Goal: Task Accomplishment & Management: Complete application form

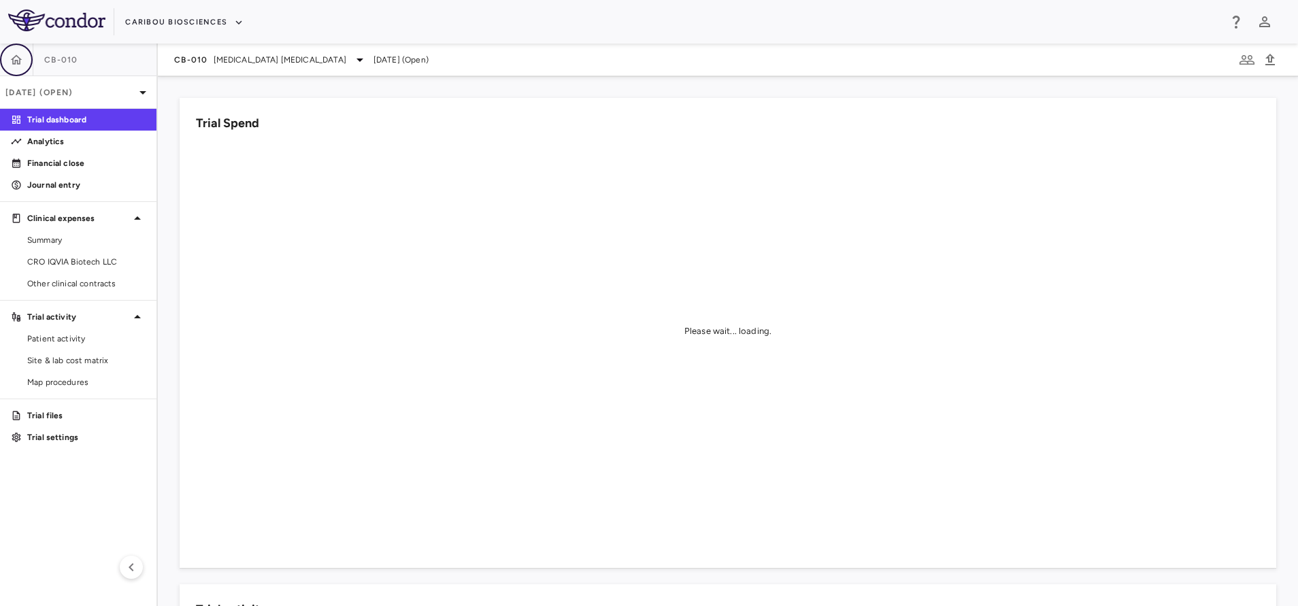
click at [12, 75] on button "button" at bounding box center [16, 60] width 33 height 33
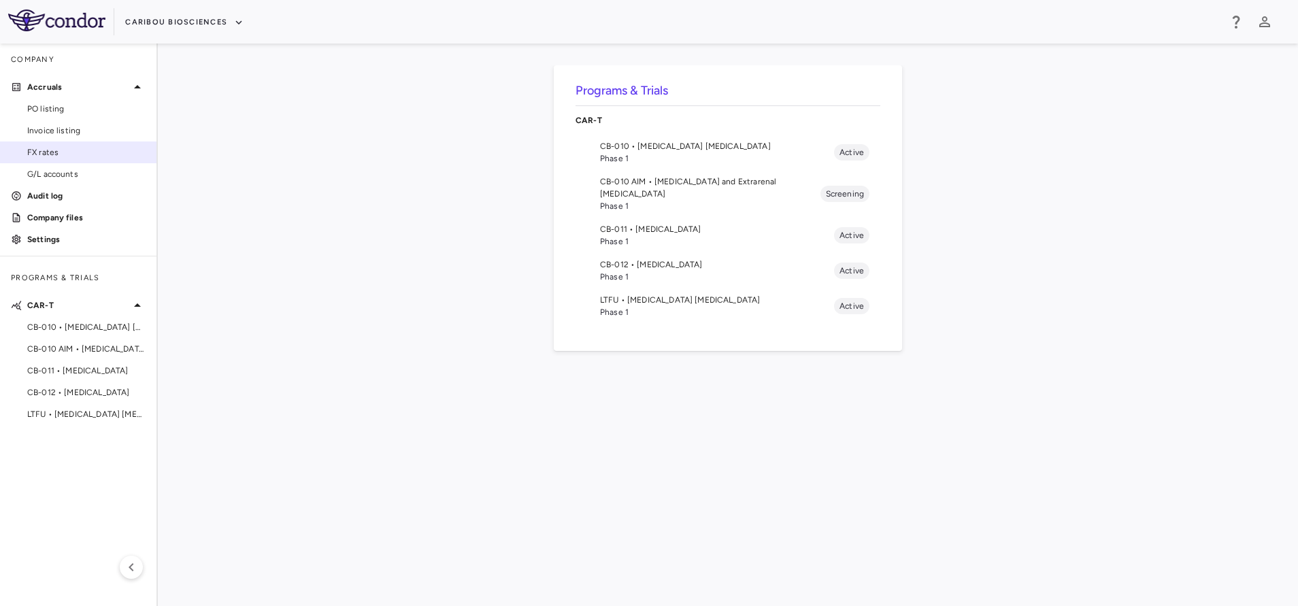
click at [131, 154] on span "FX rates" at bounding box center [86, 152] width 118 height 12
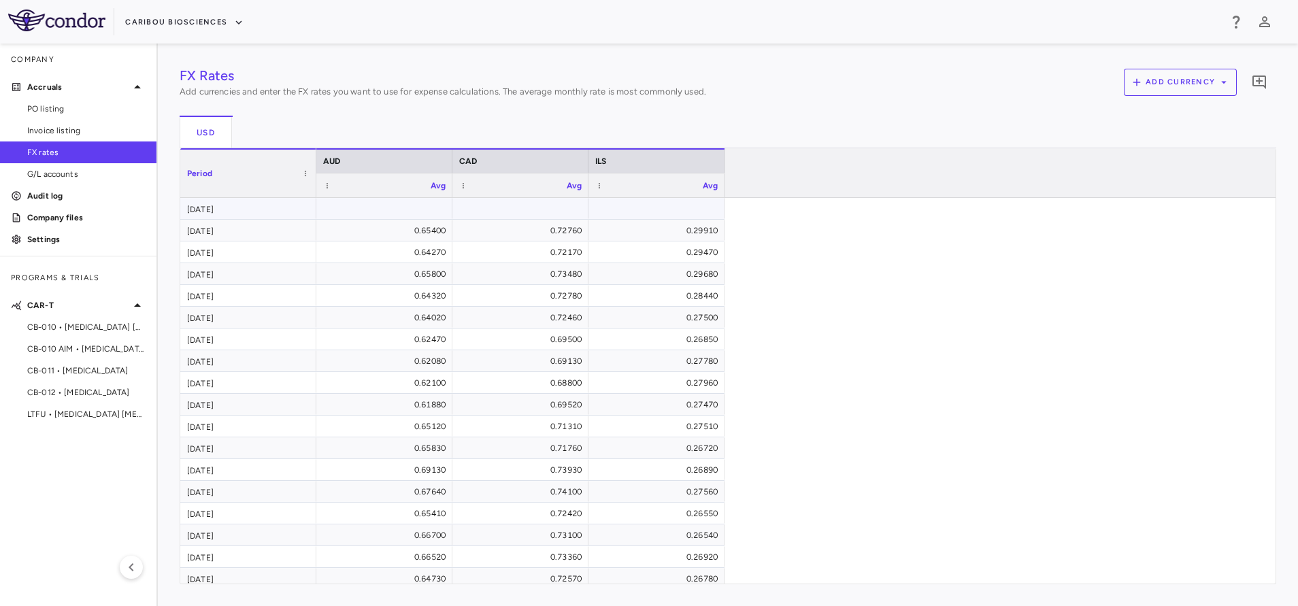
click at [645, 202] on div at bounding box center [656, 209] width 122 height 20
type input "******"
click at [497, 218] on div "FX Rates Add currencies and enter the FX rates you want to use for expense calc…" at bounding box center [728, 324] width 1096 height 519
click at [533, 205] on div at bounding box center [520, 209] width 122 height 20
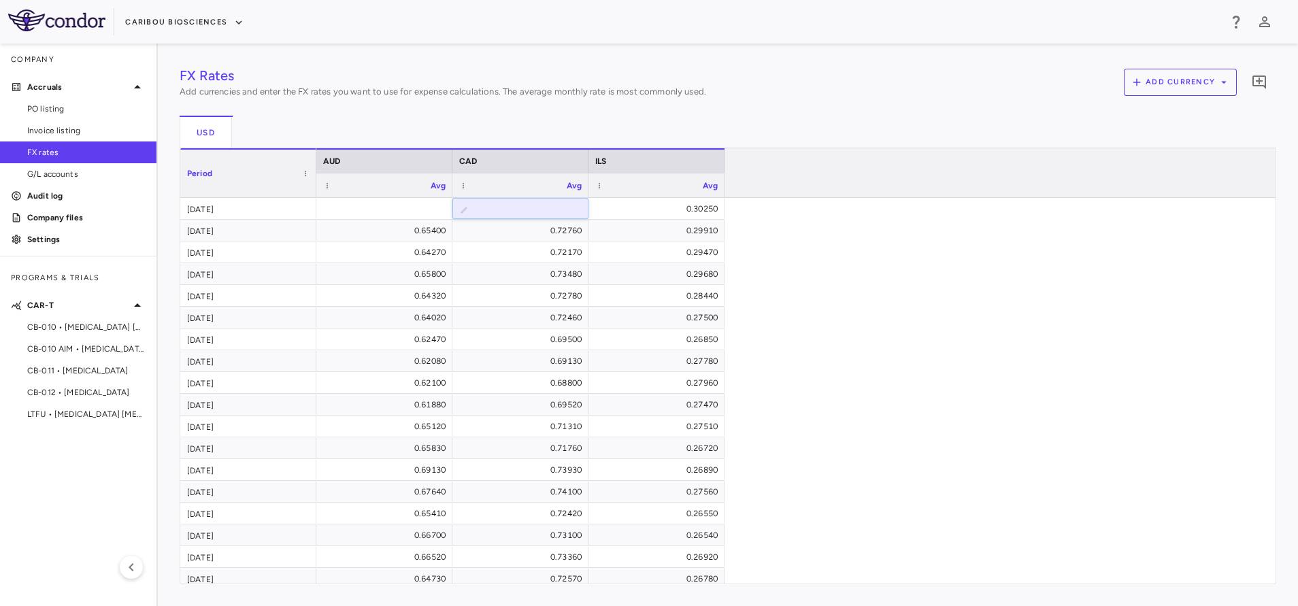
type input "******"
click at [403, 210] on div "FX Rates Add currencies and enter the FX rates you want to use for expense calc…" at bounding box center [728, 324] width 1096 height 519
click at [403, 210] on div at bounding box center [384, 209] width 122 height 20
type input "******"
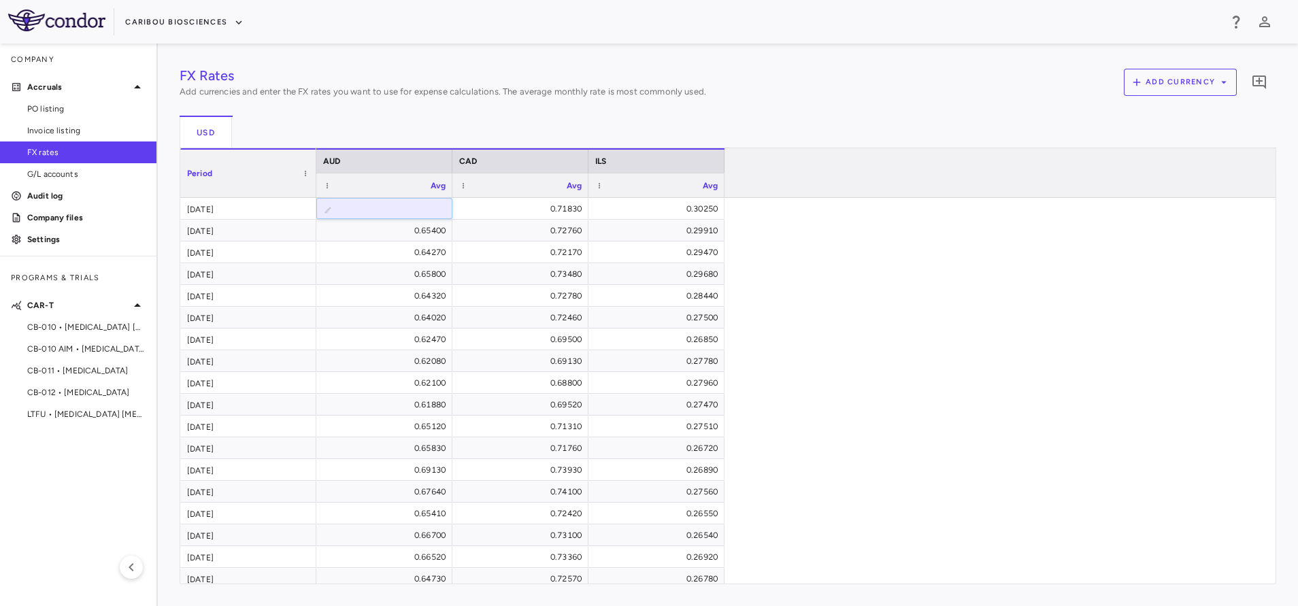
click at [487, 333] on div "FX Rates Add currencies and enter the FX rates you want to use for expense calc…" at bounding box center [728, 324] width 1096 height 519
drag, startPoint x: 953, startPoint y: 316, endPoint x: 944, endPoint y: 303, distance: 15.7
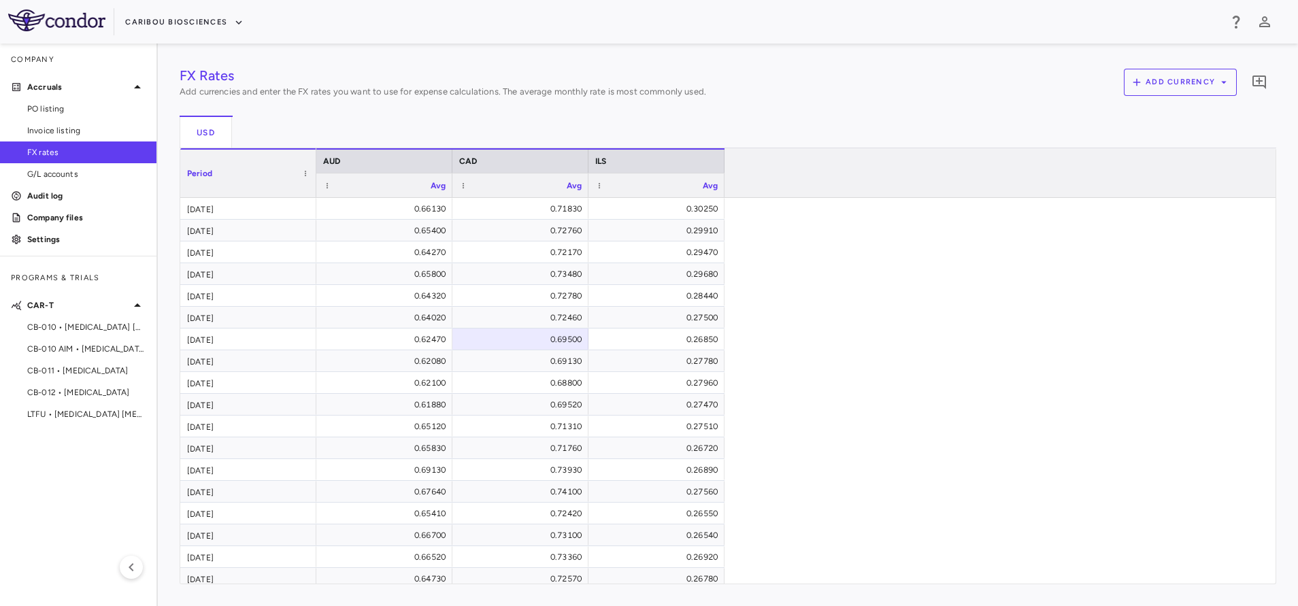
drag, startPoint x: 892, startPoint y: 286, endPoint x: 830, endPoint y: 248, distance: 72.7
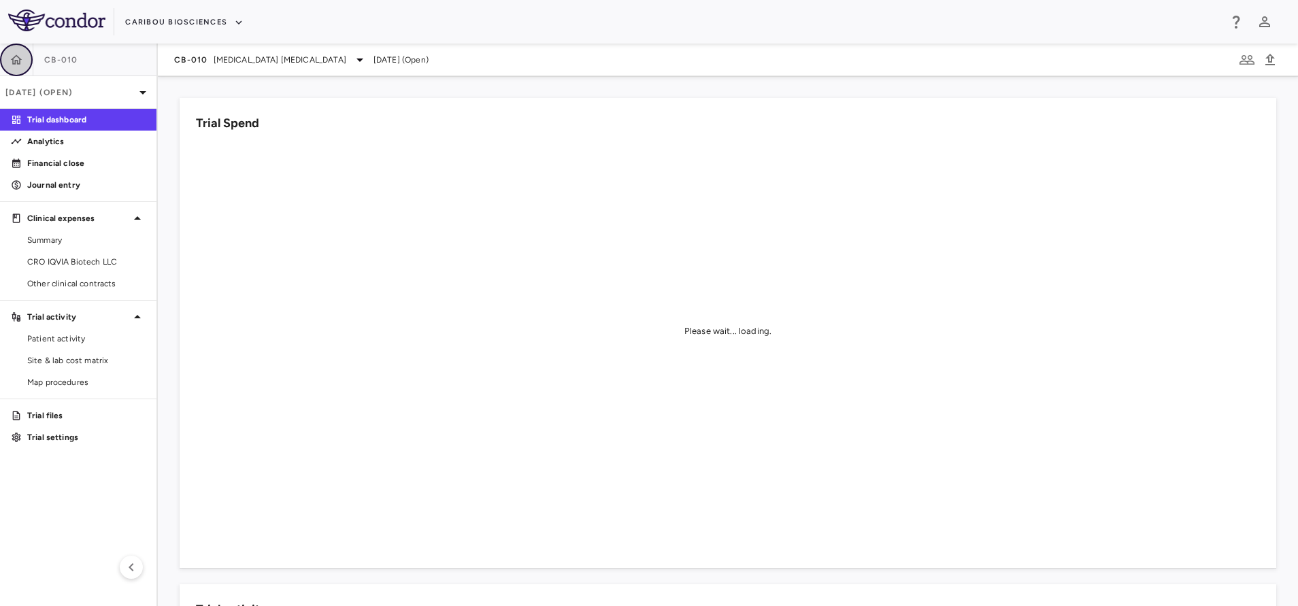
click at [16, 67] on button "button" at bounding box center [16, 60] width 33 height 33
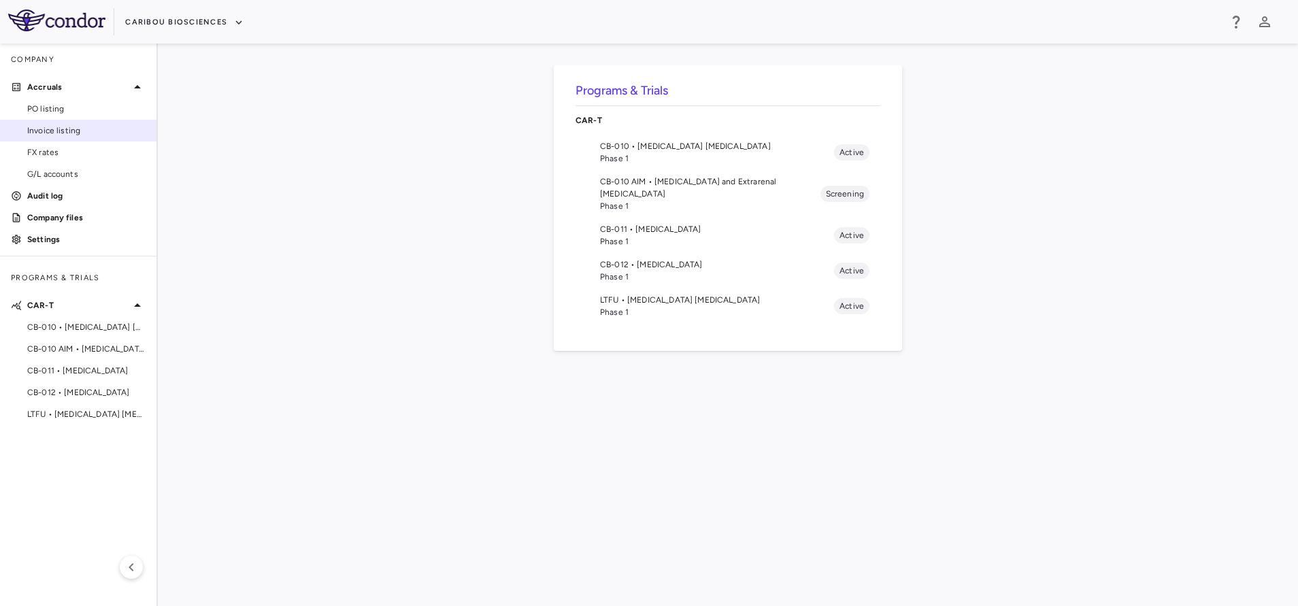
click at [86, 121] on link "Invoice listing" at bounding box center [78, 130] width 156 height 20
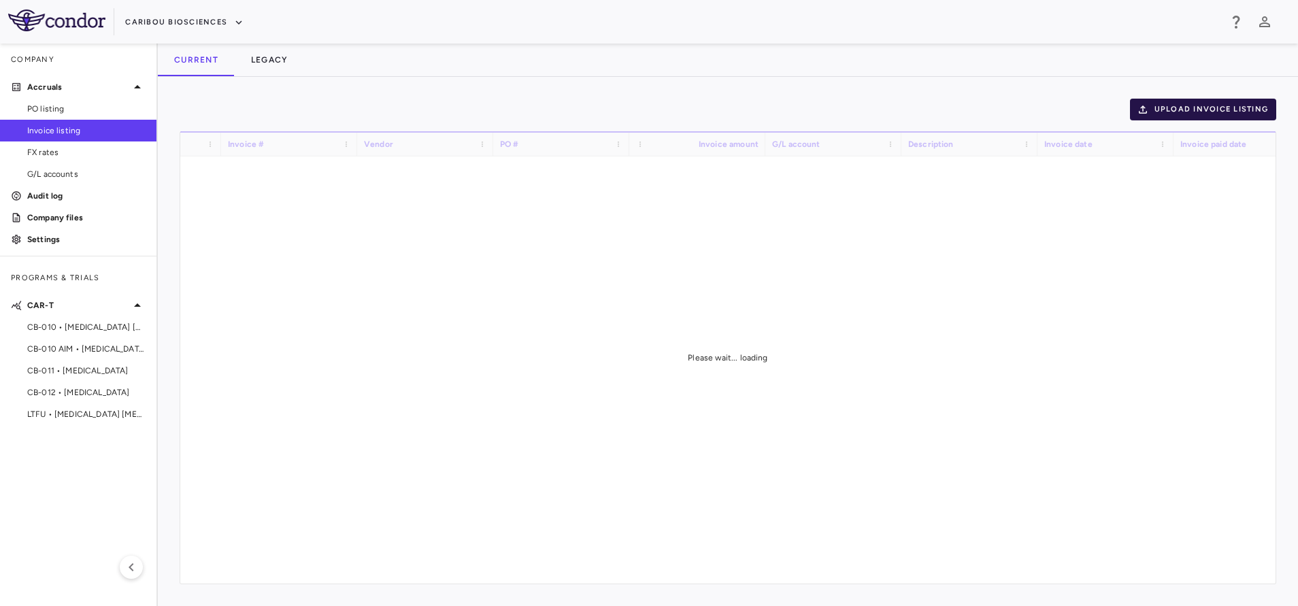
click at [1203, 101] on button "Upload invoice listing" at bounding box center [1203, 110] width 147 height 22
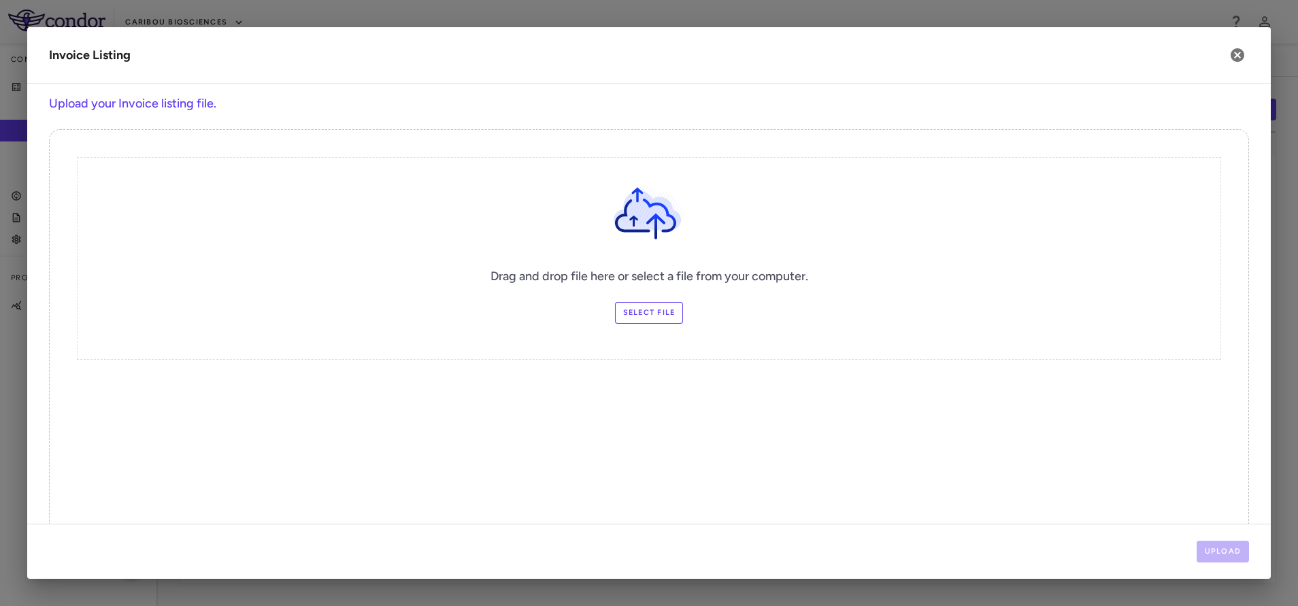
click at [639, 306] on label "Select file" at bounding box center [649, 313] width 69 height 22
click at [0, 0] on input "Select file" at bounding box center [0, 0] width 0 height 0
click at [1220, 552] on button "Upload" at bounding box center [1222, 552] width 53 height 22
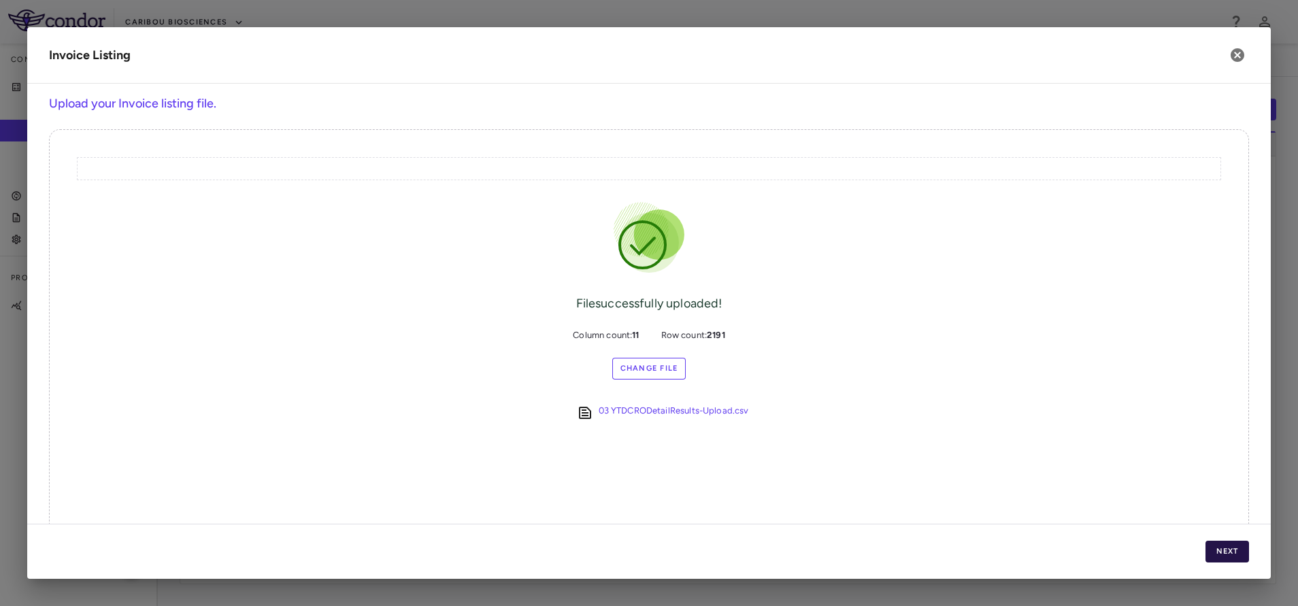
click at [1225, 545] on button "Next" at bounding box center [1227, 552] width 44 height 22
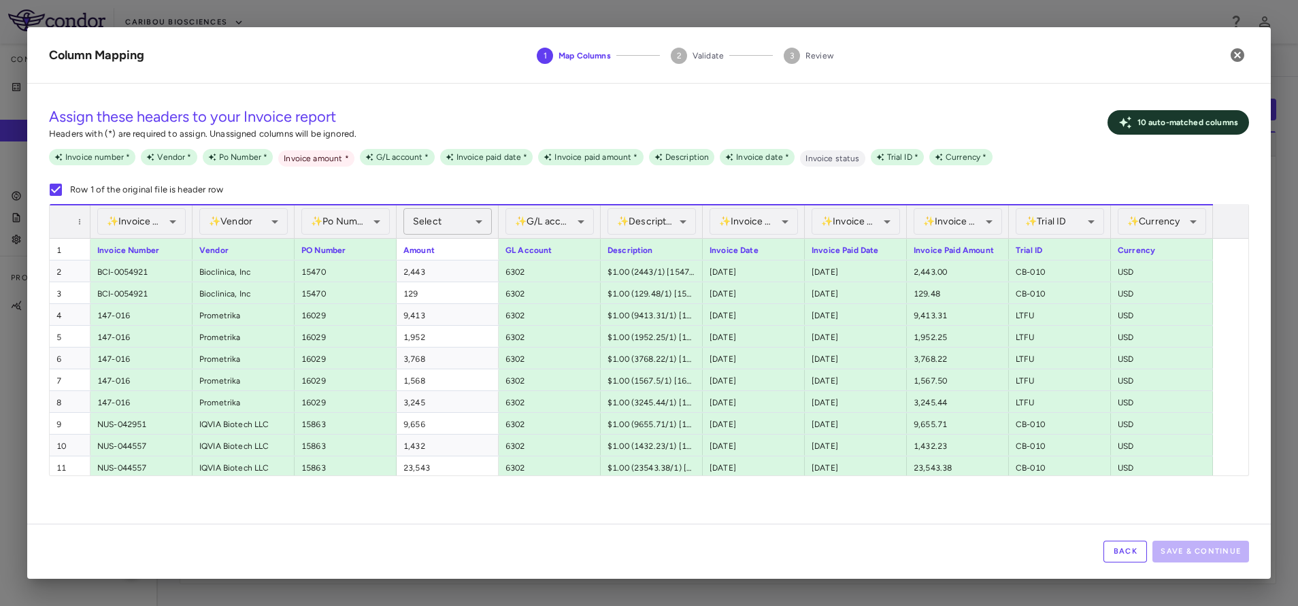
click at [450, 223] on body "Skip to sidebar Skip to main content Caribou Biosciences Company Accruals PO li…" at bounding box center [649, 303] width 1298 height 606
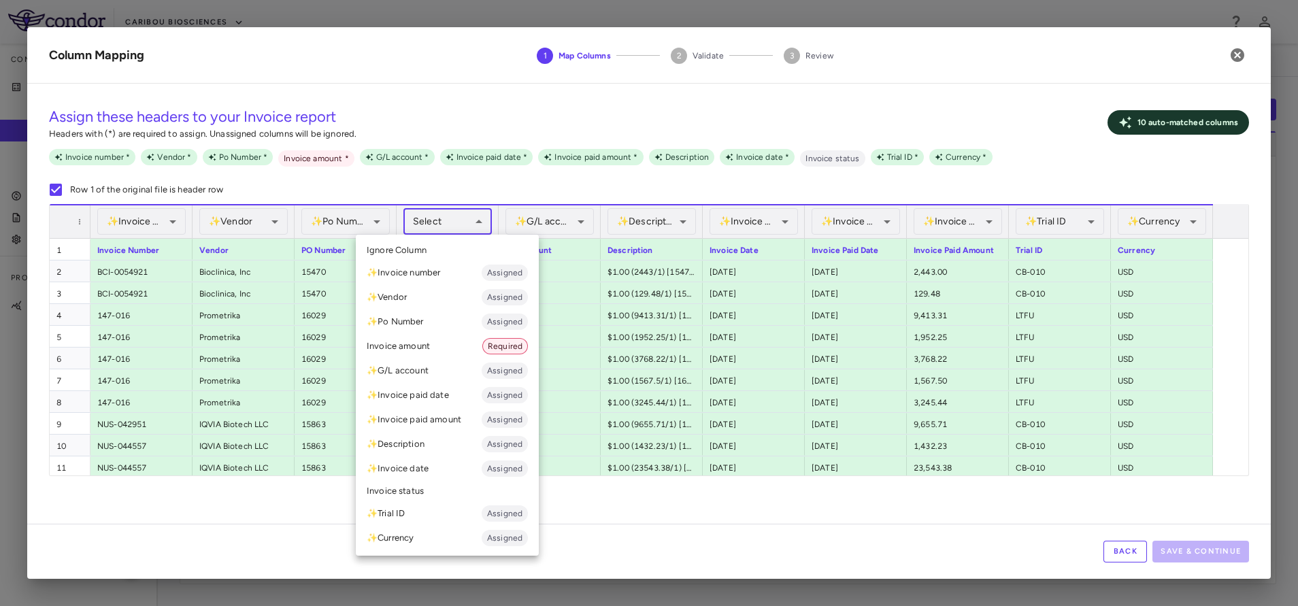
click at [416, 348] on li "Invoice amount Required" at bounding box center [447, 346] width 183 height 24
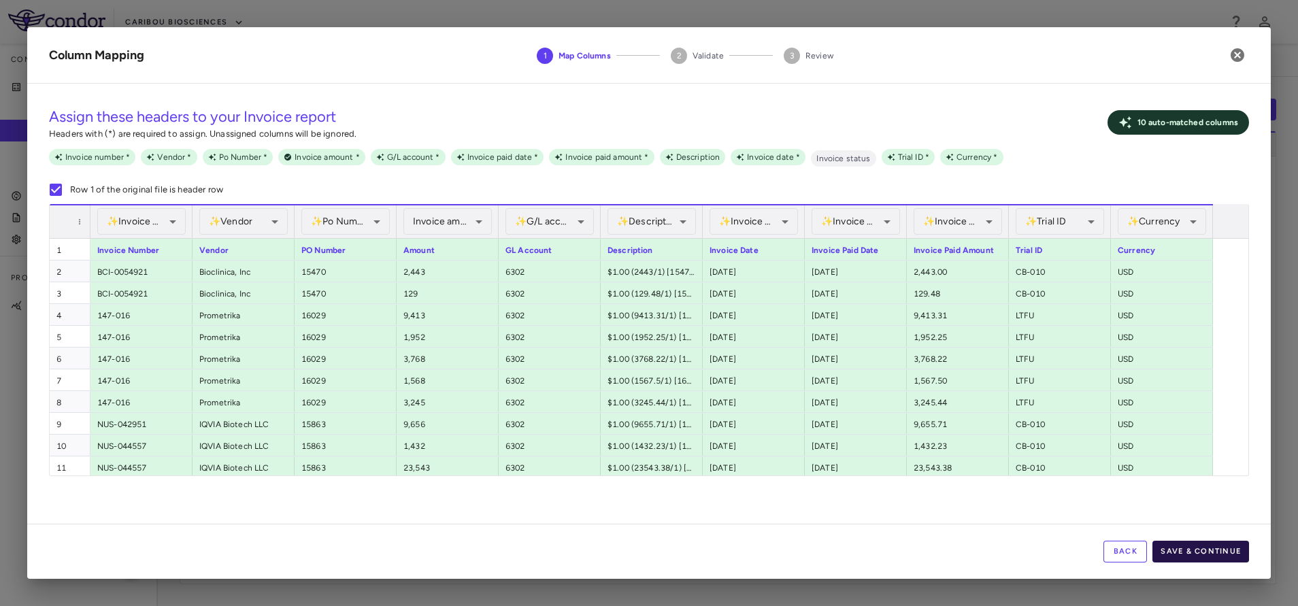
click at [1219, 547] on button "Save & Continue" at bounding box center [1200, 552] width 97 height 22
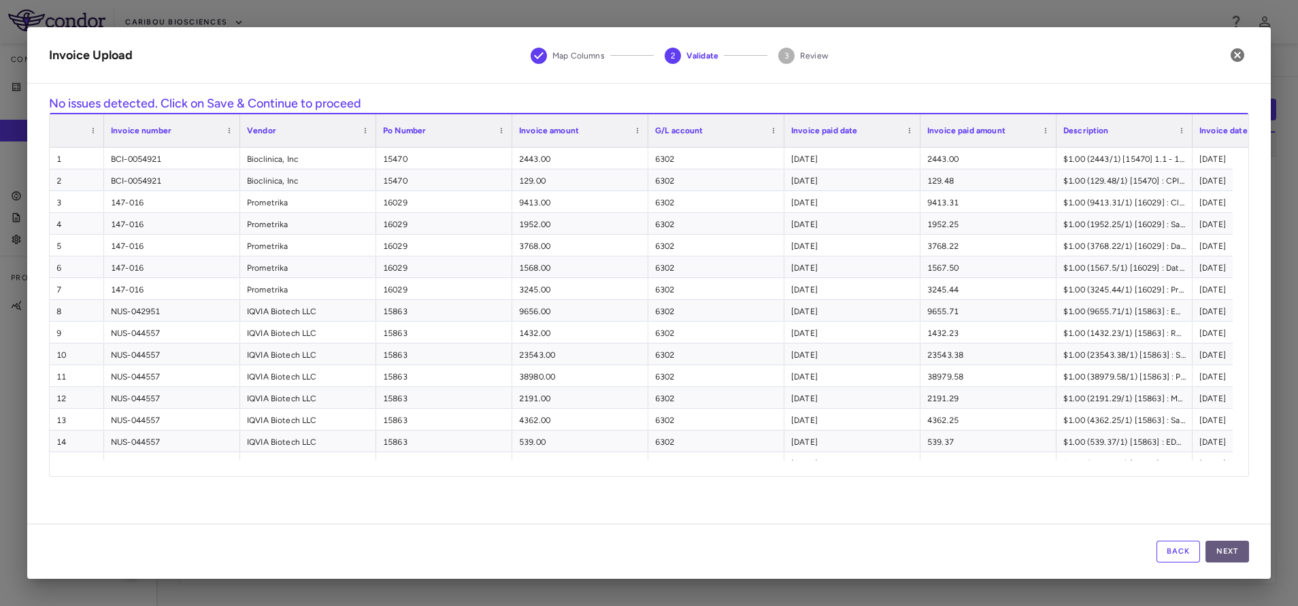
click at [1225, 554] on button "Next" at bounding box center [1227, 552] width 44 height 22
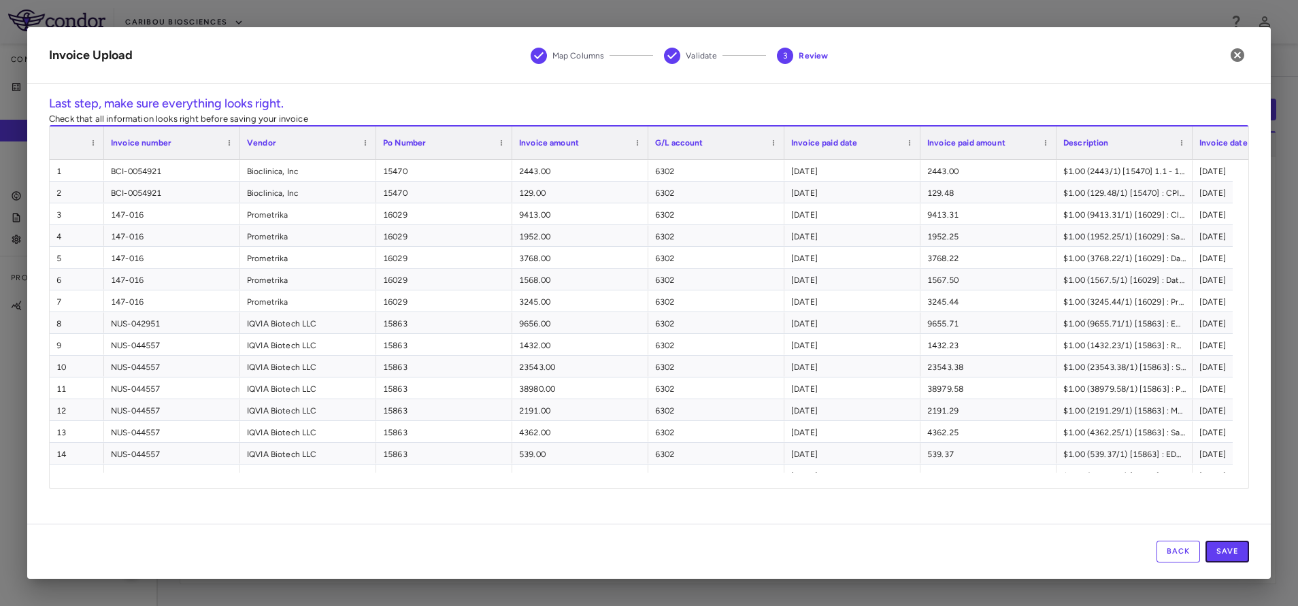
click at [1225, 554] on button "Save" at bounding box center [1227, 552] width 44 height 22
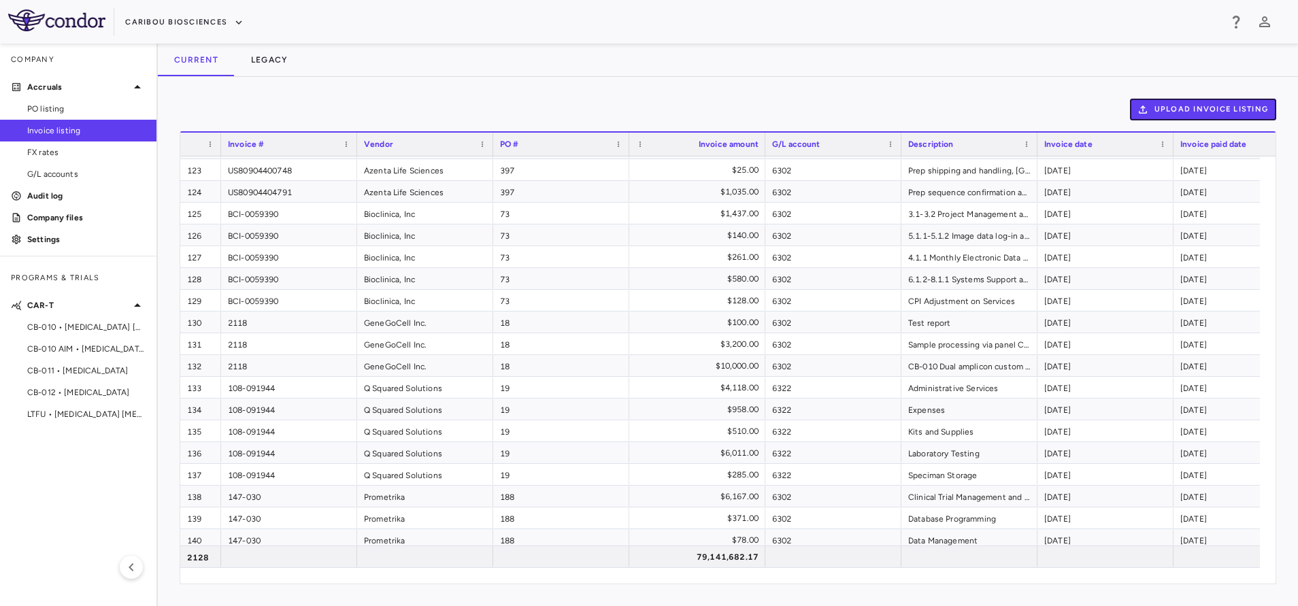
scroll to position [2653, 0]
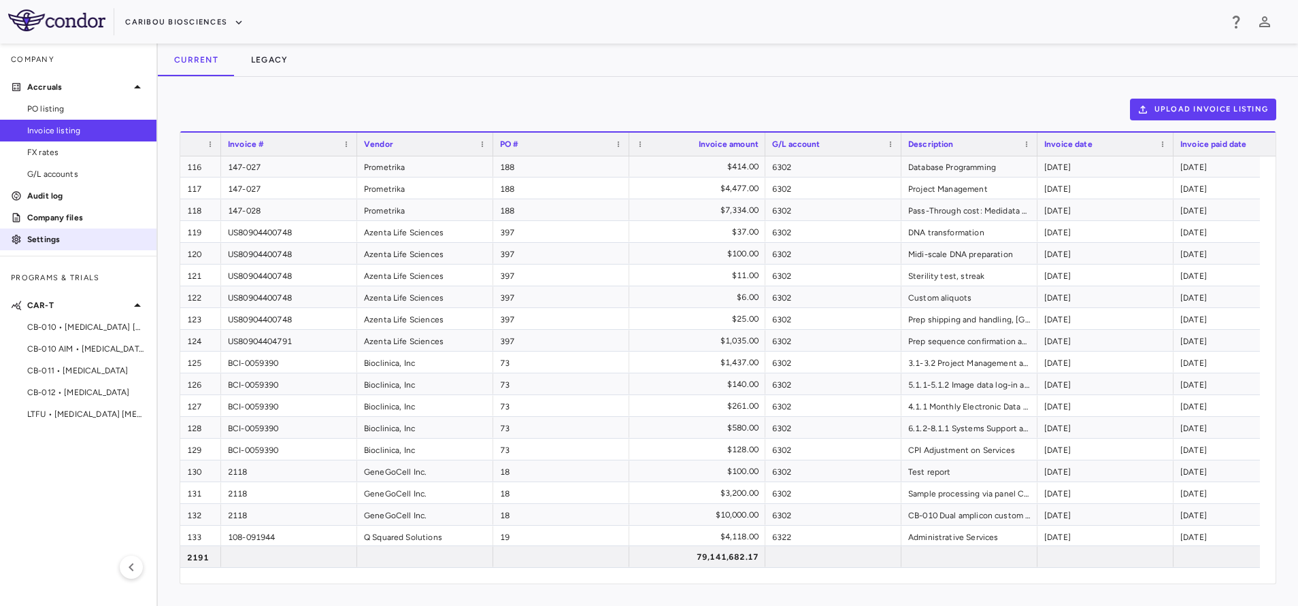
scroll to position [2449, 0]
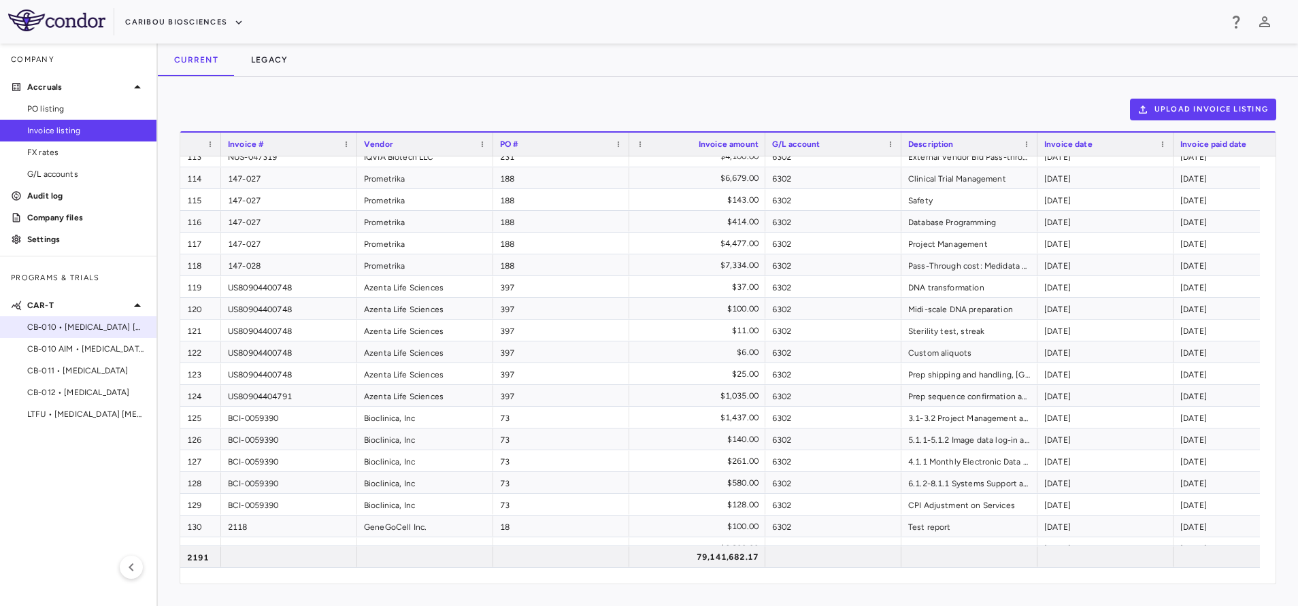
click at [61, 336] on div "CB-010 • [MEDICAL_DATA] [MEDICAL_DATA]" at bounding box center [78, 327] width 156 height 20
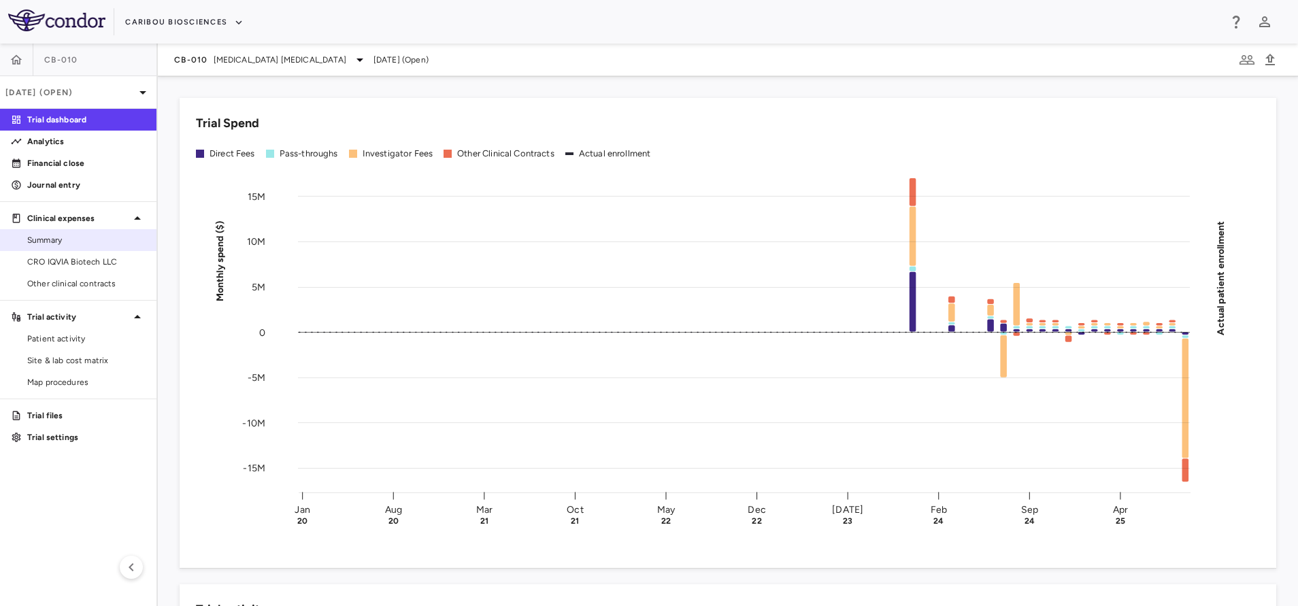
click at [82, 241] on span "Summary" at bounding box center [86, 240] width 118 height 12
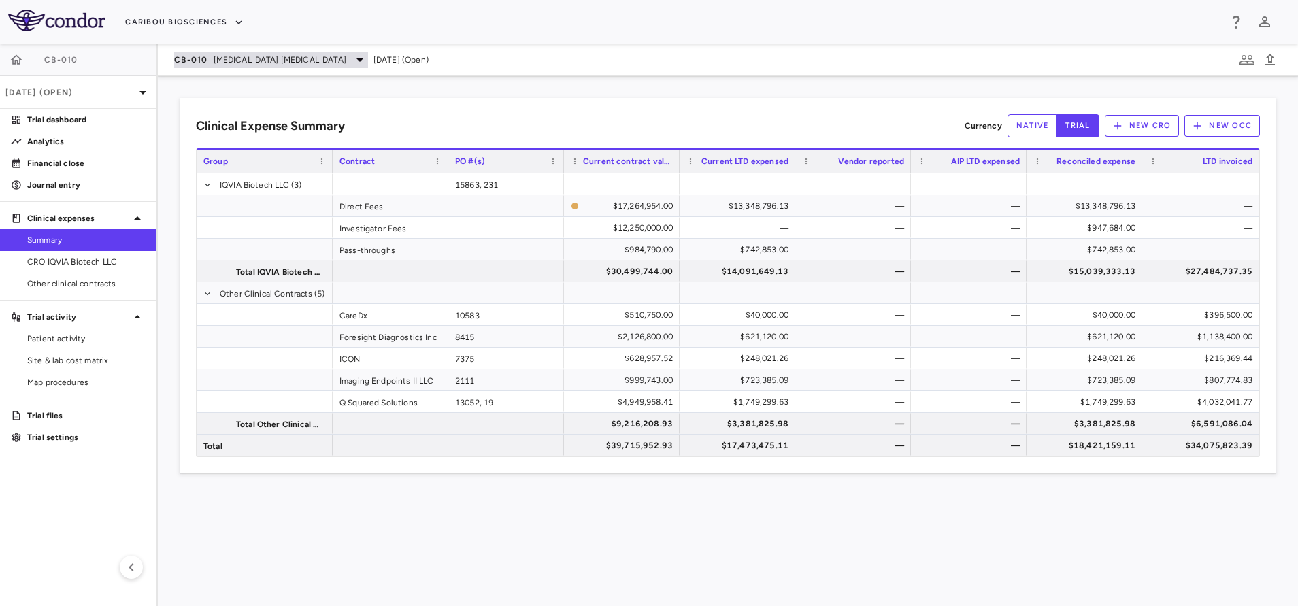
click at [218, 59] on span "[MEDICAL_DATA] [MEDICAL_DATA]" at bounding box center [280, 60] width 133 height 12
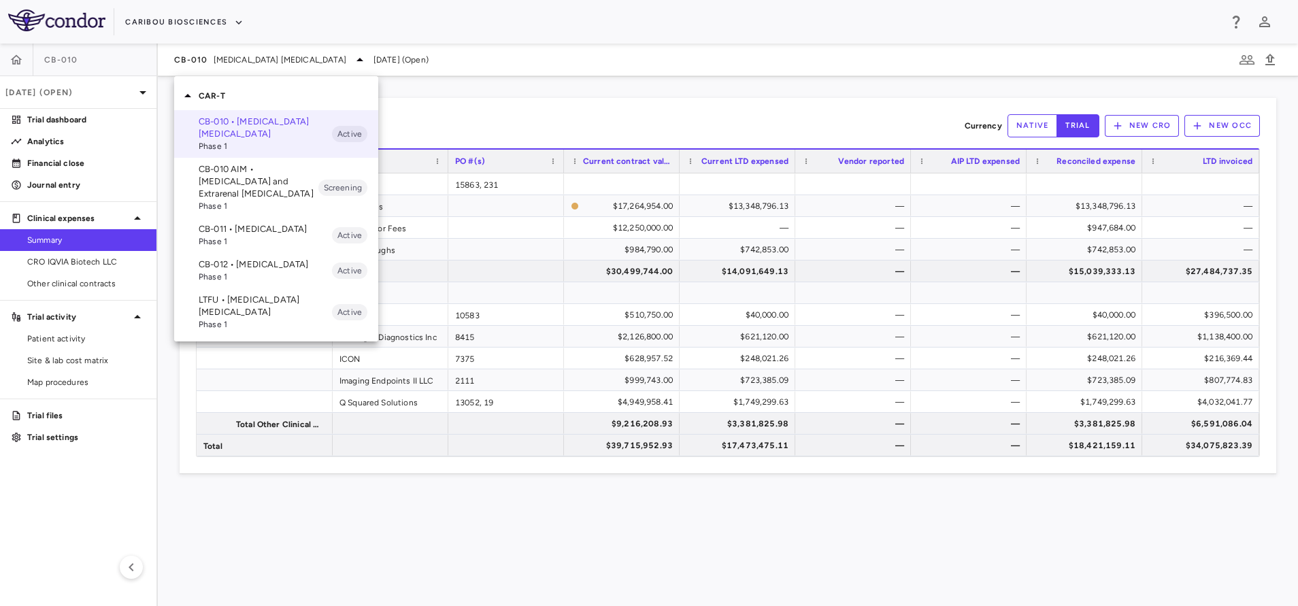
click at [229, 231] on p "CB-011 • [MEDICAL_DATA]" at bounding box center [265, 229] width 133 height 12
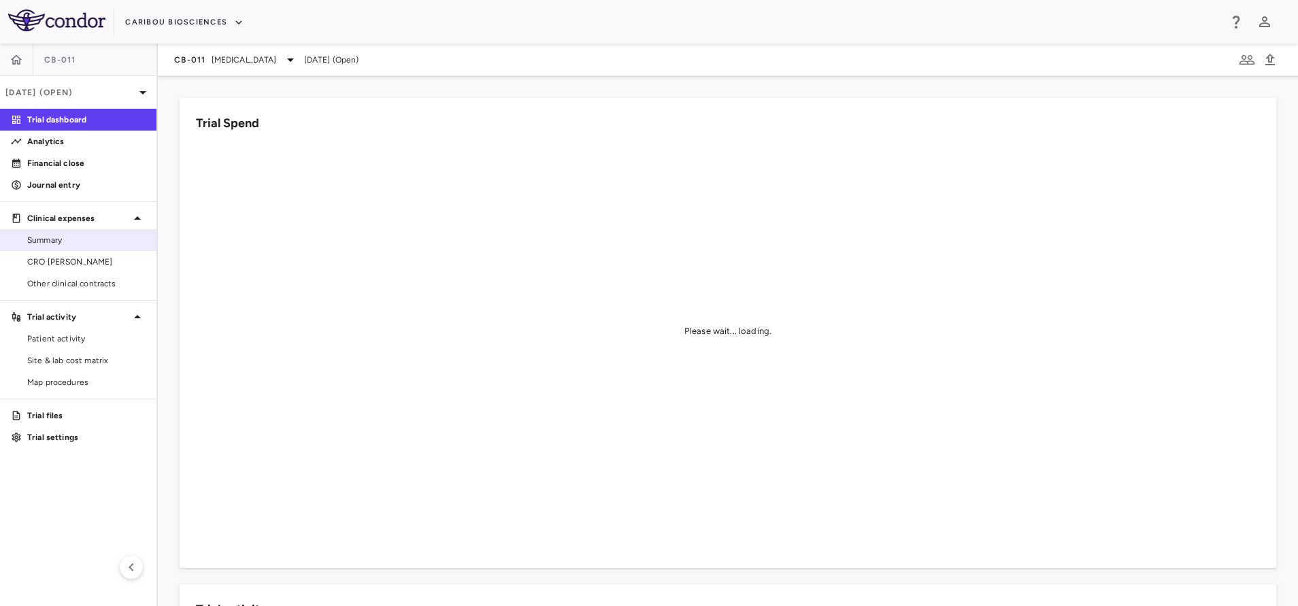
click at [52, 248] on link "Summary" at bounding box center [78, 240] width 156 height 20
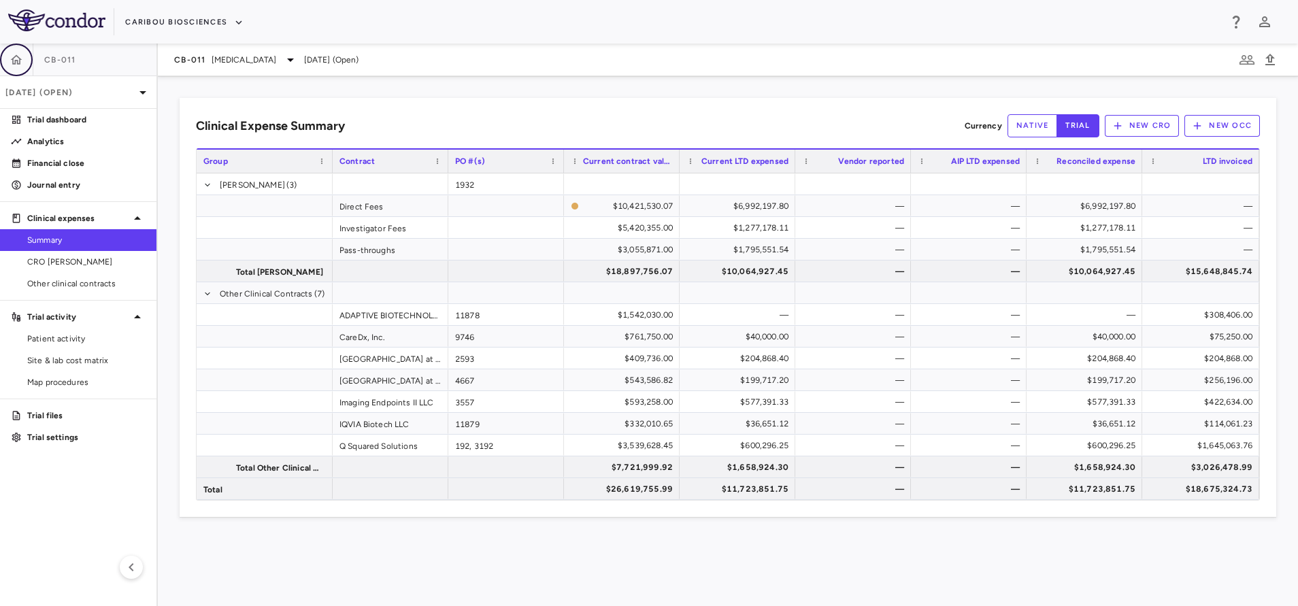
click at [3, 54] on button "button" at bounding box center [16, 60] width 33 height 33
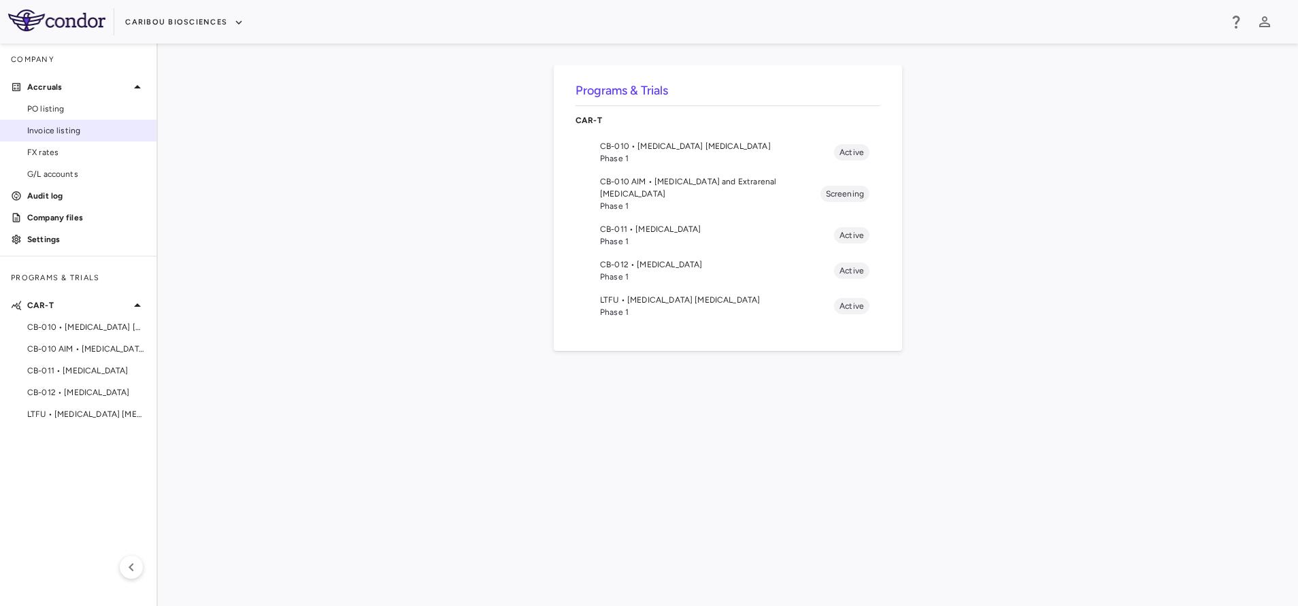
click at [88, 137] on link "Invoice listing" at bounding box center [78, 130] width 156 height 20
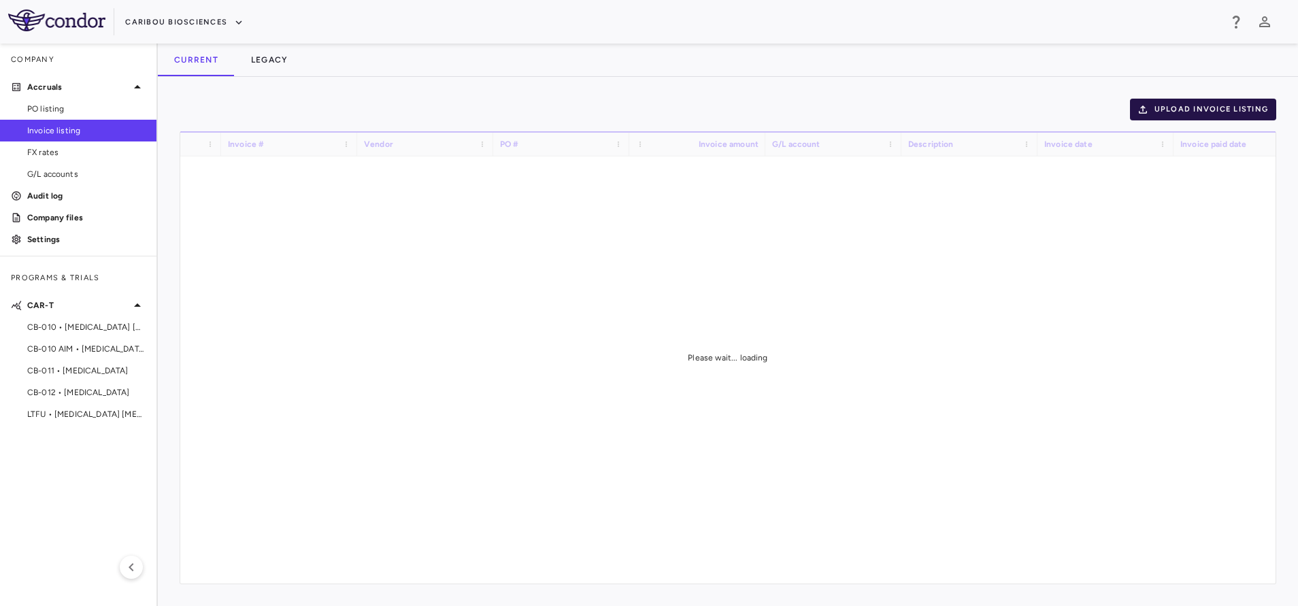
click at [1145, 114] on icon "button" at bounding box center [1143, 109] width 12 height 12
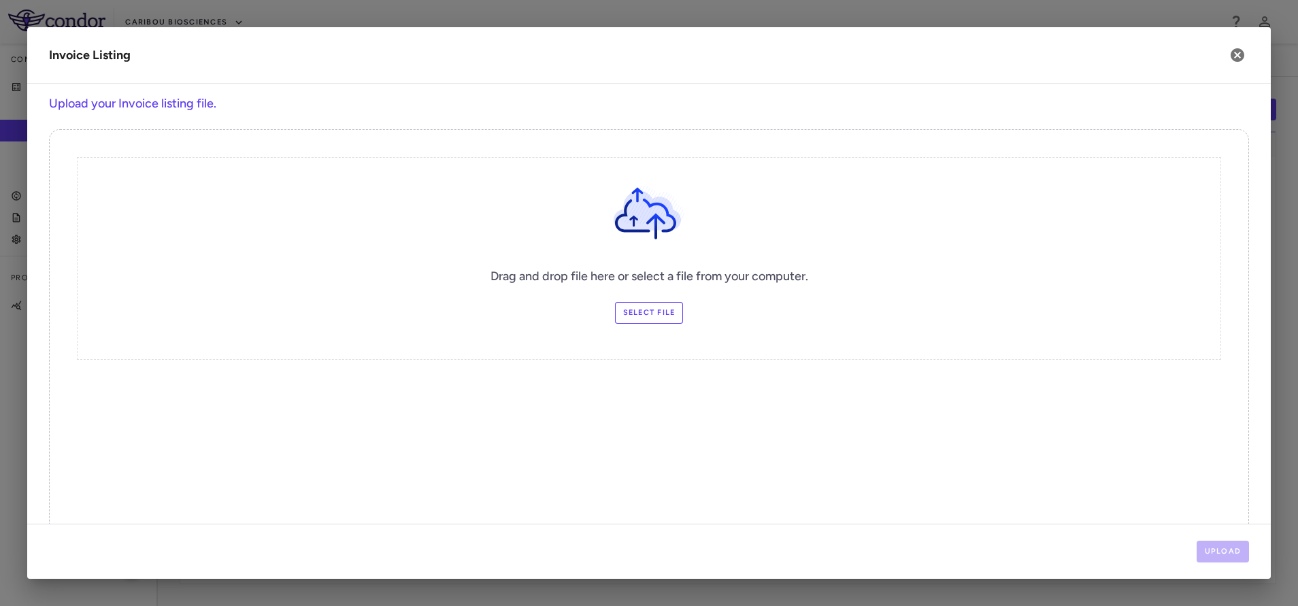
click at [618, 326] on div "Drag and drop file here or select a file from your computer. Select file" at bounding box center [649, 258] width 1144 height 203
click at [626, 323] on label "Select file" at bounding box center [649, 313] width 69 height 22
click at [0, 0] on input "Select file" at bounding box center [0, 0] width 0 height 0
click at [635, 324] on div "Drag and drop file here or select a file from your computer. Select file" at bounding box center [649, 258] width 1144 height 203
click at [633, 316] on label "Select file" at bounding box center [649, 313] width 69 height 22
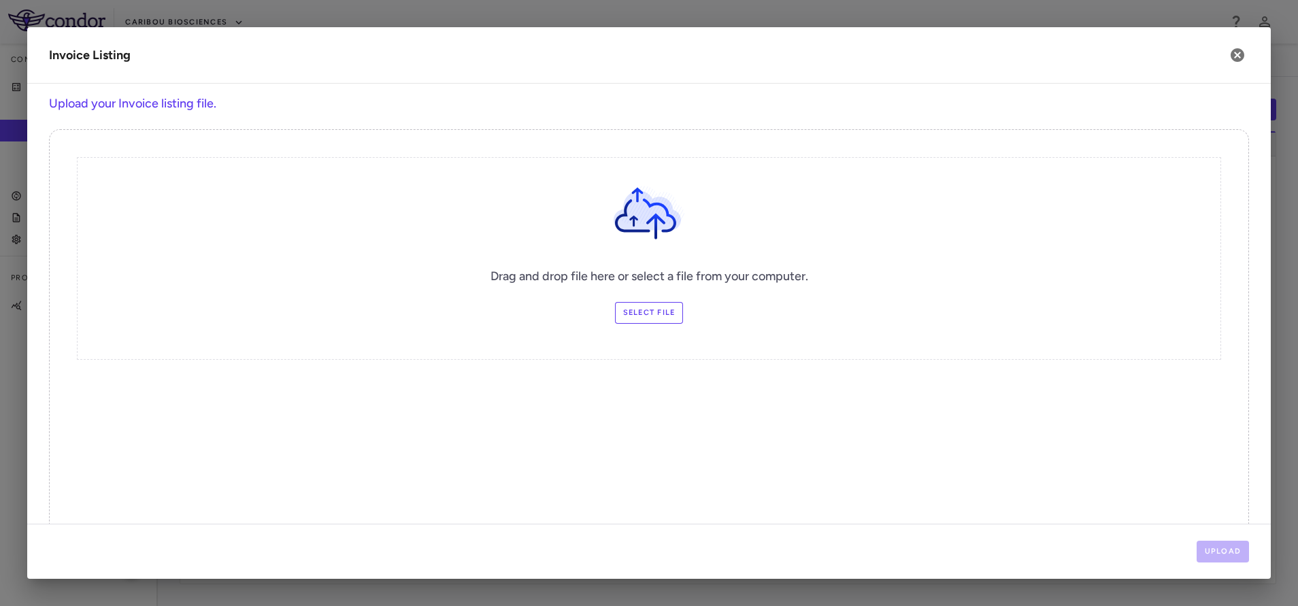
click at [0, 0] on input "Select file" at bounding box center [0, 0] width 0 height 0
click at [1216, 542] on button "Upload" at bounding box center [1222, 552] width 53 height 22
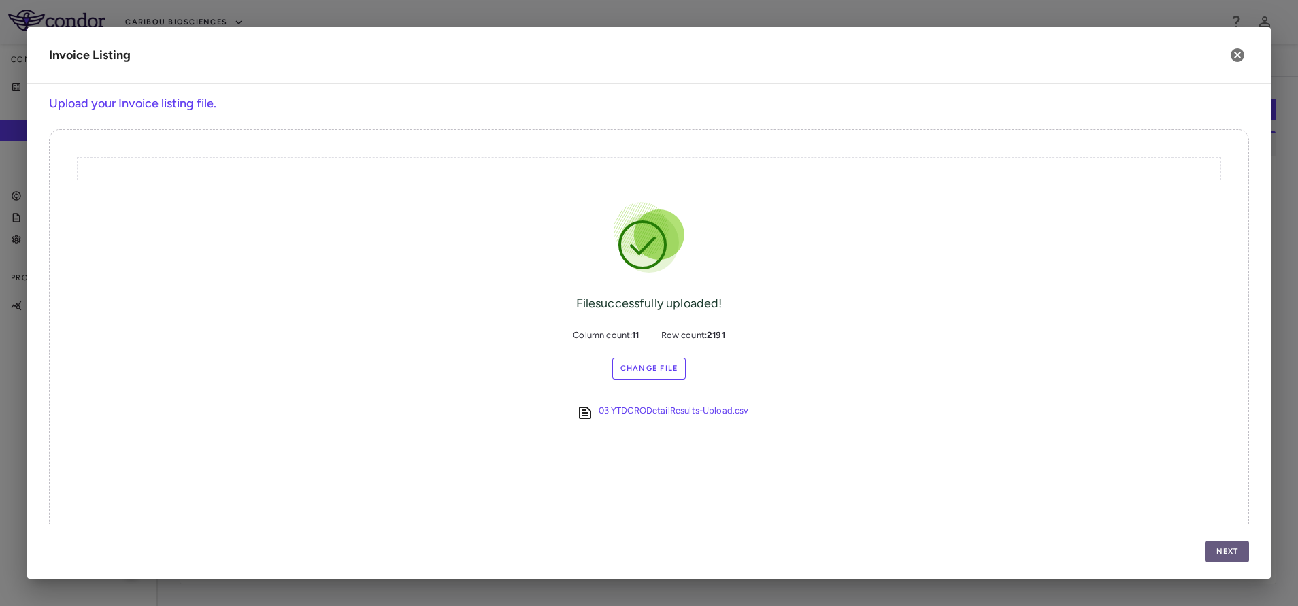
click at [1215, 555] on button "Next" at bounding box center [1227, 552] width 44 height 22
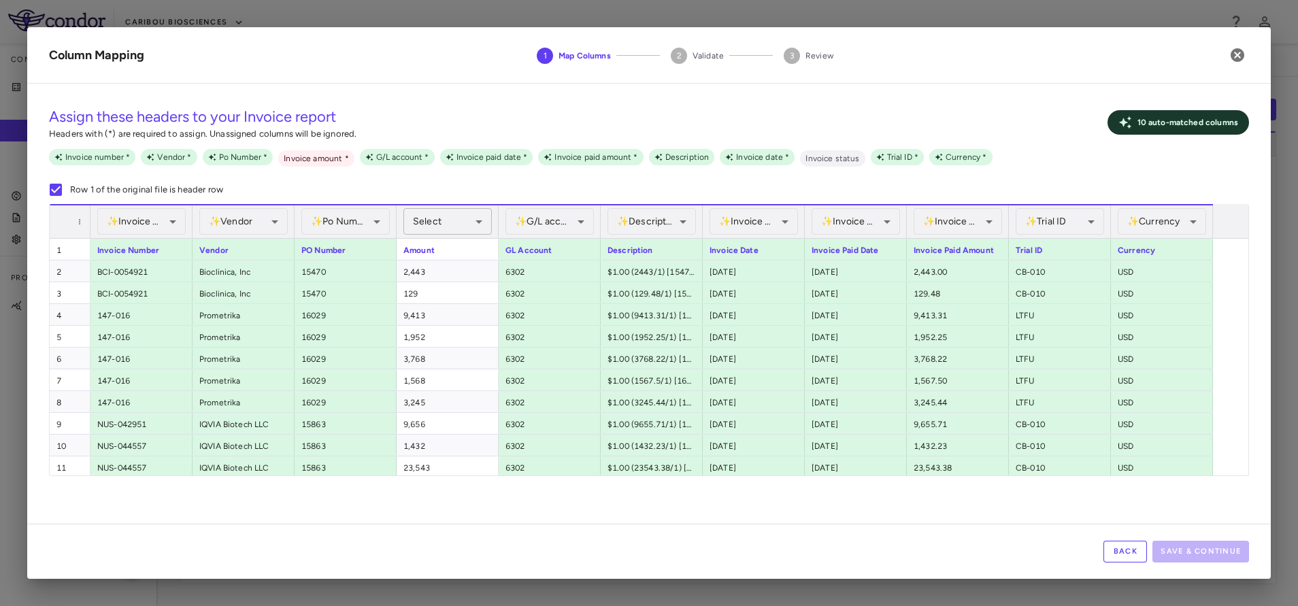
click at [467, 212] on body "Skip to sidebar Skip to main content Caribou Biosciences Company Accruals PO li…" at bounding box center [649, 303] width 1298 height 606
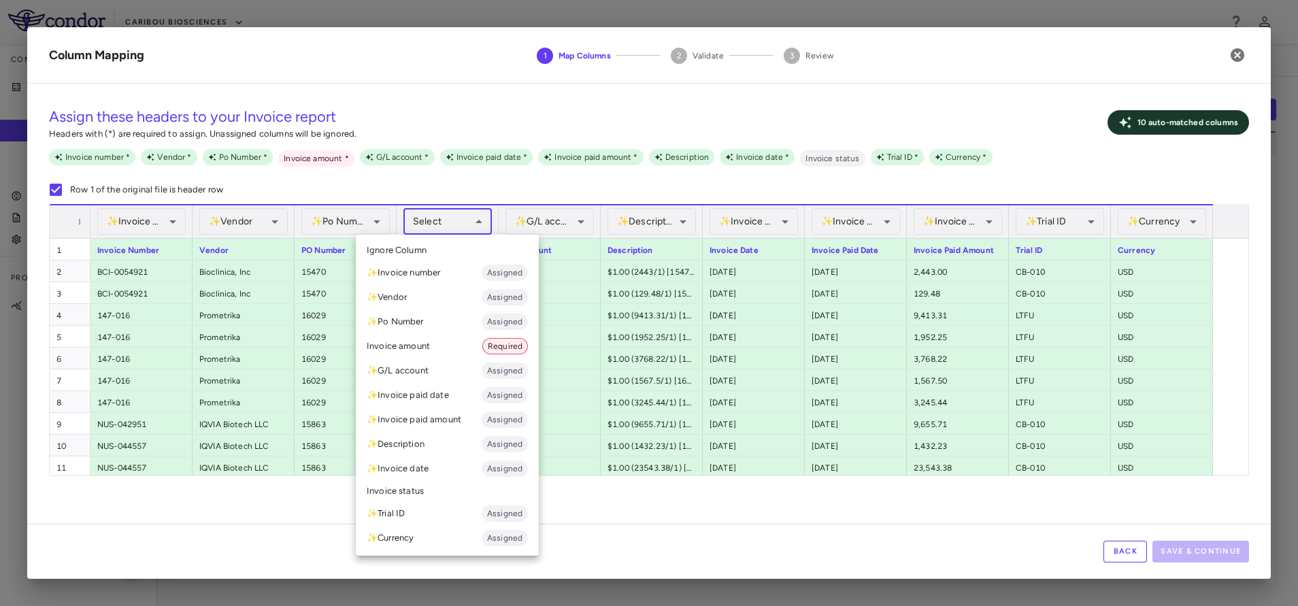
click at [437, 341] on li "Invoice amount Required" at bounding box center [447, 346] width 183 height 24
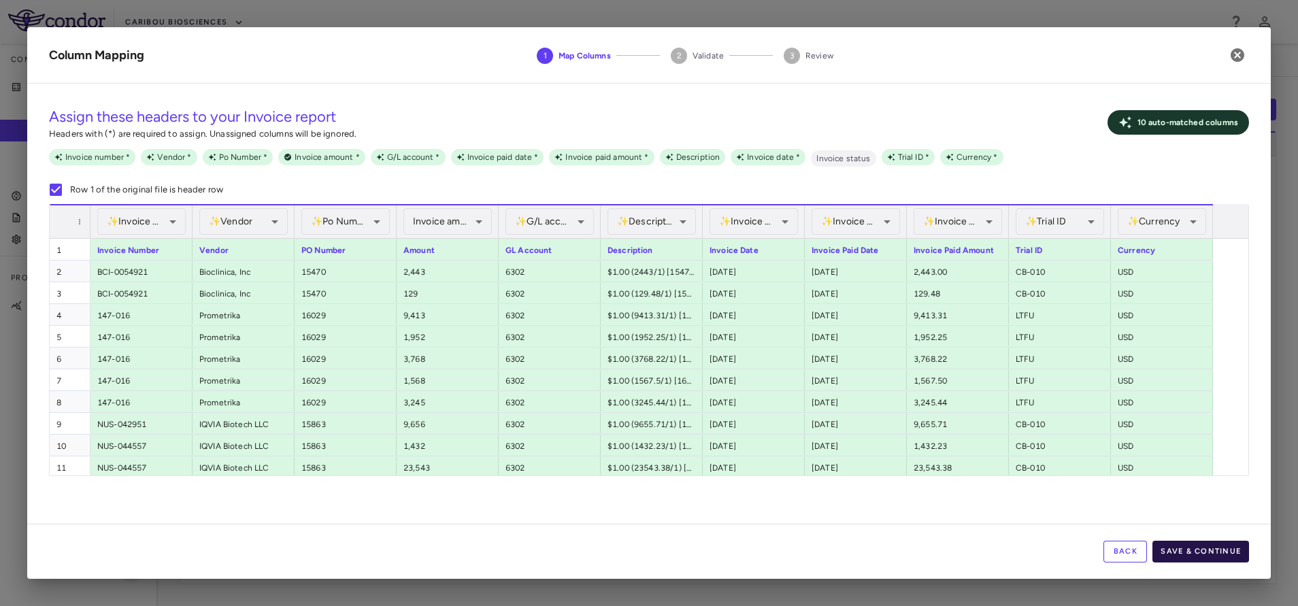
click at [1190, 551] on button "Save & Continue" at bounding box center [1200, 552] width 97 height 22
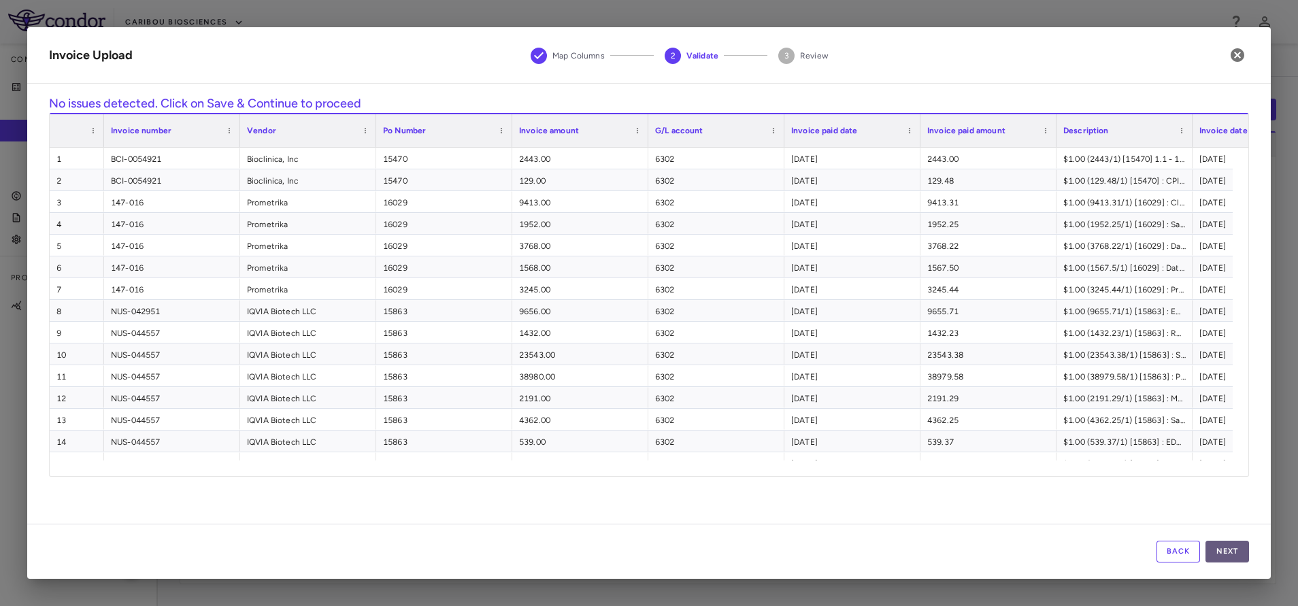
click at [1220, 556] on button "Next" at bounding box center [1227, 552] width 44 height 22
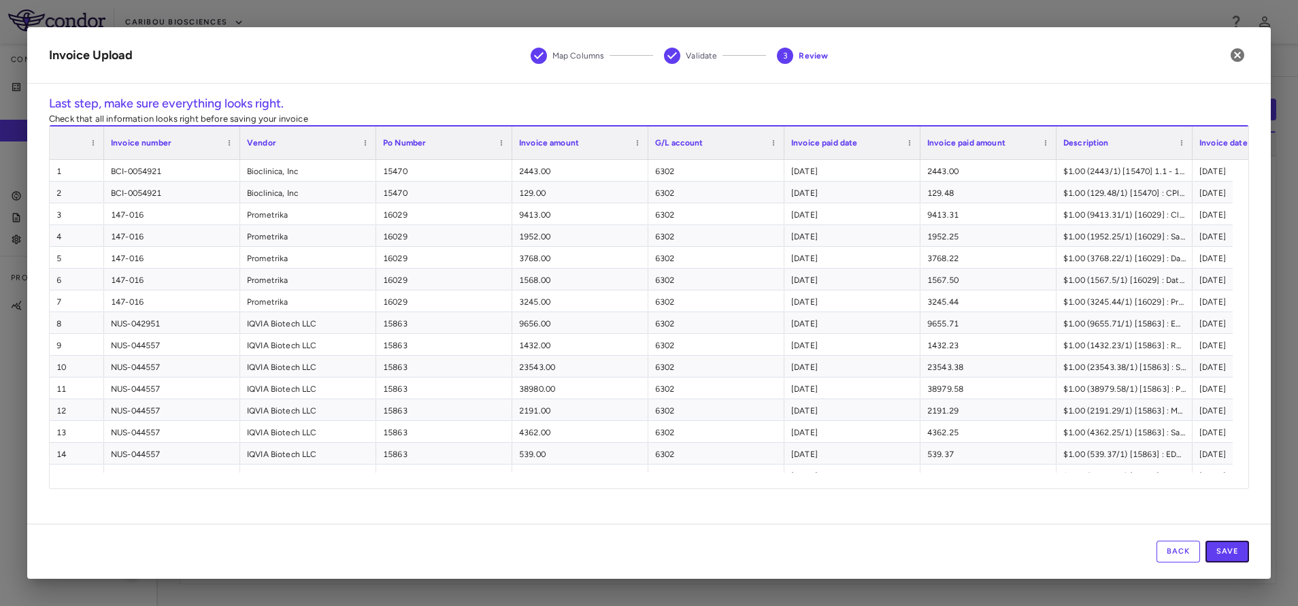
click at [1220, 556] on button "Save" at bounding box center [1227, 552] width 44 height 22
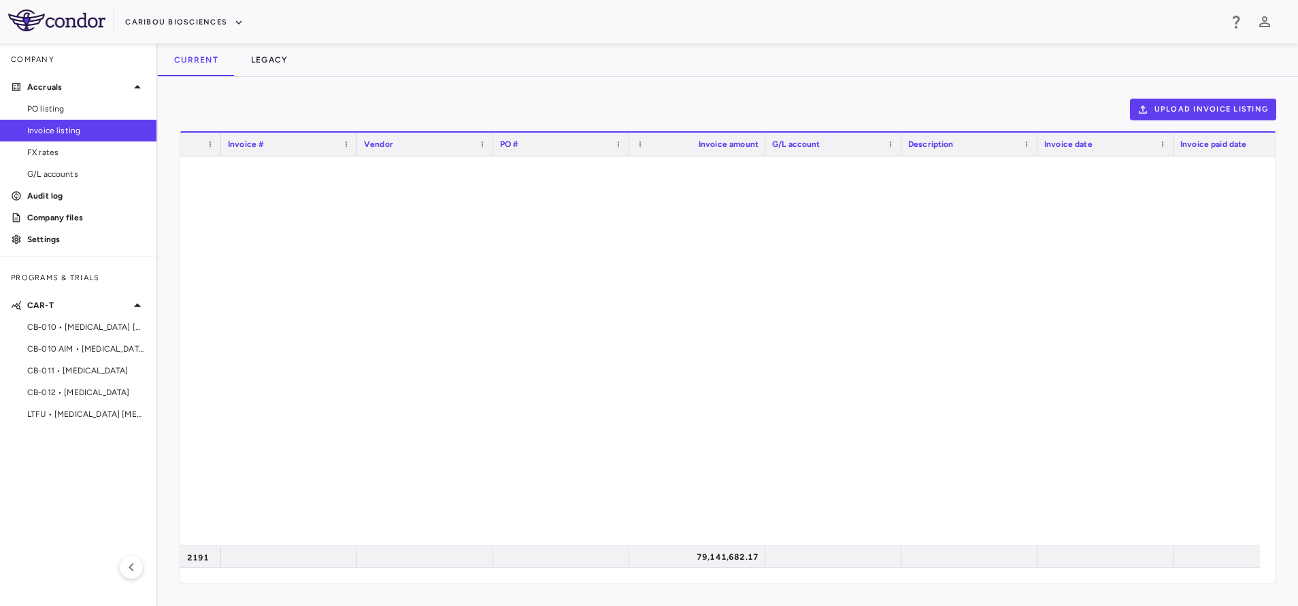
scroll to position [1757, 0]
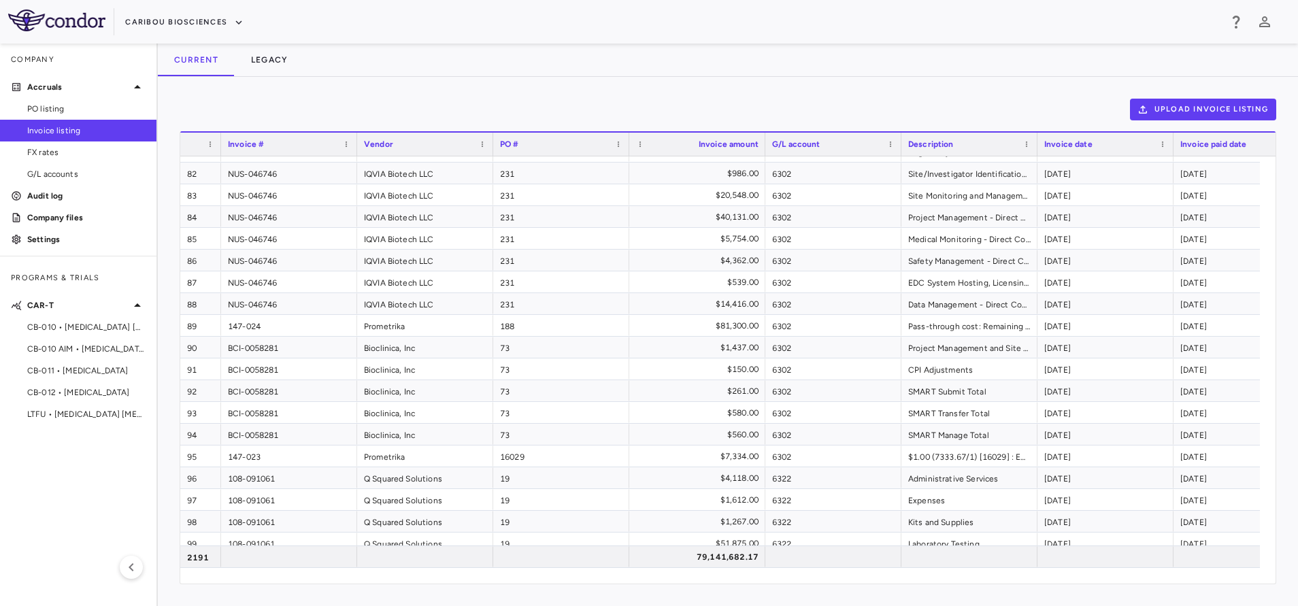
click at [50, 392] on span "CB-012 • [MEDICAL_DATA]" at bounding box center [86, 392] width 118 height 12
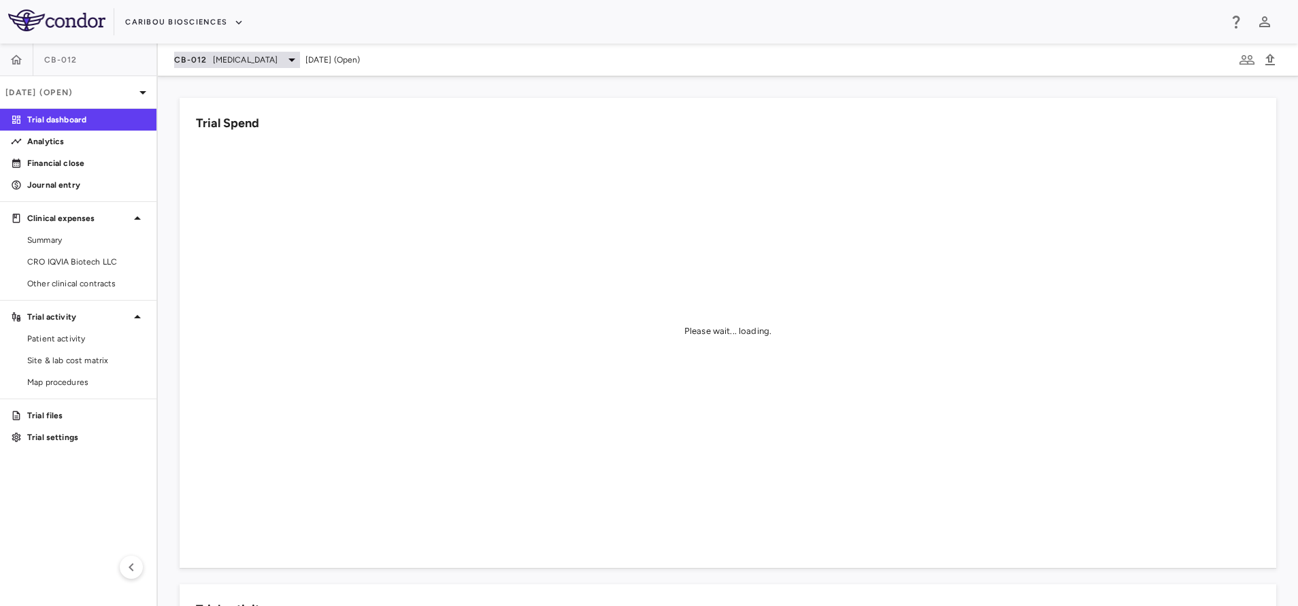
click at [215, 63] on span "Acute Myeloid Leukemia" at bounding box center [245, 60] width 65 height 12
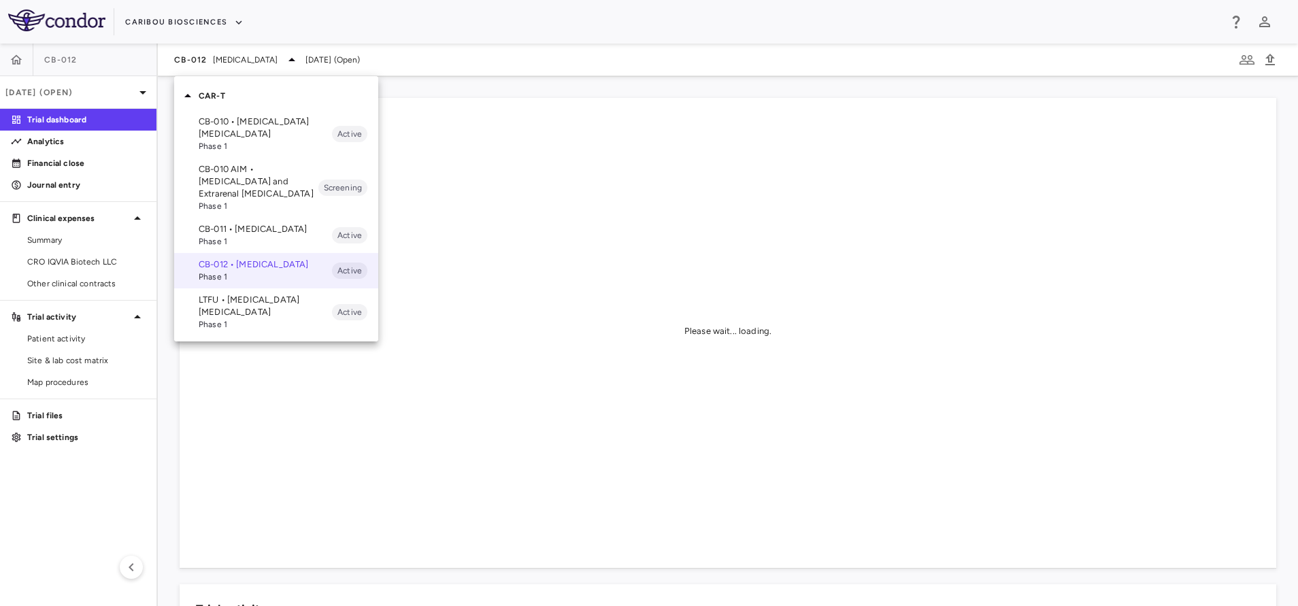
click at [224, 229] on p "CB-011 • [MEDICAL_DATA]" at bounding box center [265, 229] width 133 height 12
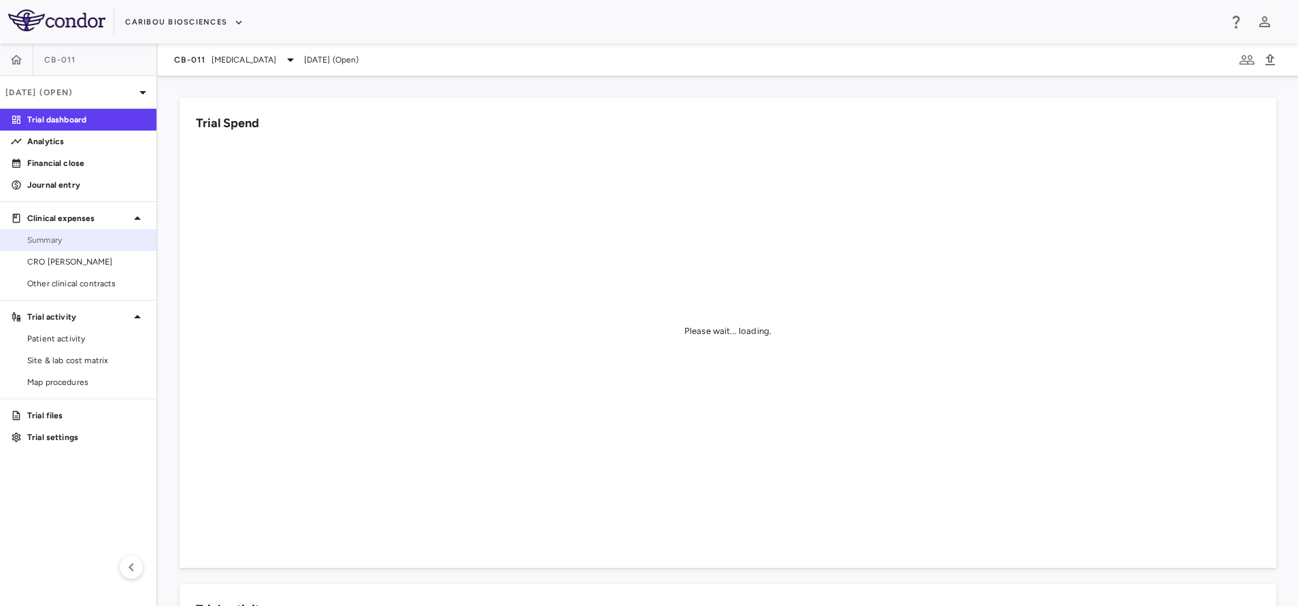
click at [75, 236] on span "Summary" at bounding box center [86, 240] width 118 height 12
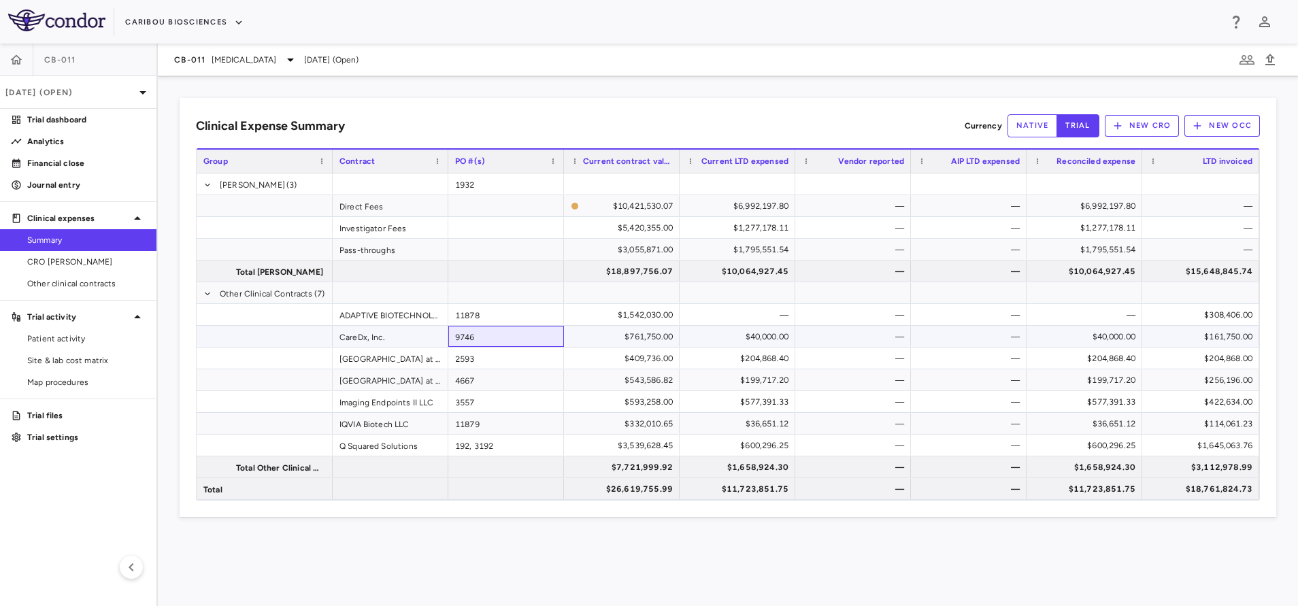
click at [494, 335] on div "9746" at bounding box center [506, 336] width 116 height 21
click at [263, 44] on div "CB-011 [MEDICAL_DATA] [DATE] (Open)" at bounding box center [728, 60] width 1140 height 33
click at [264, 64] on span "[MEDICAL_DATA]" at bounding box center [244, 60] width 65 height 12
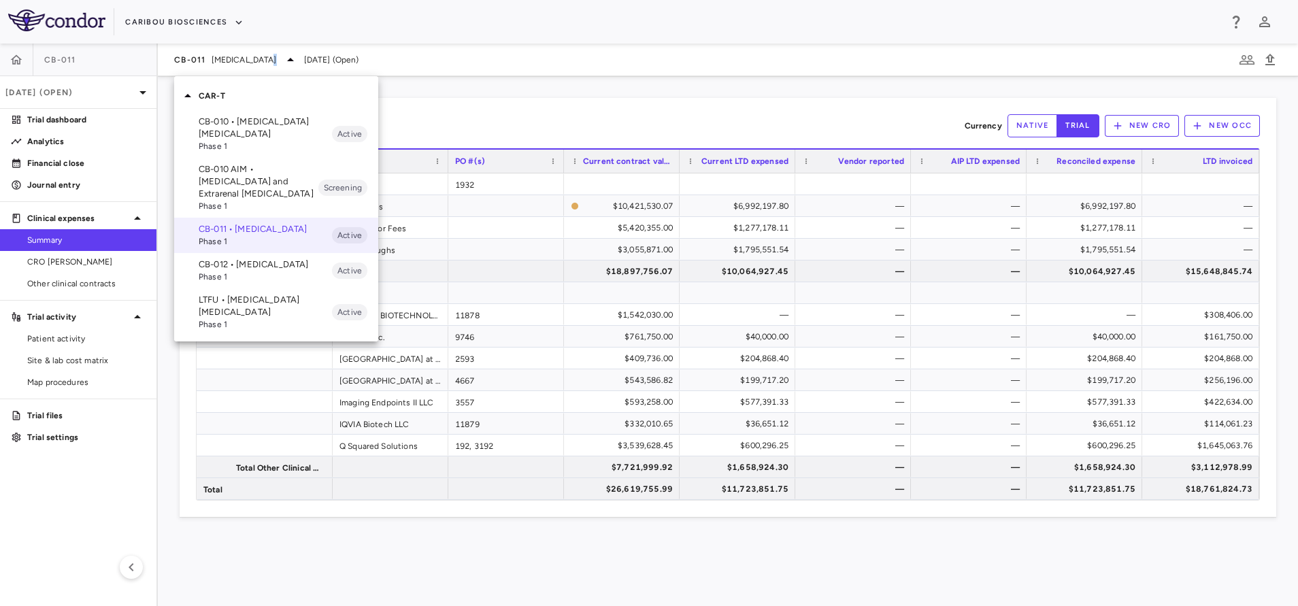
drag, startPoint x: 264, startPoint y: 64, endPoint x: 224, endPoint y: 331, distance: 270.2
click at [224, 331] on span "Phase 1" at bounding box center [265, 324] width 133 height 12
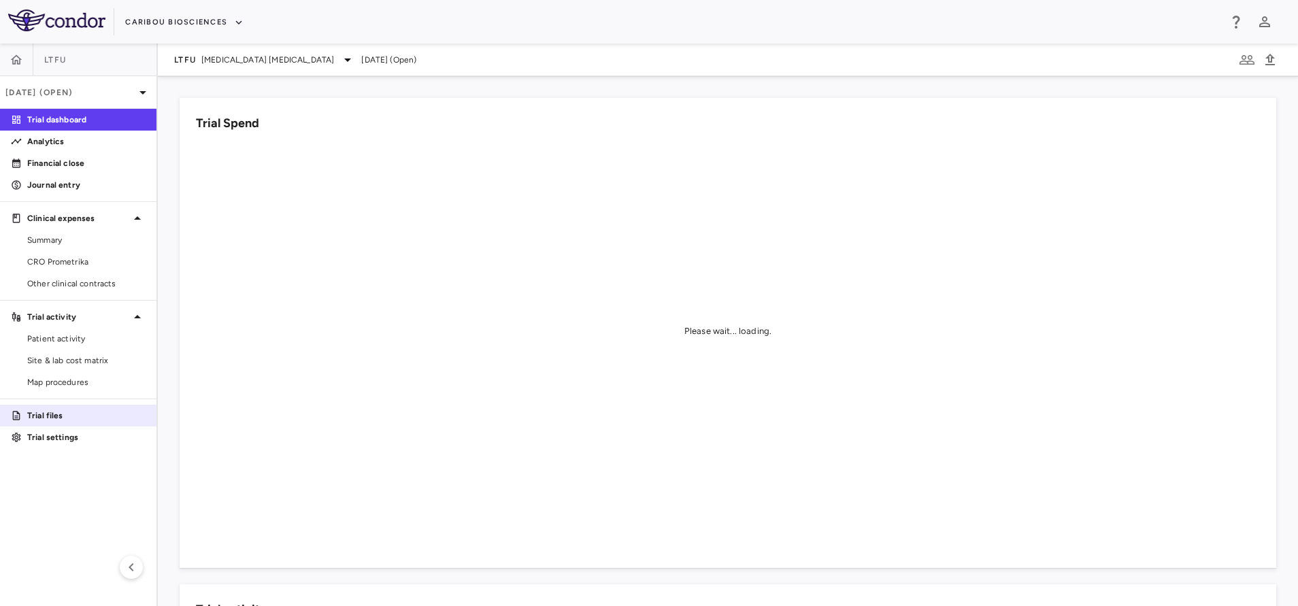
drag, startPoint x: 74, startPoint y: 237, endPoint x: 0, endPoint y: 407, distance: 184.9
click at [74, 237] on span "Summary" at bounding box center [86, 240] width 118 height 12
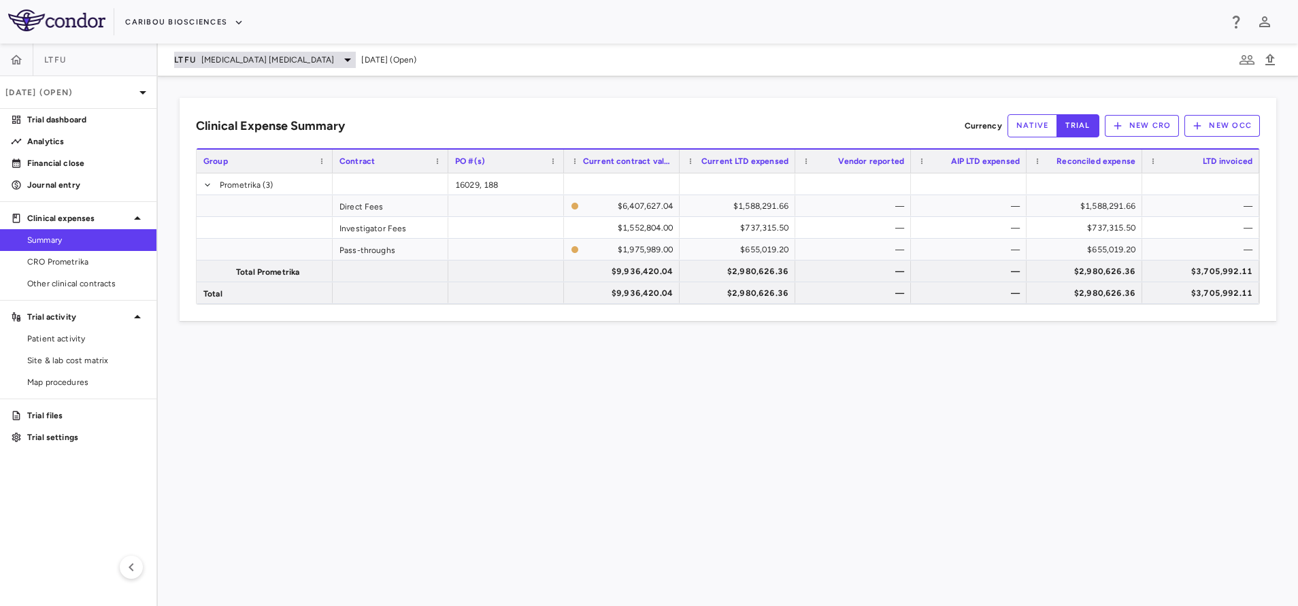
click at [213, 61] on span "[MEDICAL_DATA] [MEDICAL_DATA]" at bounding box center [267, 60] width 133 height 12
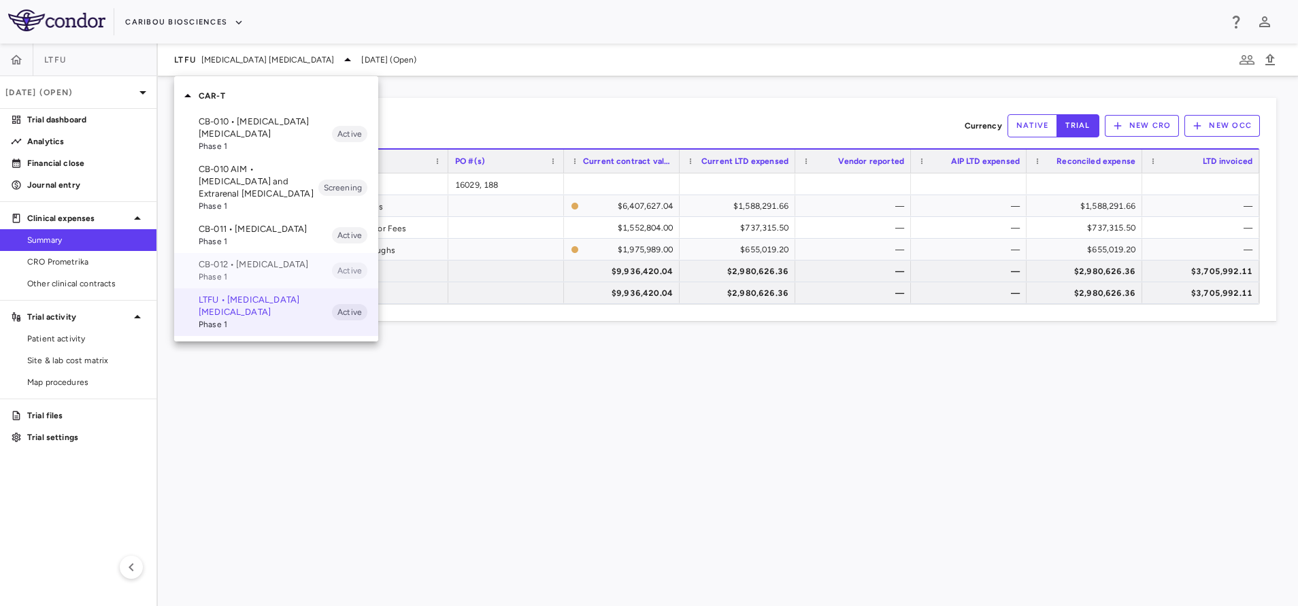
click at [226, 283] on span "Phase 1" at bounding box center [265, 277] width 133 height 12
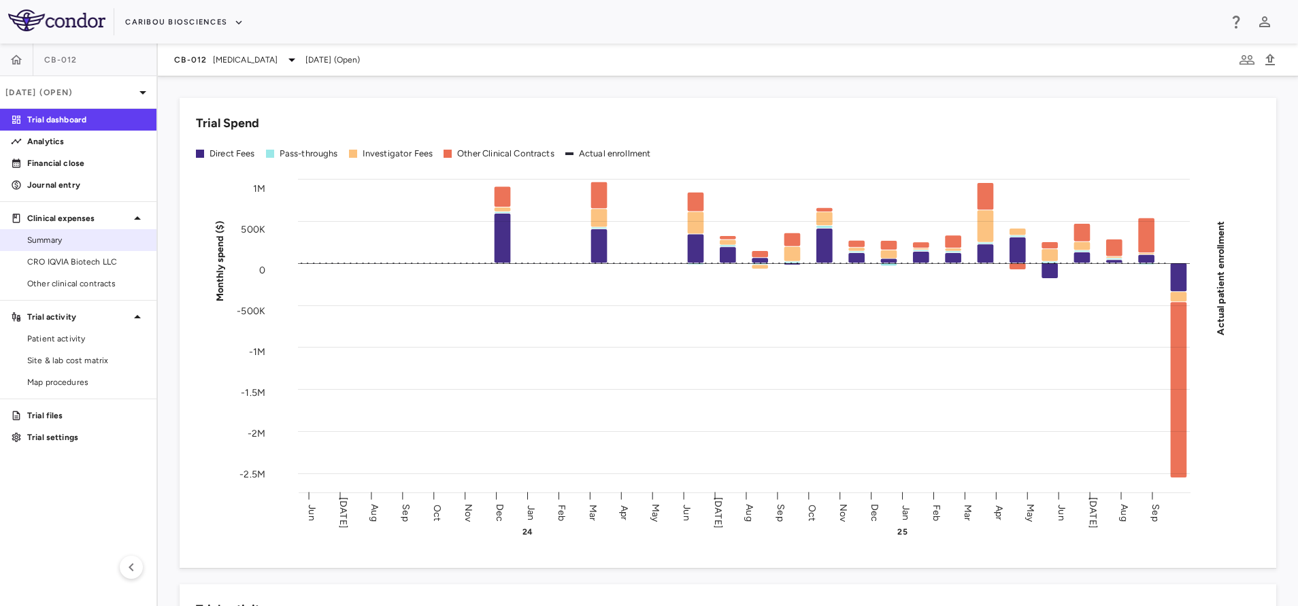
click at [82, 239] on span "Summary" at bounding box center [86, 240] width 118 height 12
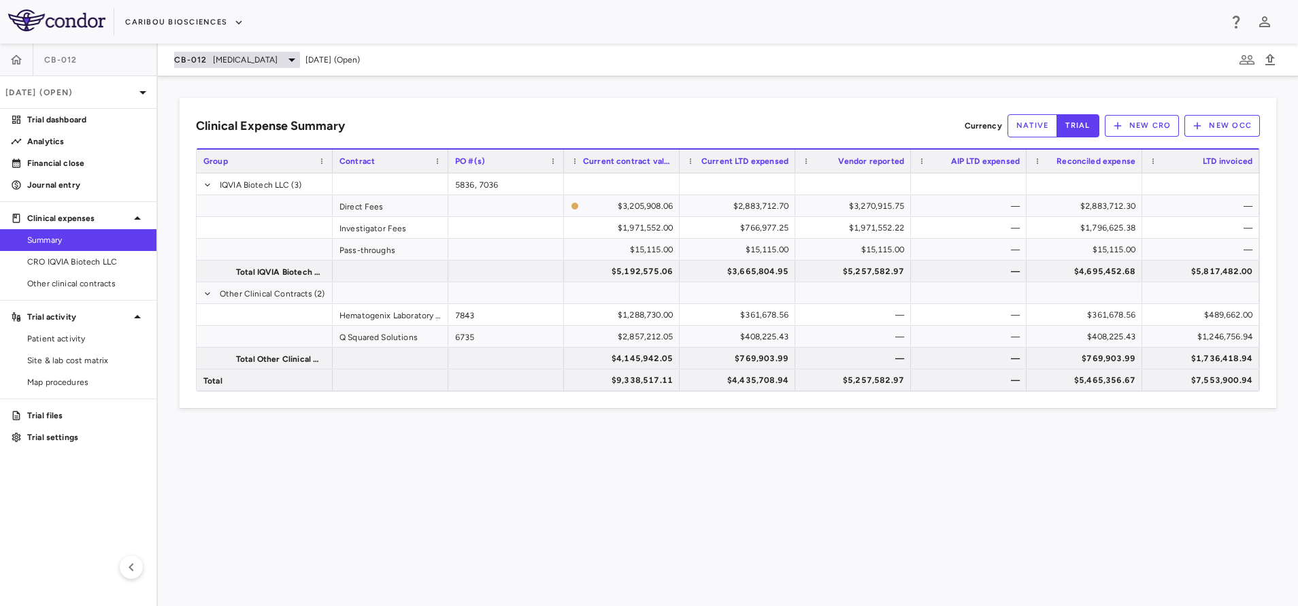
click at [215, 52] on div "CB-012 Acute Myeloid Leukemia" at bounding box center [237, 60] width 126 height 16
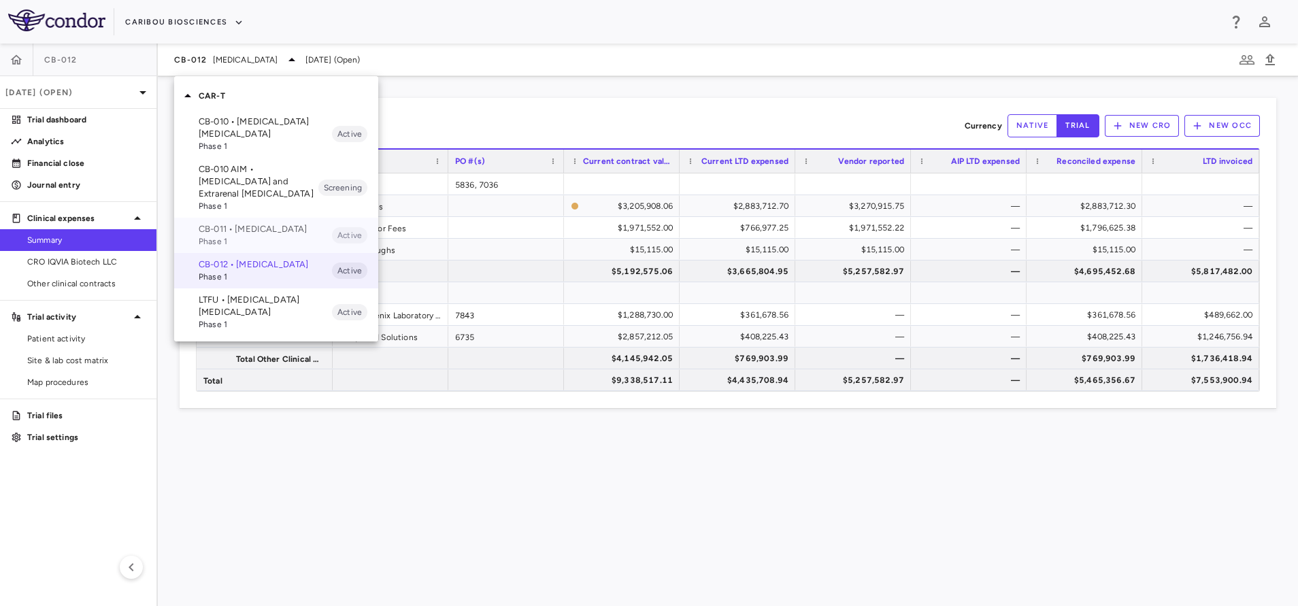
click at [243, 220] on div "CB-011 • Multiple Myeloma Phase 1 Active" at bounding box center [276, 235] width 204 height 35
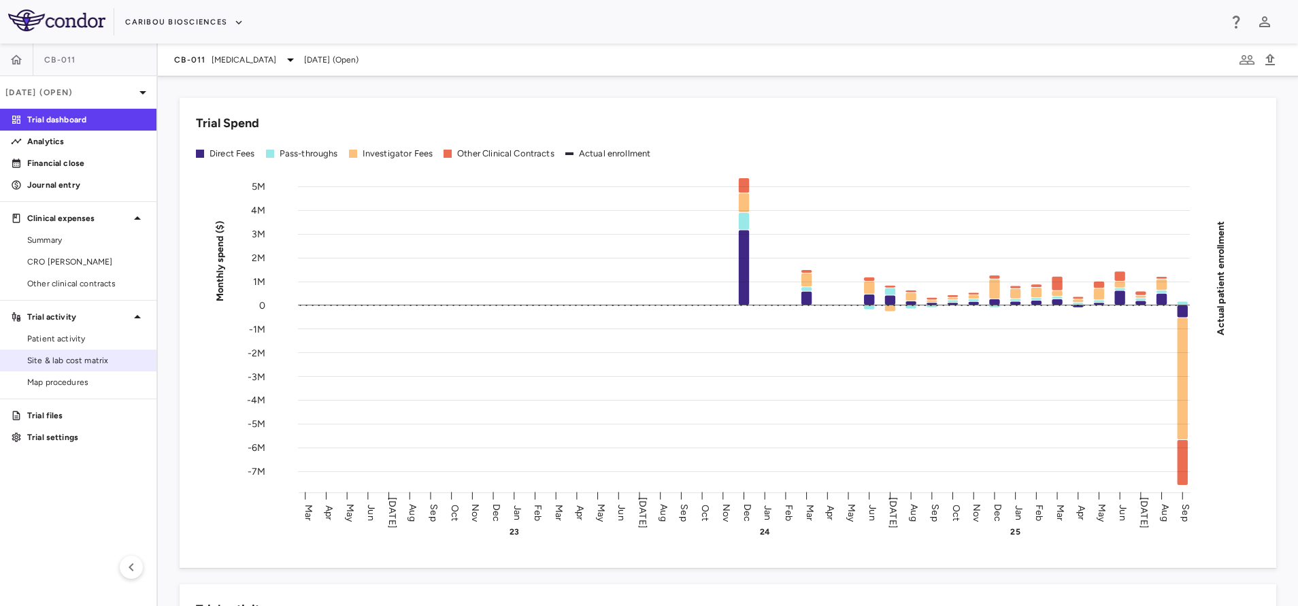
click at [73, 363] on span "Site & lab cost matrix" at bounding box center [86, 360] width 118 height 12
click at [73, 334] on span "Patient activity" at bounding box center [86, 339] width 118 height 12
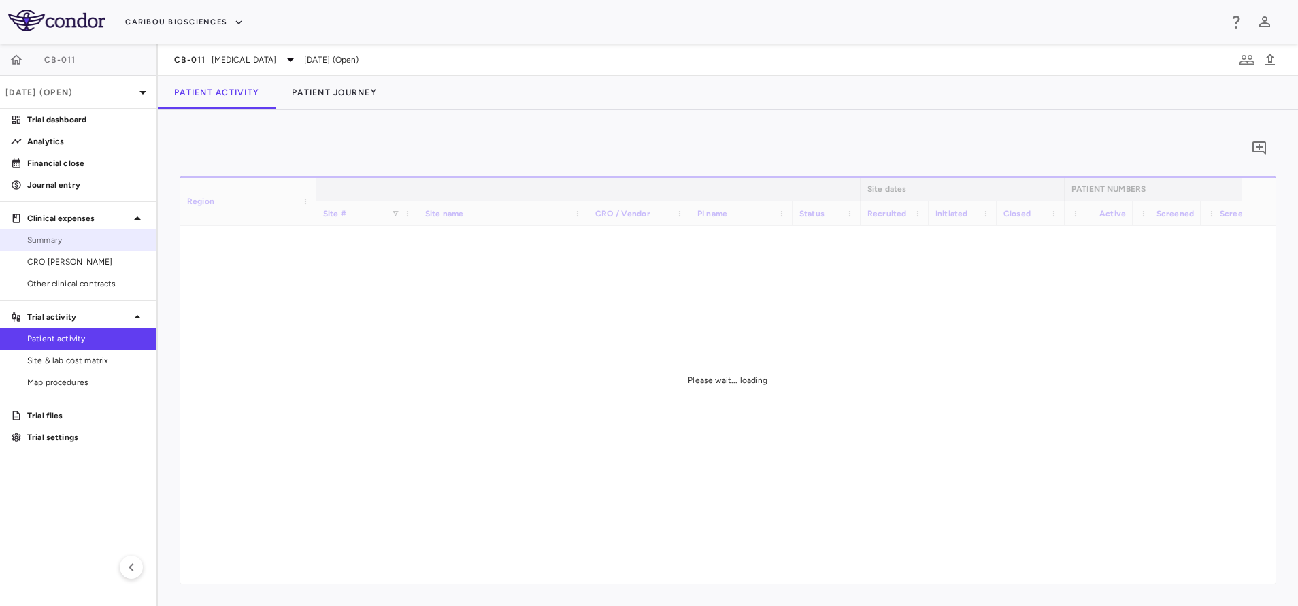
click at [73, 242] on span "Summary" at bounding box center [86, 240] width 118 height 12
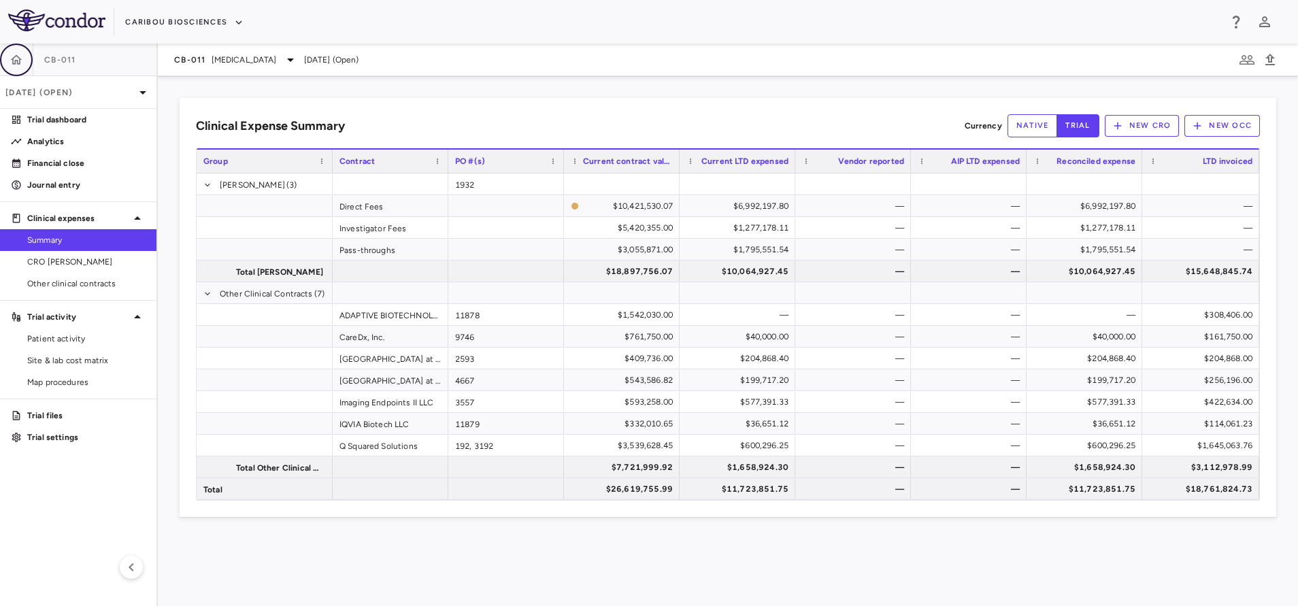
click at [14, 61] on icon "button" at bounding box center [17, 60] width 14 height 14
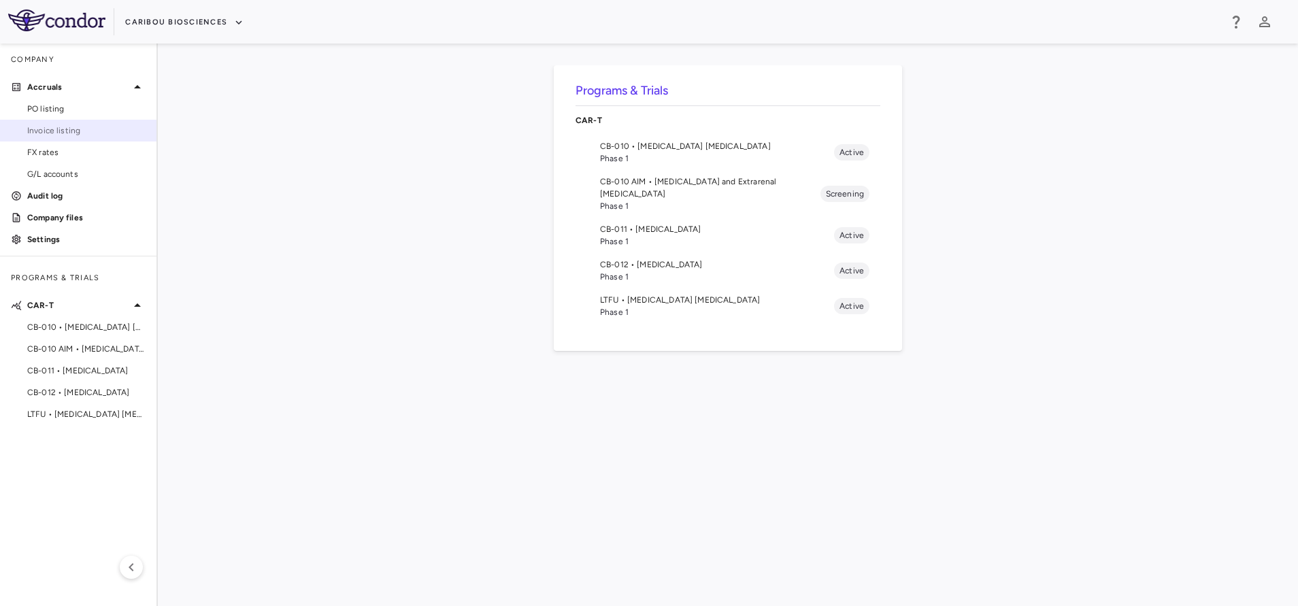
click at [65, 131] on span "Invoice listing" at bounding box center [86, 130] width 118 height 12
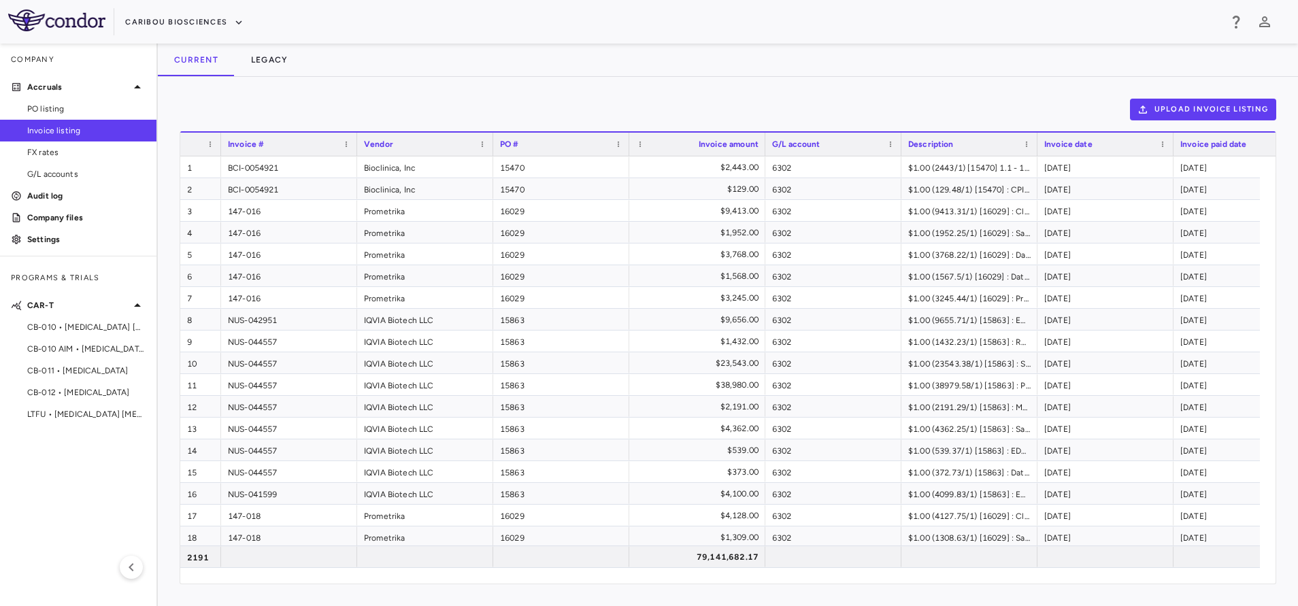
click at [628, 143] on div at bounding box center [628, 144] width 5 height 23
click at [620, 144] on span at bounding box center [618, 144] width 8 height 8
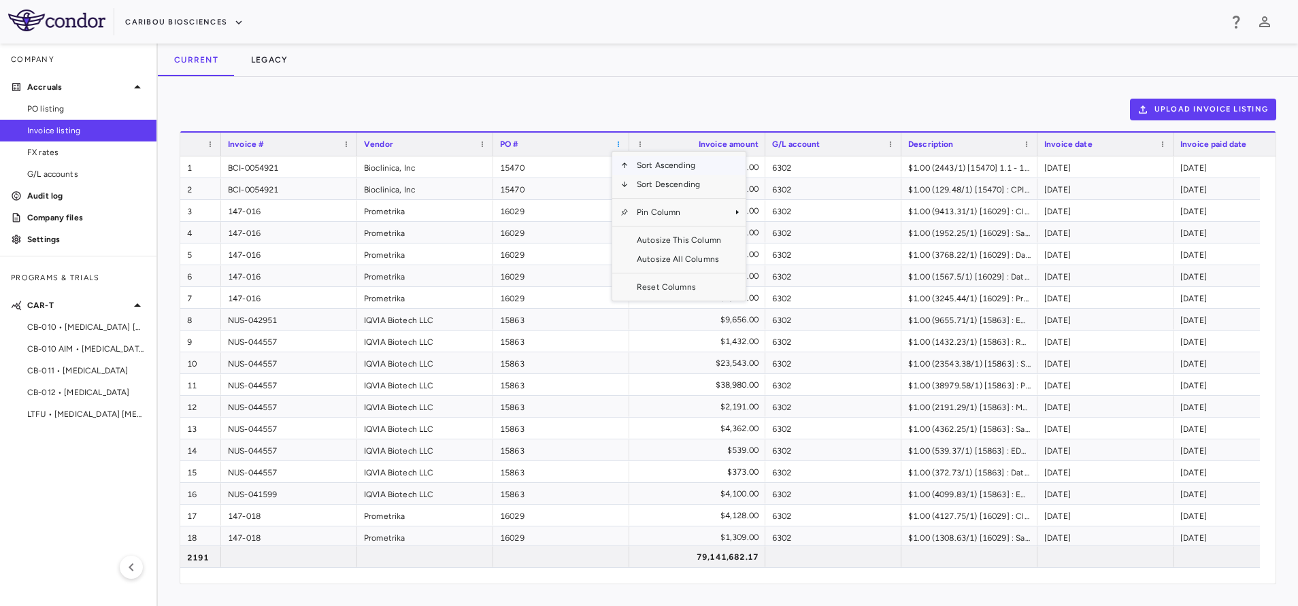
click at [620, 144] on span at bounding box center [618, 144] width 8 height 8
click at [565, 112] on div "Upload invoice listing" at bounding box center [728, 110] width 1096 height 22
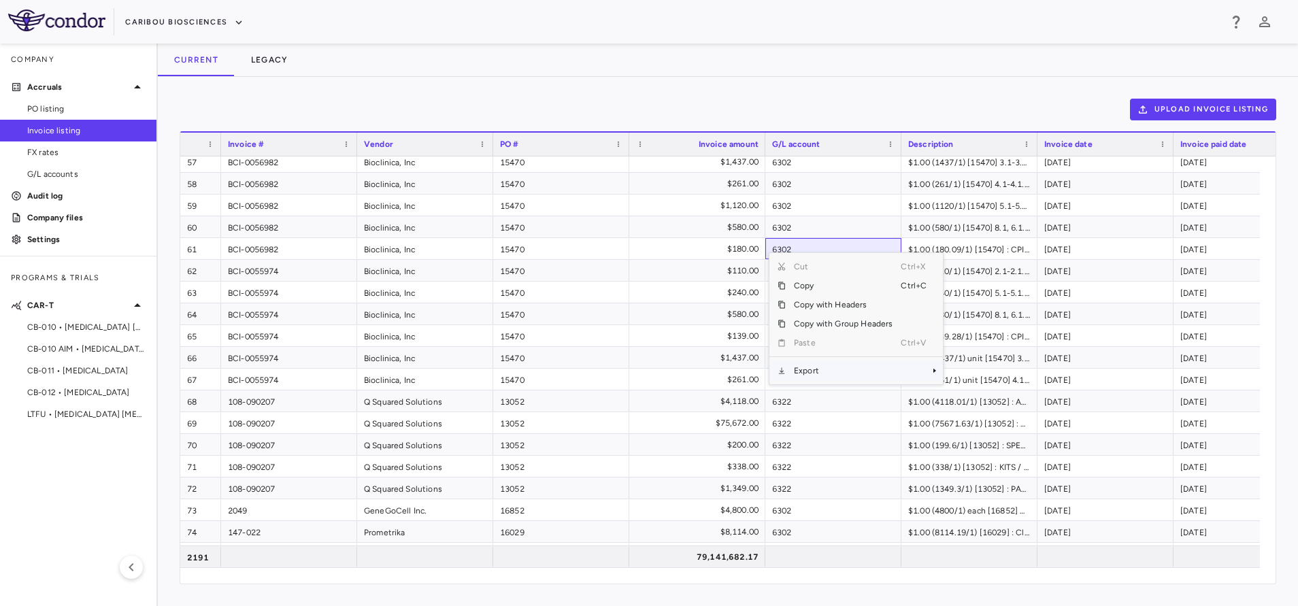
click at [823, 374] on span "Export" at bounding box center [843, 370] width 115 height 19
click at [905, 367] on span "Context Menu" at bounding box center [916, 370] width 30 height 19
click at [981, 395] on span "Excel Export" at bounding box center [988, 394] width 64 height 19
click at [78, 369] on span "CB-011 • Multiple Myeloma" at bounding box center [86, 371] width 118 height 12
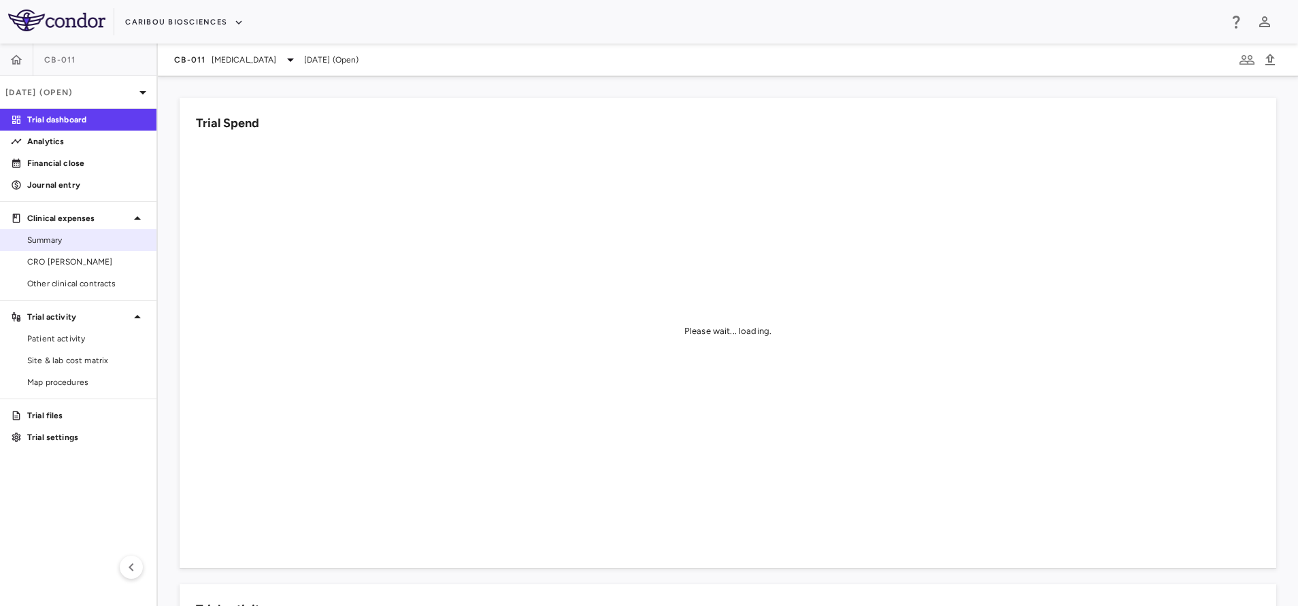
click at [80, 241] on span "Summary" at bounding box center [86, 240] width 118 height 12
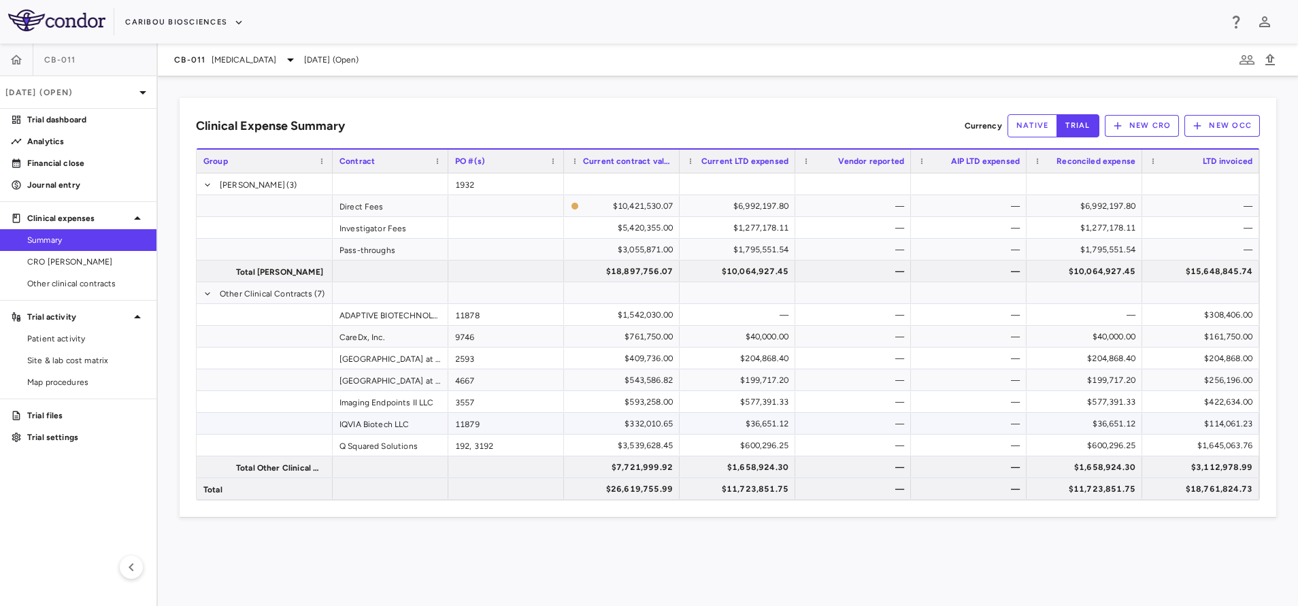
click at [493, 425] on div "11879" at bounding box center [506, 423] width 116 height 21
click at [1188, 424] on div "$114,061.23" at bounding box center [1203, 424] width 98 height 22
click at [18, 54] on icon "button" at bounding box center [17, 60] width 14 height 14
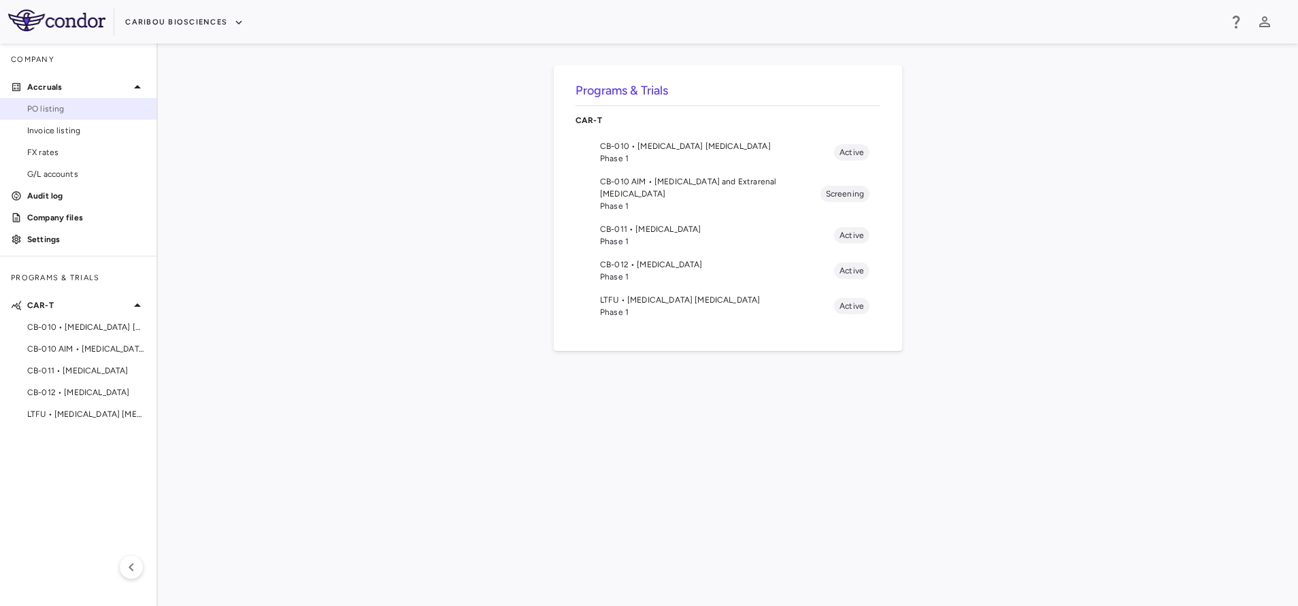
click at [56, 108] on span "PO listing" at bounding box center [86, 109] width 118 height 12
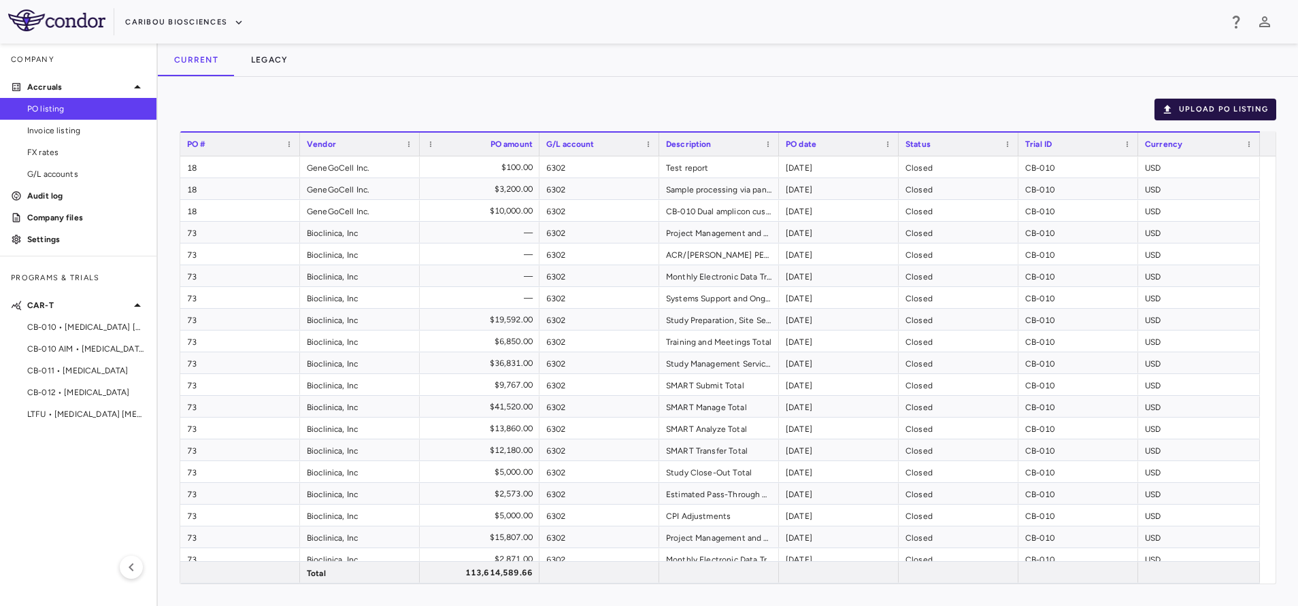
click at [1223, 114] on button "Upload PO Listing" at bounding box center [1215, 110] width 122 height 22
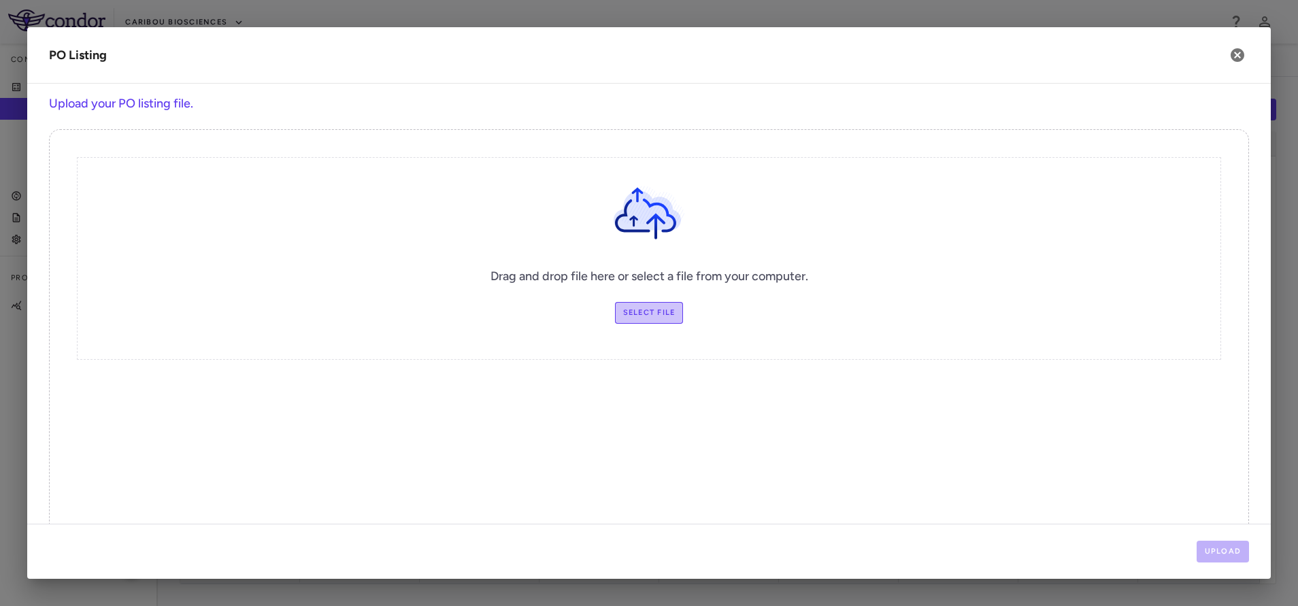
click at [654, 315] on label "Select file" at bounding box center [649, 313] width 69 height 22
click at [0, 0] on input "Select file" at bounding box center [0, 0] width 0 height 0
click at [1234, 548] on button "Upload" at bounding box center [1222, 552] width 53 height 22
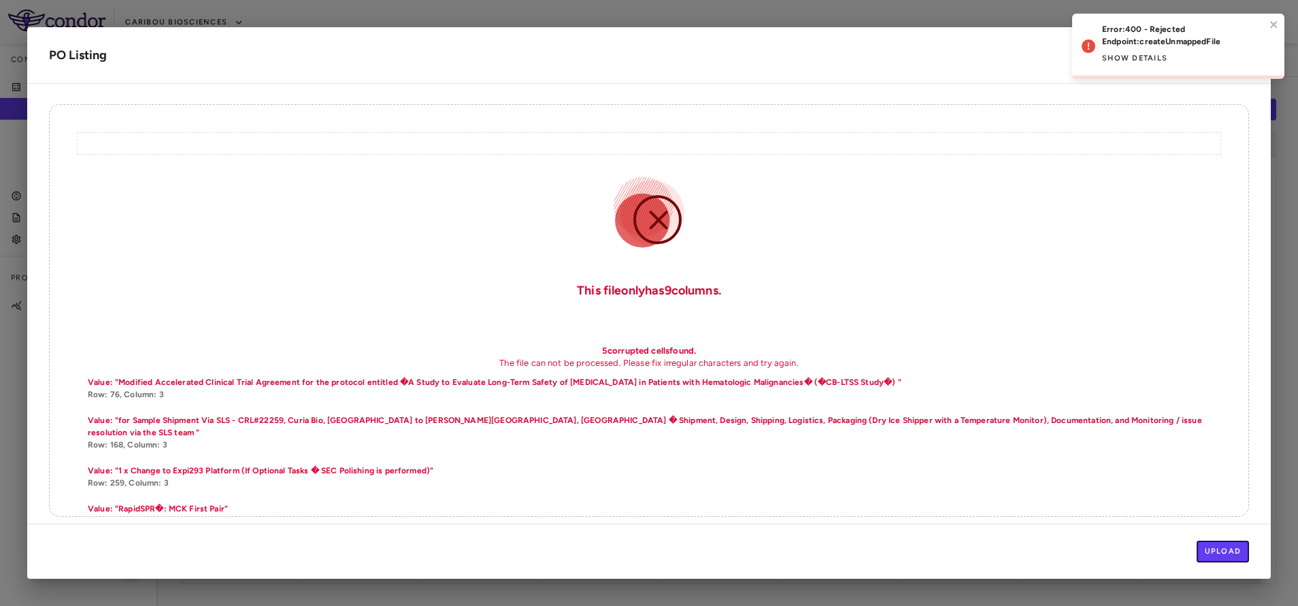
scroll to position [35, 0]
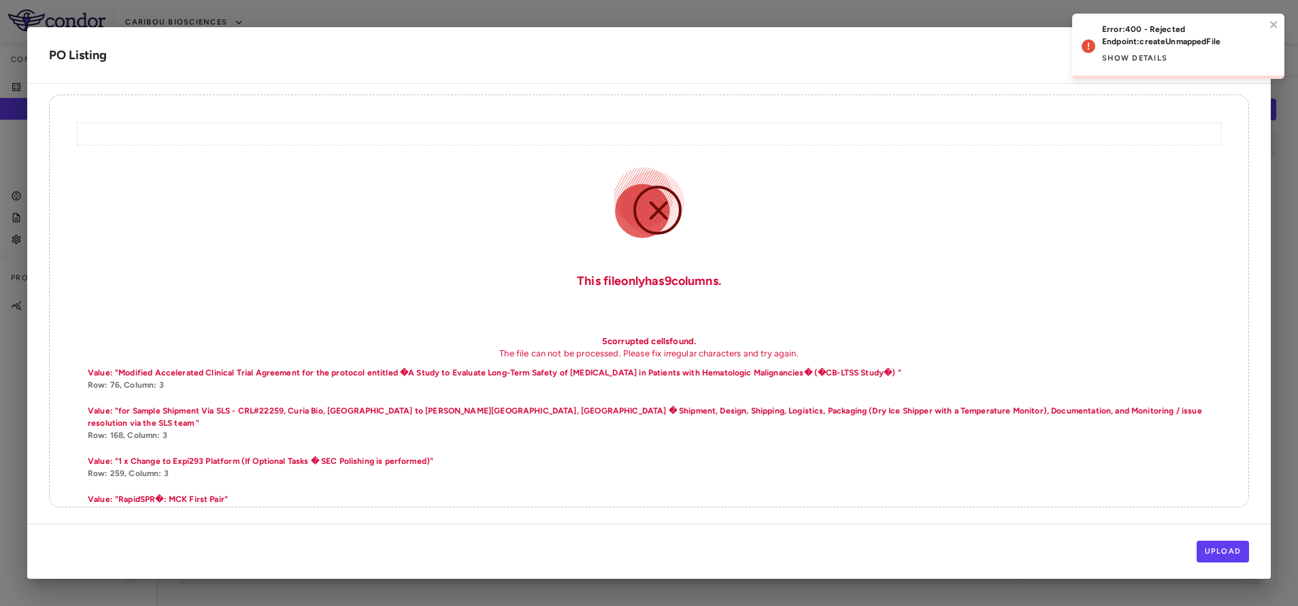
click at [1274, 20] on icon "close" at bounding box center [1274, 24] width 10 height 11
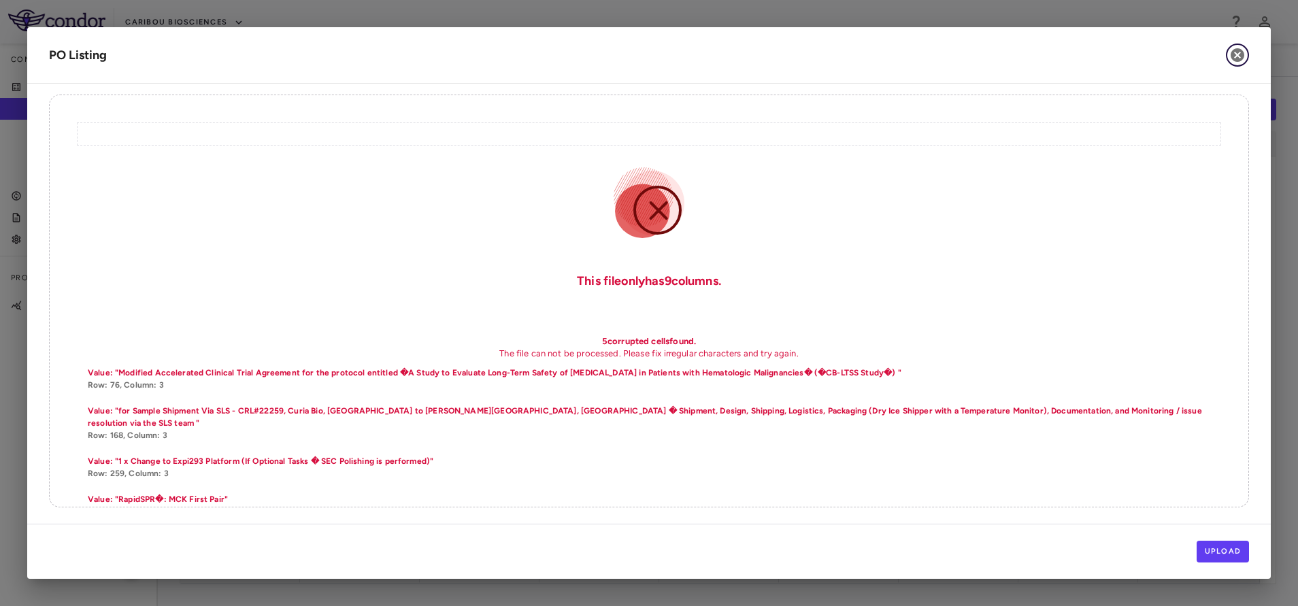
click at [1235, 55] on icon "button" at bounding box center [1237, 55] width 16 height 16
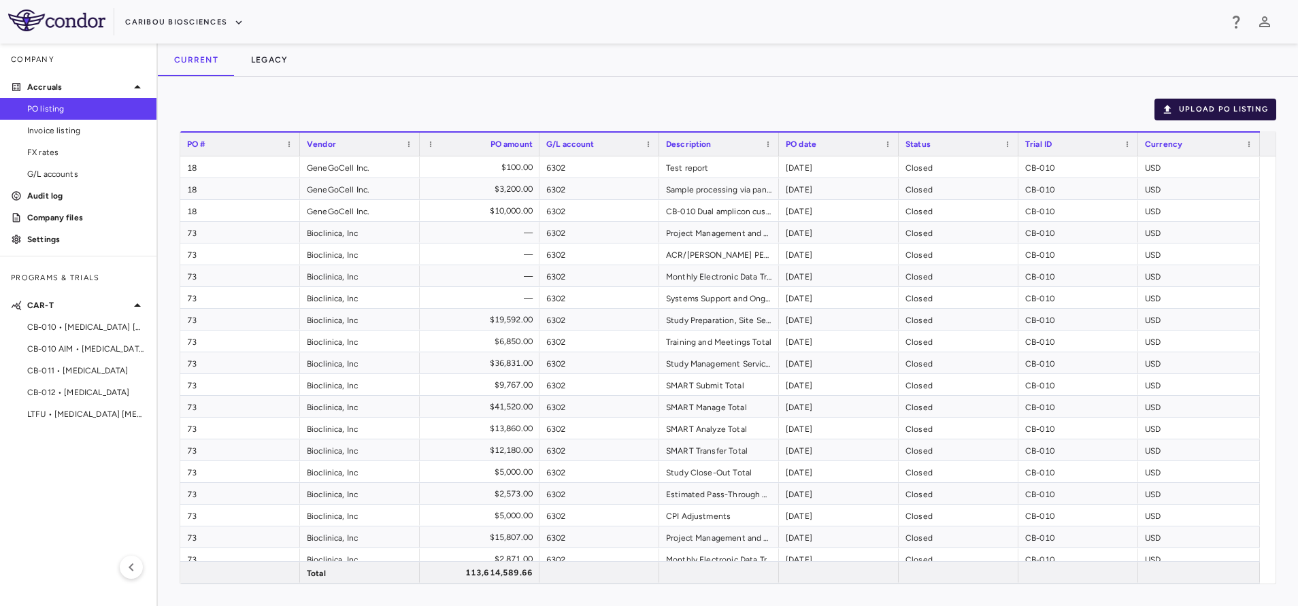
click at [1232, 105] on button "Upload PO Listing" at bounding box center [1215, 110] width 122 height 22
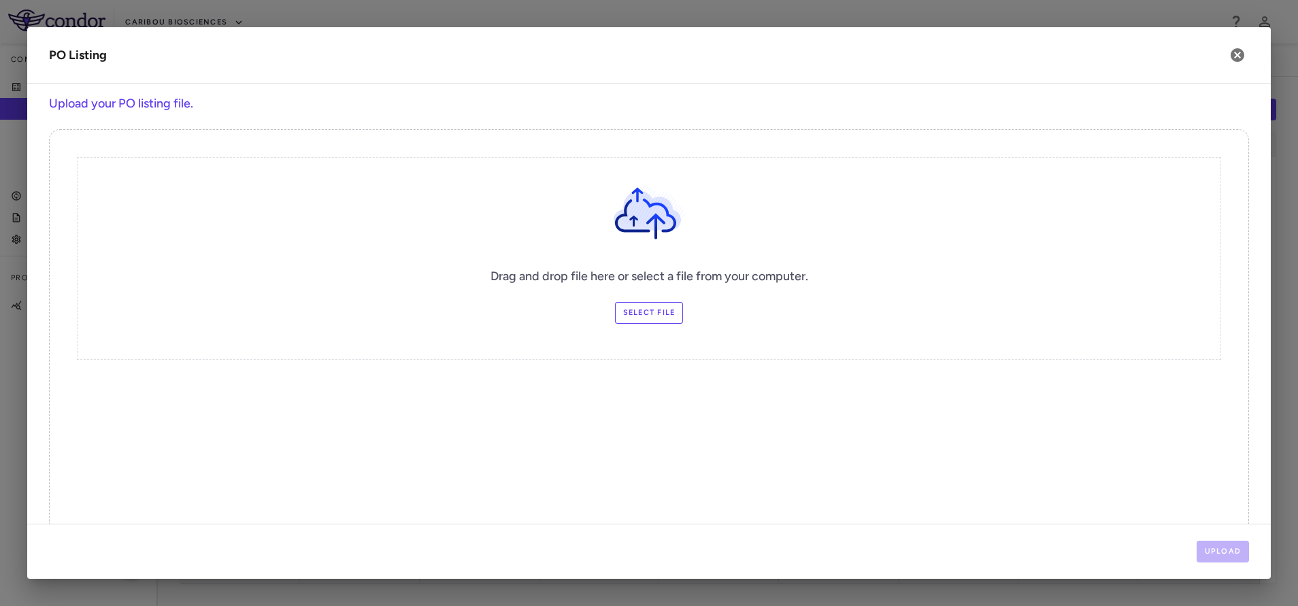
click at [616, 306] on label "Select file" at bounding box center [649, 313] width 69 height 22
click at [0, 0] on input "Select file" at bounding box center [0, 0] width 0 height 0
click at [1213, 550] on button "Upload" at bounding box center [1222, 552] width 53 height 22
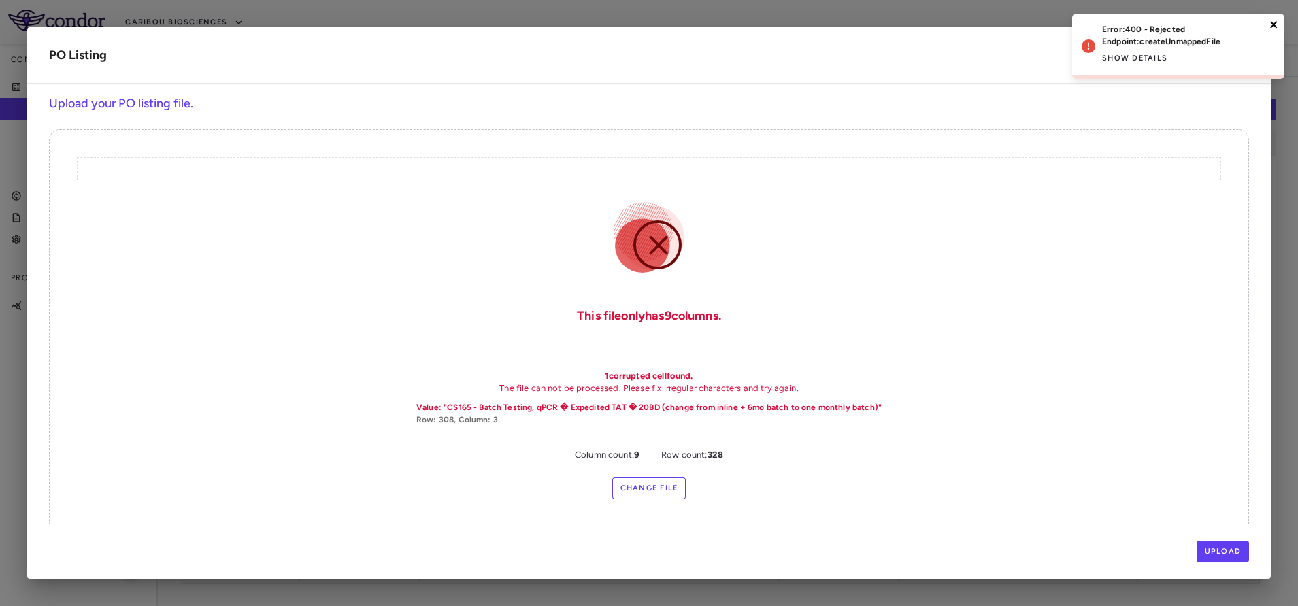
drag, startPoint x: 1271, startPoint y: 18, endPoint x: 1257, endPoint y: 29, distance: 17.4
click at [1271, 18] on div "Error: 400 - Rejected Endpoint: createUnmappedFile Show details" at bounding box center [1178, 46] width 212 height 65
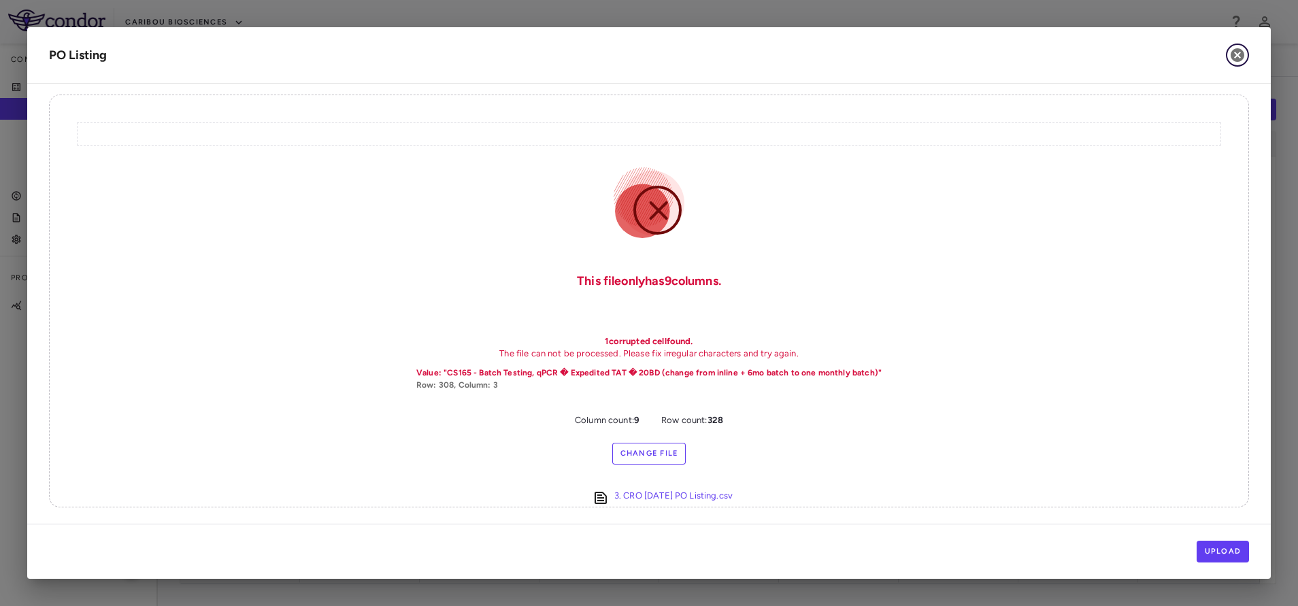
click at [1233, 56] on icon "button" at bounding box center [1237, 55] width 14 height 14
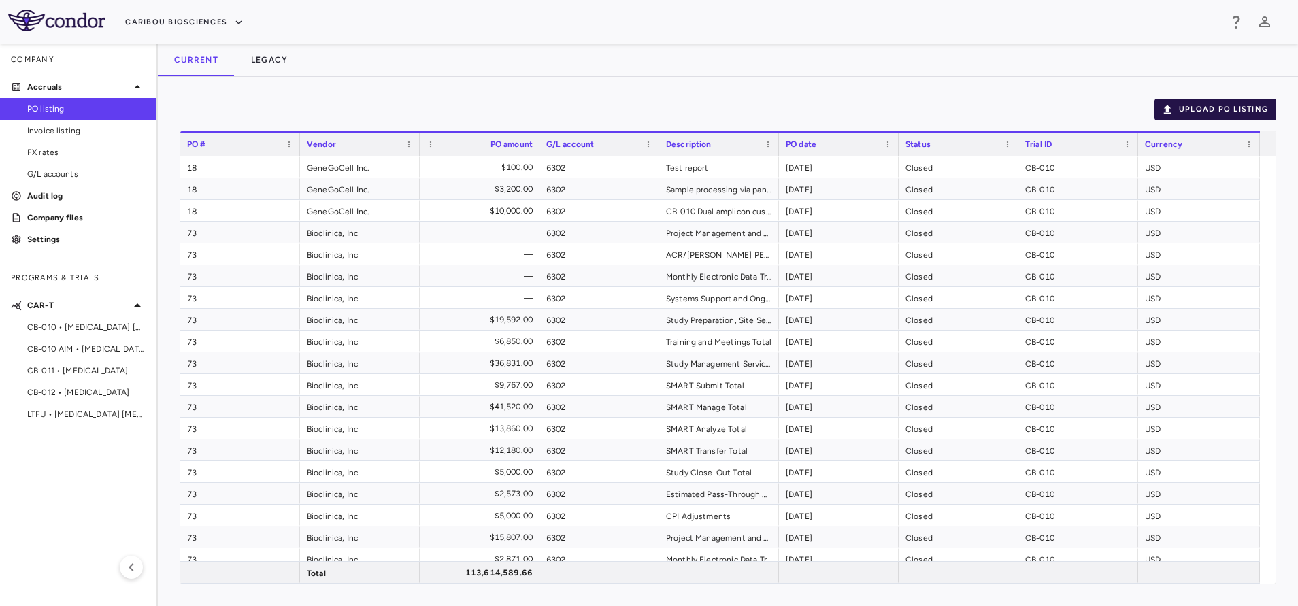
click at [1206, 101] on button "Upload PO Listing" at bounding box center [1215, 110] width 122 height 22
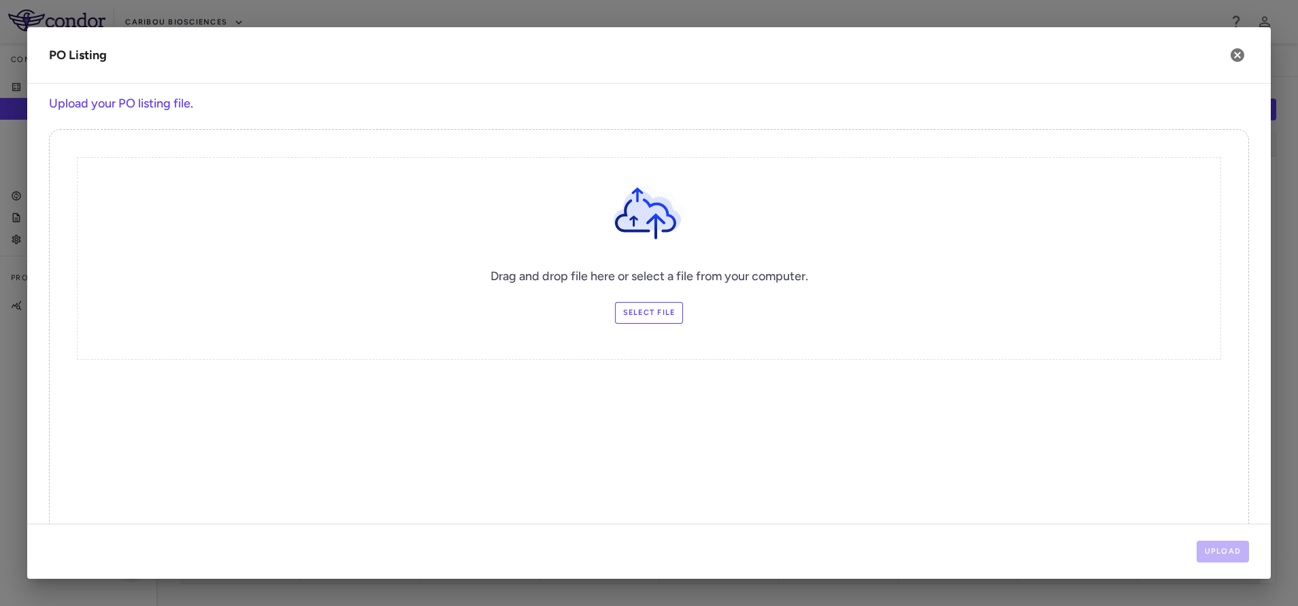
click at [669, 306] on label "Select file" at bounding box center [649, 313] width 69 height 22
click at [0, 0] on input "Select file" at bounding box center [0, 0] width 0 height 0
click at [1236, 545] on button "Upload" at bounding box center [1222, 552] width 53 height 22
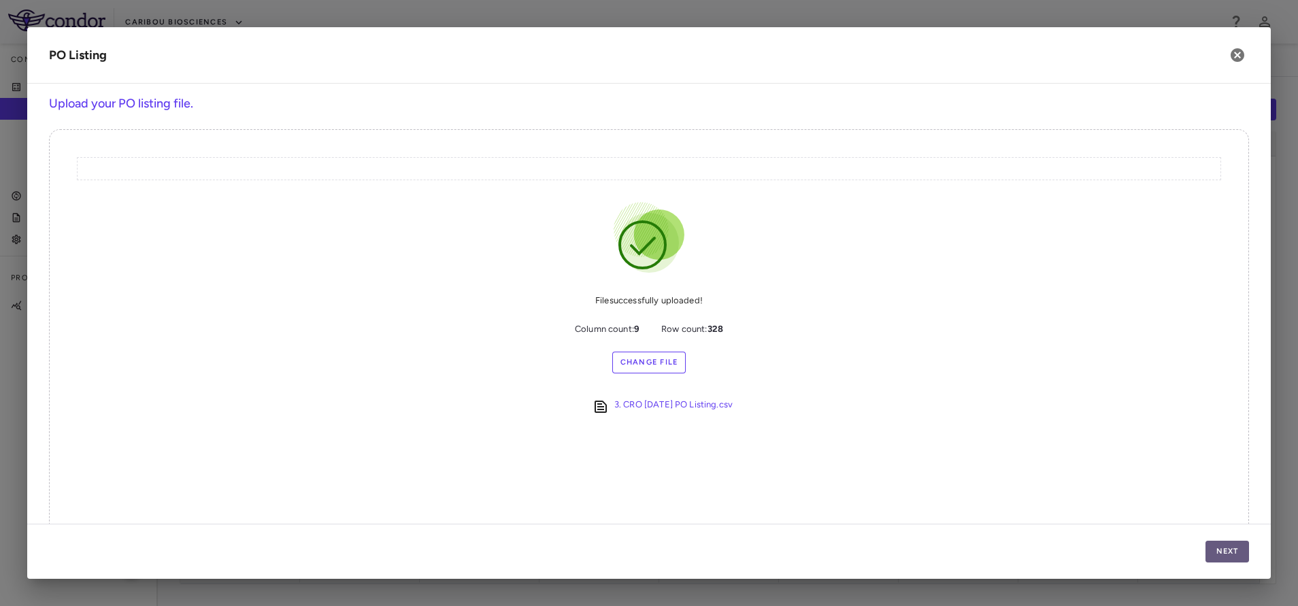
click at [1230, 558] on button "Next" at bounding box center [1227, 552] width 44 height 22
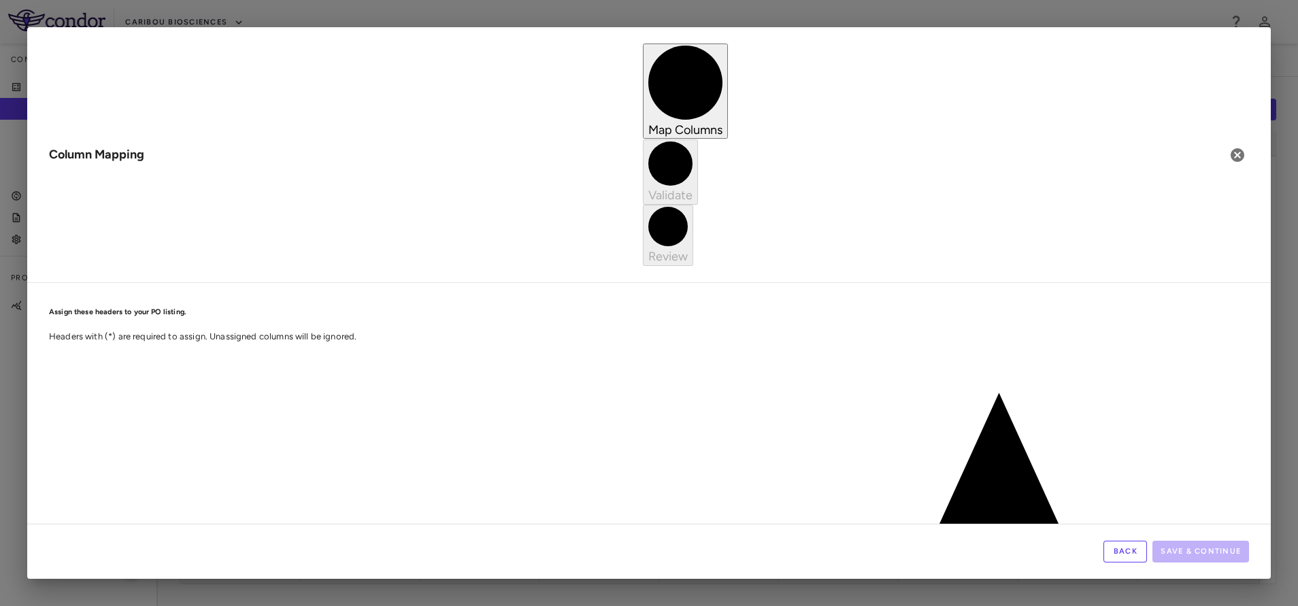
click at [560, 228] on body "Skip to sidebar Skip to main content Caribou Biosciences Company Accruals PO li…" at bounding box center [649, 303] width 1298 height 606
click at [1227, 550] on button "Save & Continue" at bounding box center [1200, 552] width 97 height 22
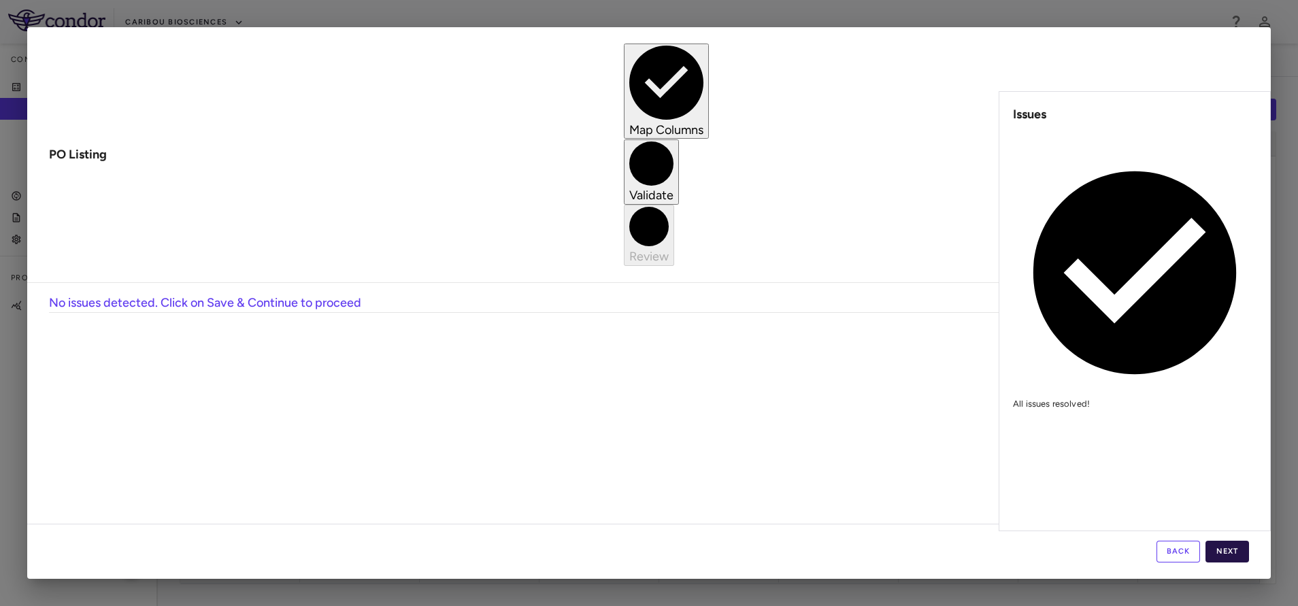
click at [1228, 554] on button "Next" at bounding box center [1227, 552] width 44 height 22
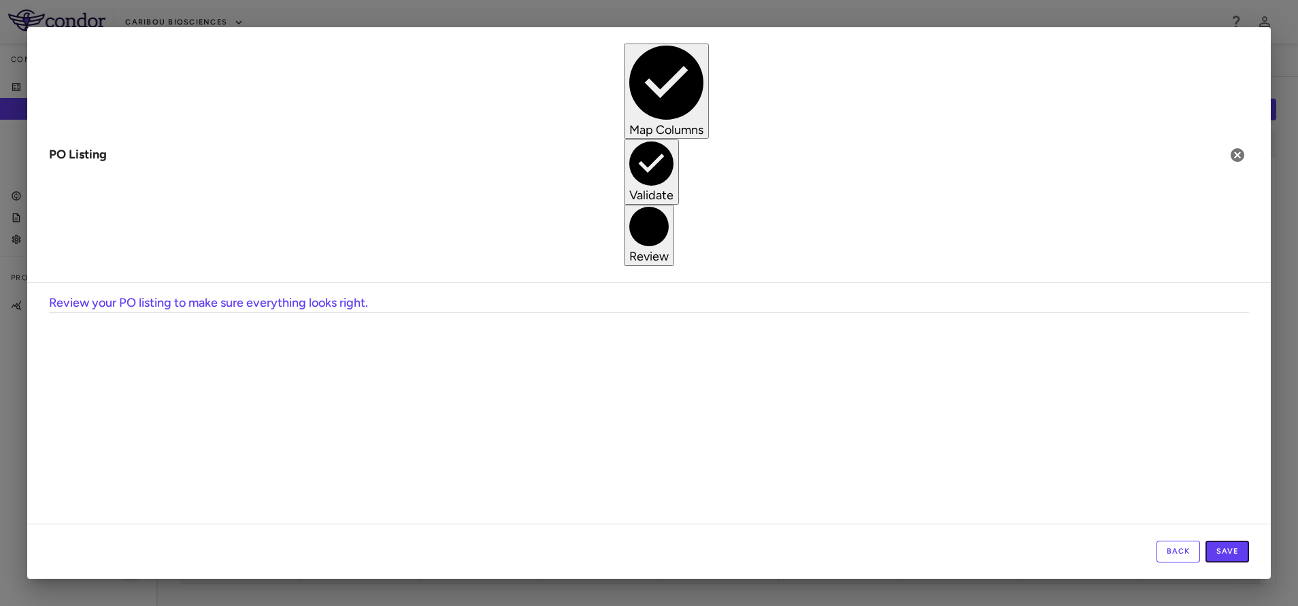
click at [1228, 554] on button "Save" at bounding box center [1227, 552] width 44 height 22
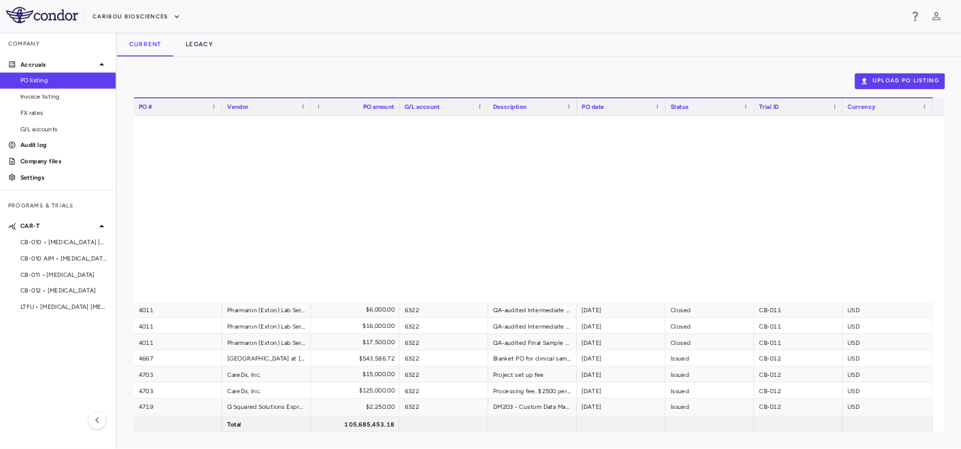
scroll to position [6712, 0]
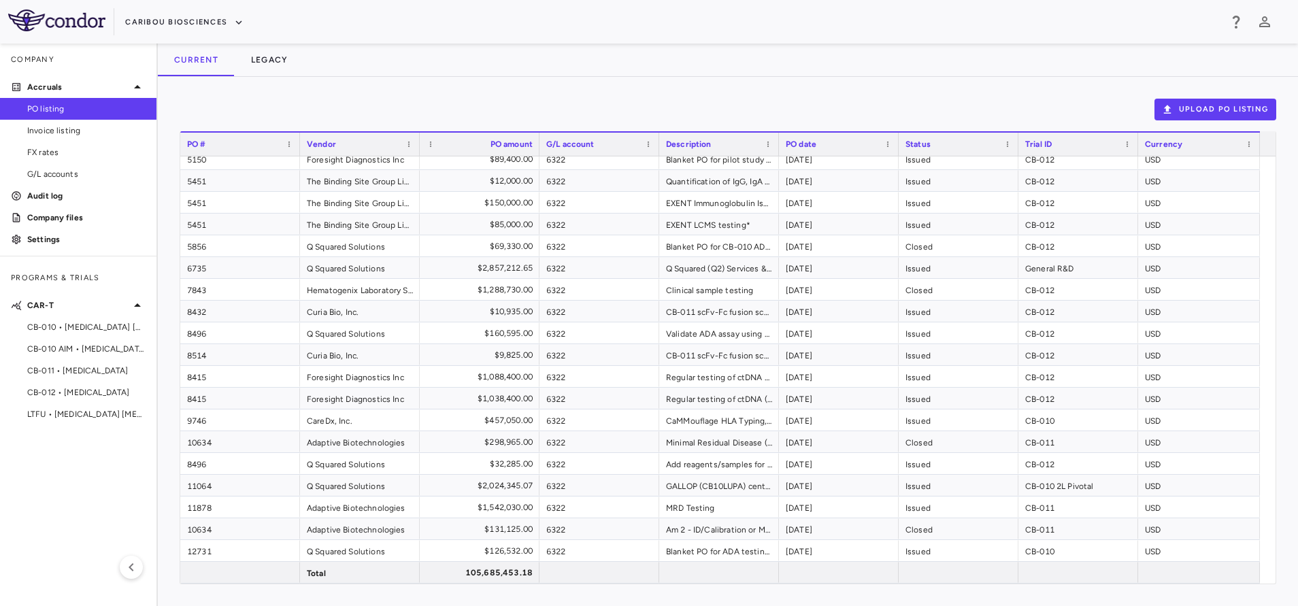
click at [375, 90] on div "Upload PO Listing Drag here to set row groups Drag here to set column labels PO…" at bounding box center [728, 341] width 1140 height 529
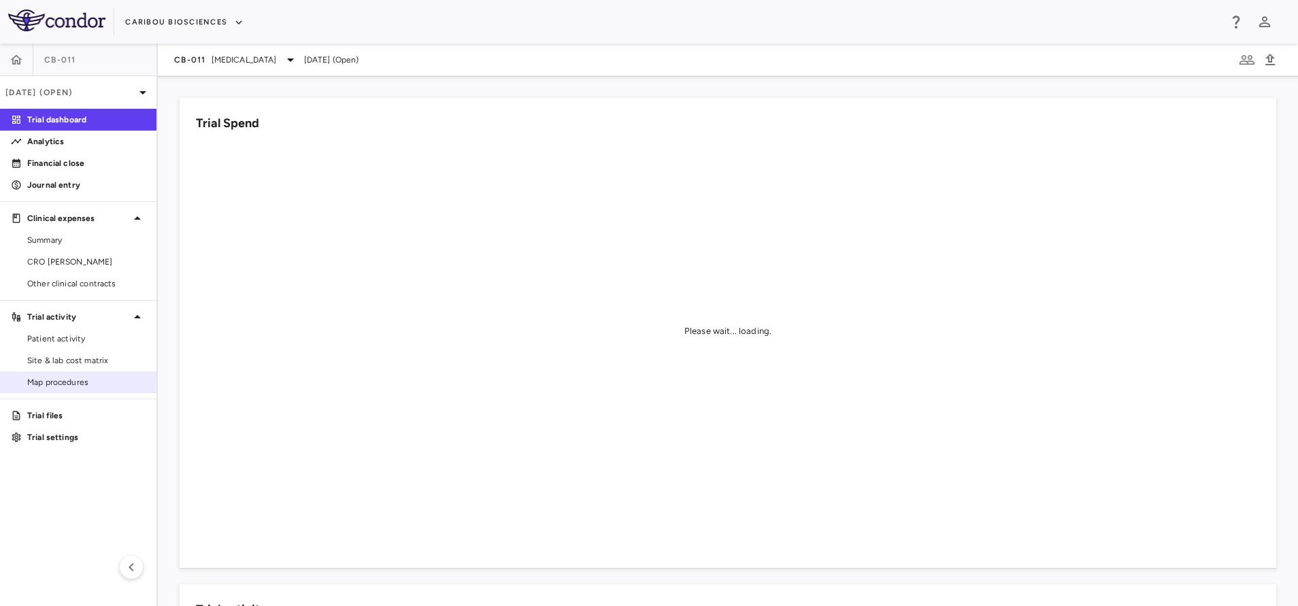
click at [68, 371] on div "Map procedures" at bounding box center [78, 382] width 156 height 22
click at [83, 360] on span "Site & lab cost matrix" at bounding box center [86, 360] width 118 height 12
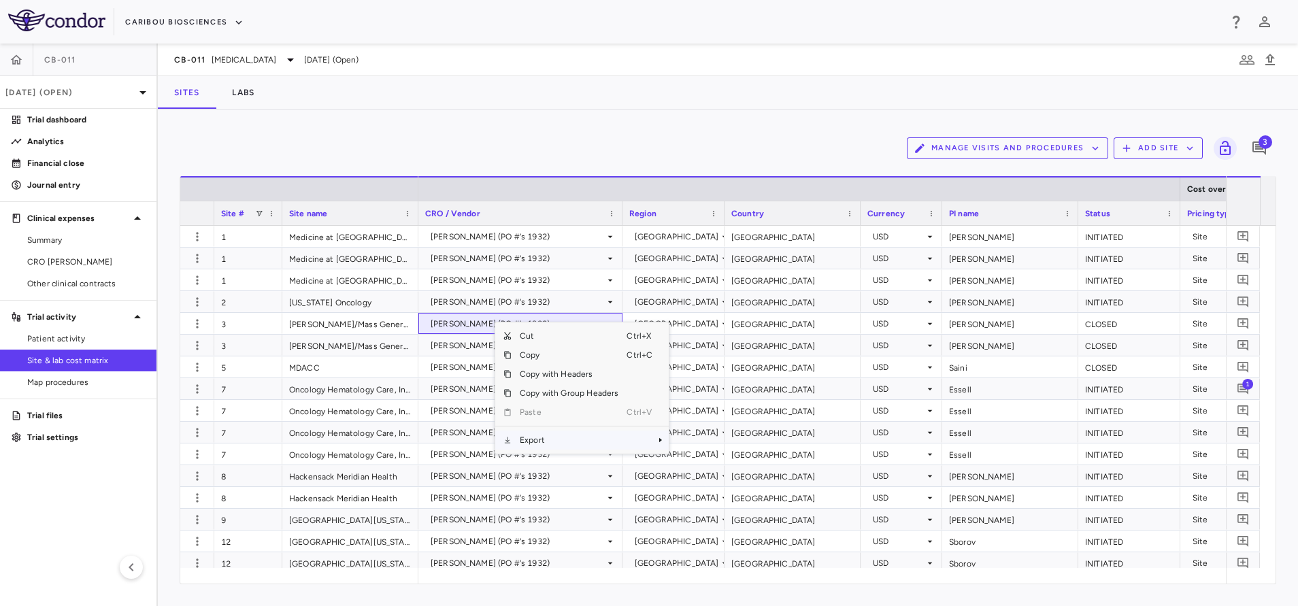
click at [543, 442] on span "Export" at bounding box center [568, 440] width 115 height 19
click at [705, 459] on span "Excel Export" at bounding box center [714, 463] width 64 height 19
click at [220, 63] on span "Multiple Myeloma" at bounding box center [244, 60] width 65 height 12
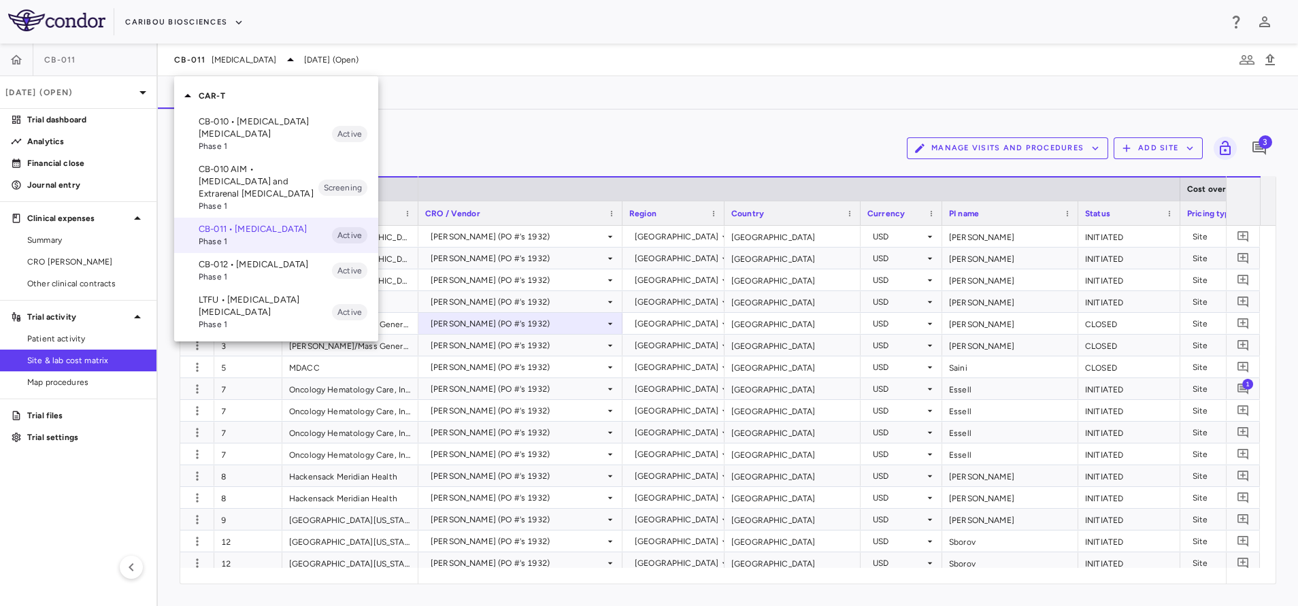
click at [235, 126] on p "CB-010 • B Cell Non-Hodgkin's Lymphoma" at bounding box center [265, 128] width 133 height 24
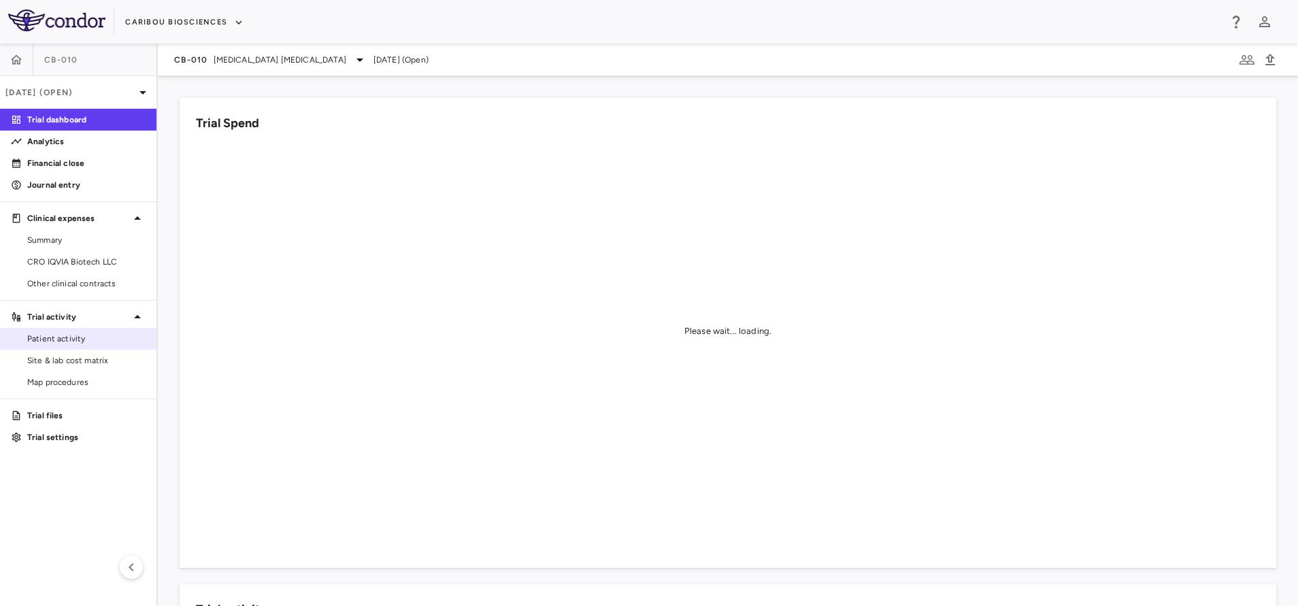
click at [53, 342] on span "Patient activity" at bounding box center [86, 339] width 118 height 12
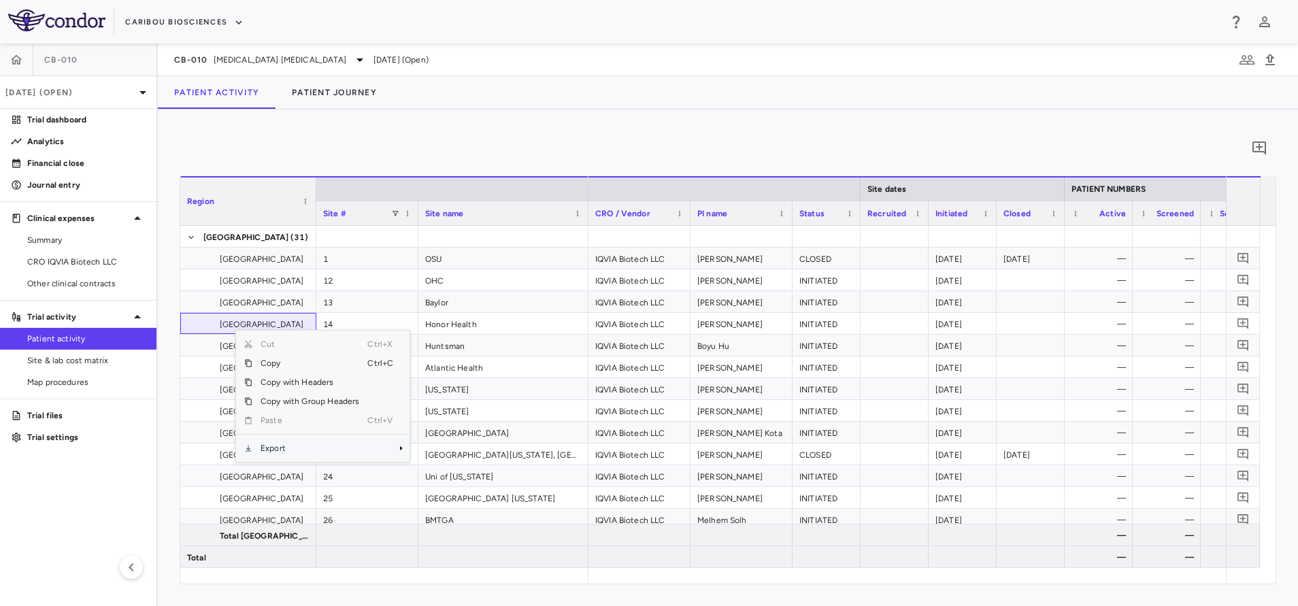
click at [300, 452] on span "Export" at bounding box center [309, 448] width 115 height 19
click at [465, 470] on span "Excel Export" at bounding box center [455, 471] width 64 height 19
click at [382, 167] on div "0 Region Drag here to set column labels Region Site # Site name 1" at bounding box center [728, 357] width 1096 height 453
click at [60, 260] on span "CRO IQVIA Biotech LLC" at bounding box center [86, 262] width 118 height 12
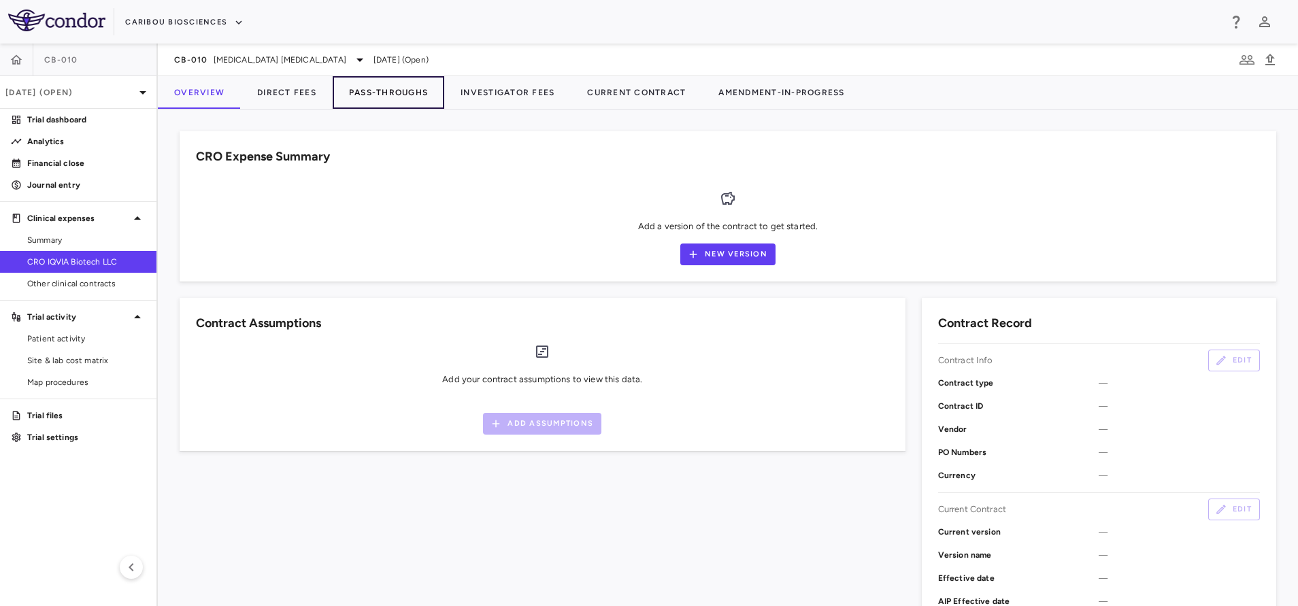
click at [380, 97] on button "Pass-Throughs" at bounding box center [389, 92] width 112 height 33
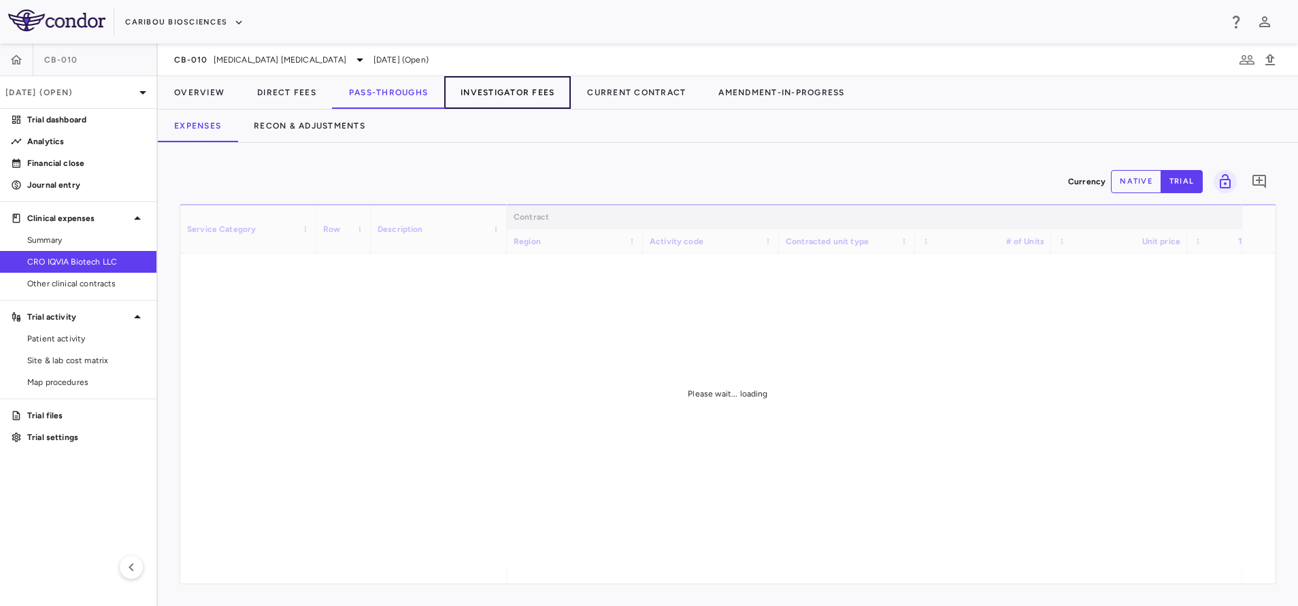
click at [462, 97] on button "Investigator Fees" at bounding box center [507, 92] width 127 height 33
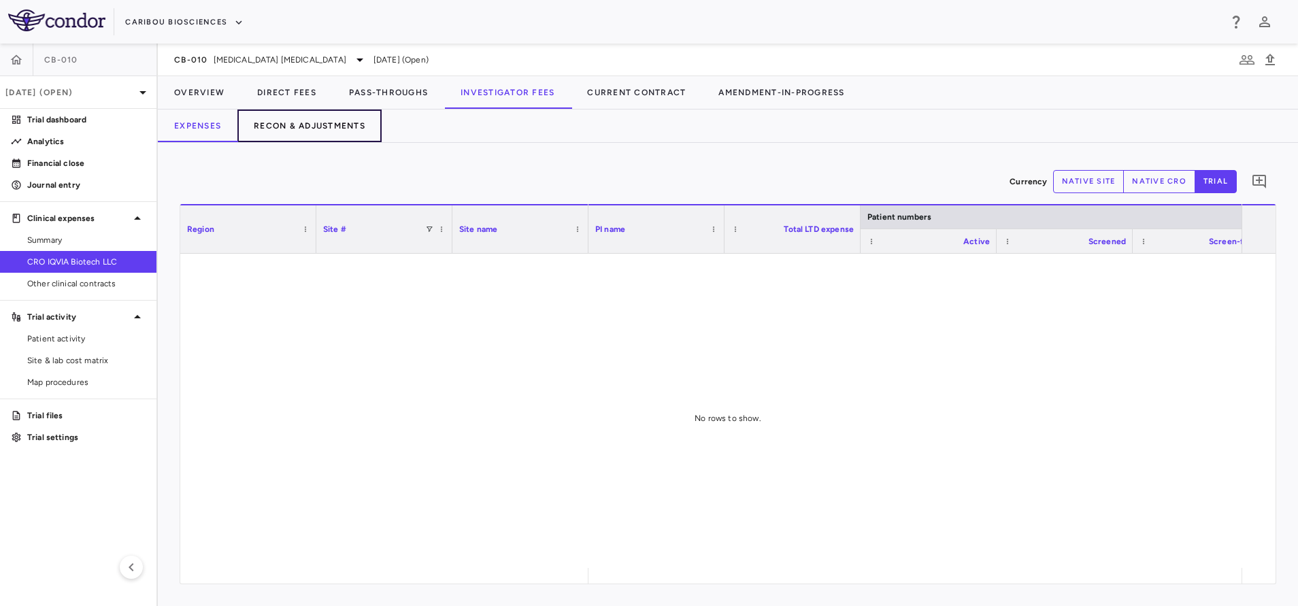
click at [349, 115] on button "Recon & Adjustments" at bounding box center [309, 126] width 144 height 33
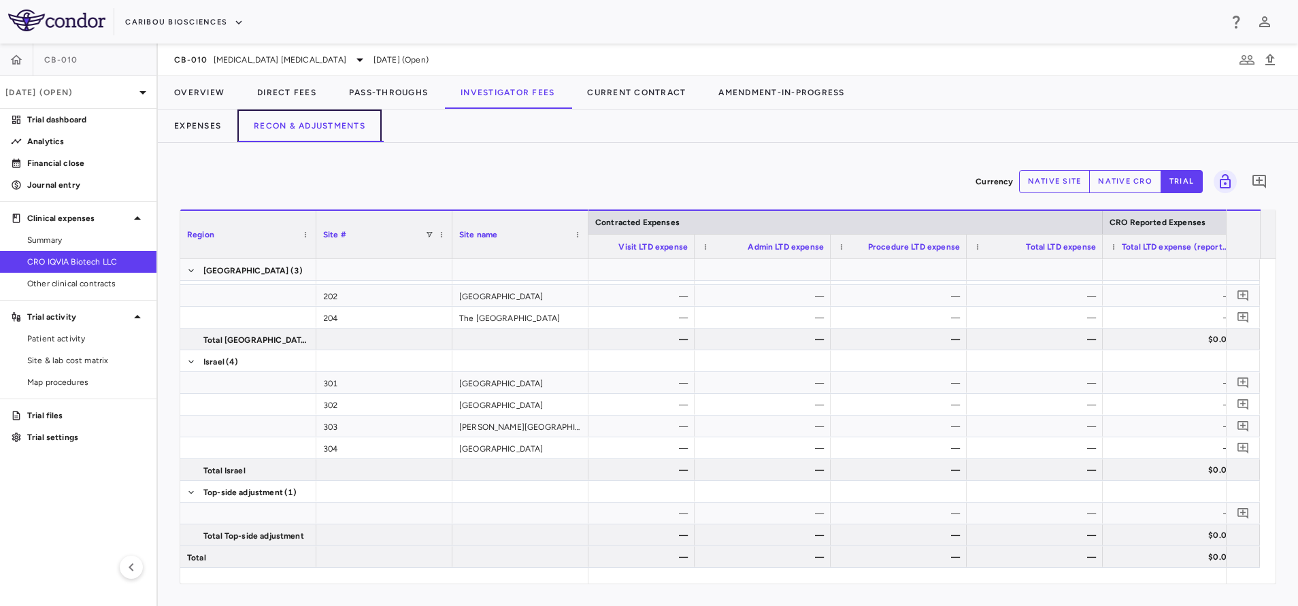
scroll to position [0, 859]
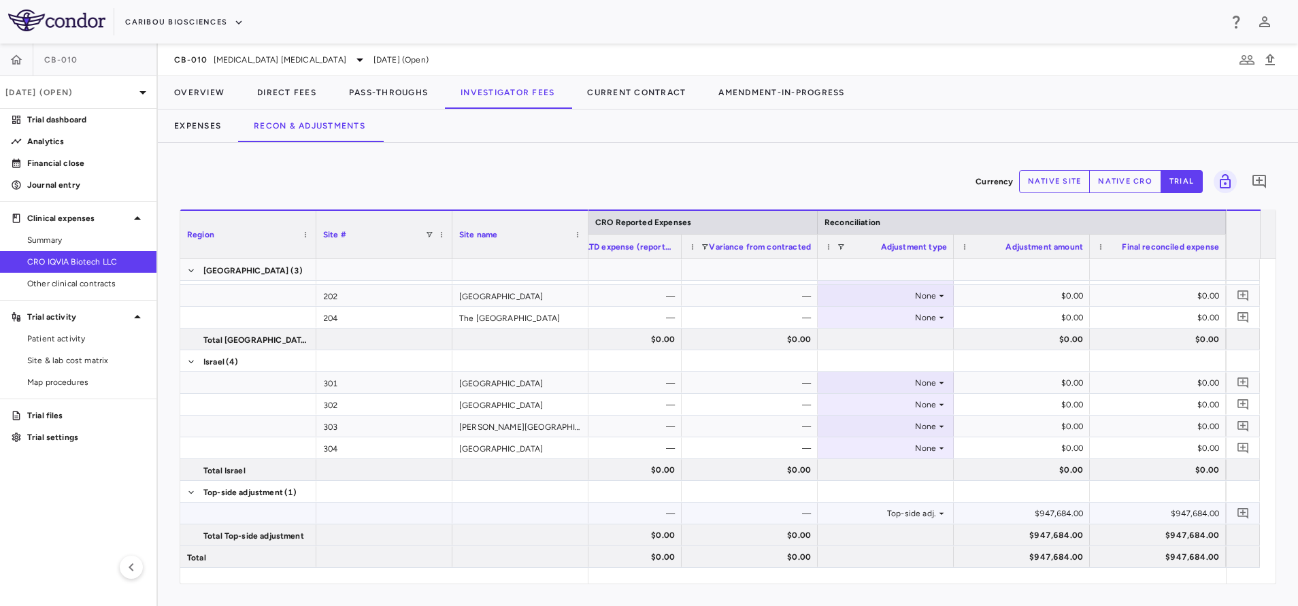
click at [1047, 505] on div "$947,684.00" at bounding box center [1024, 514] width 117 height 22
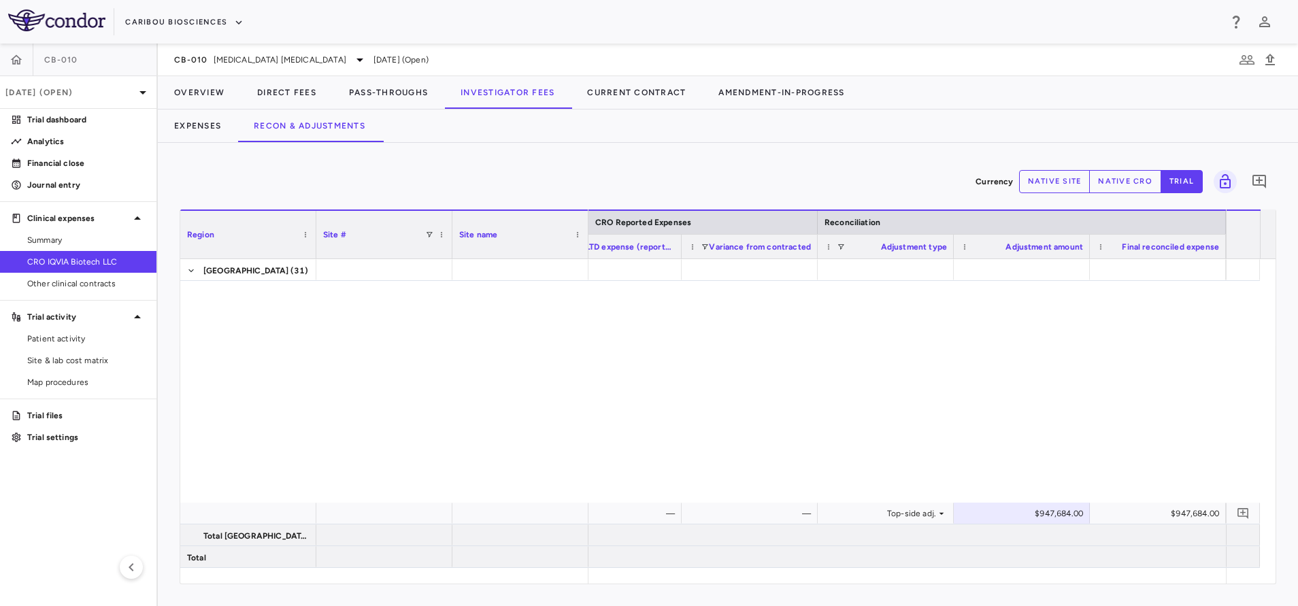
scroll to position [0, 0]
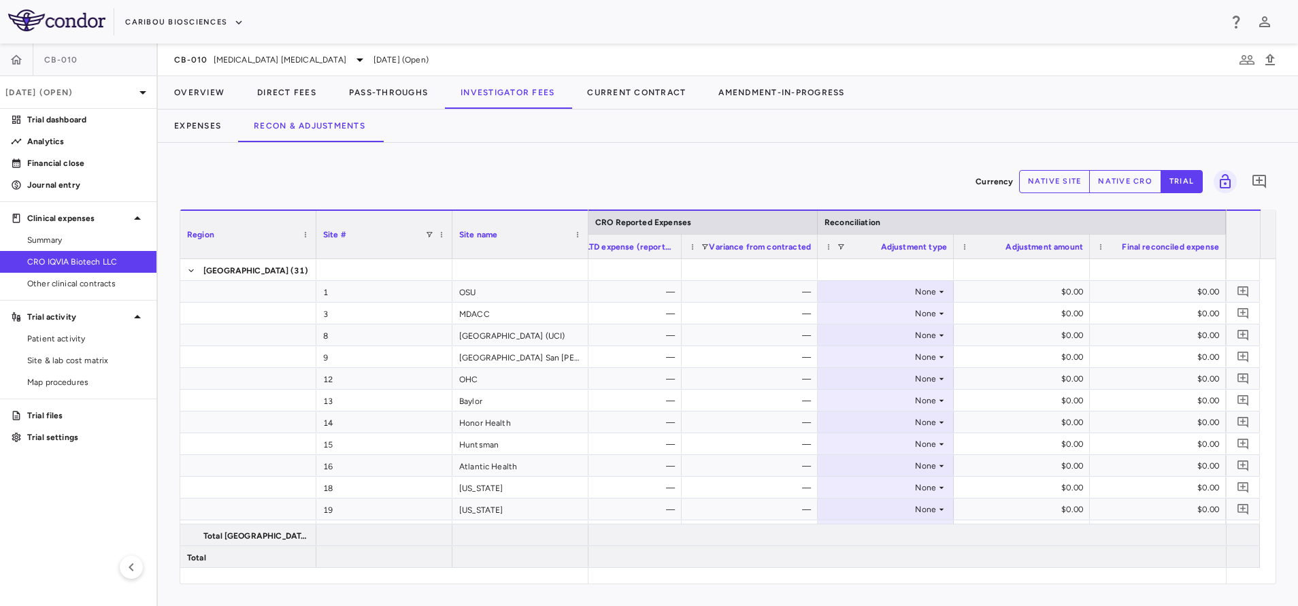
drag, startPoint x: 1134, startPoint y: 171, endPoint x: 1028, endPoint y: 509, distance: 354.9
click at [1134, 171] on button "native cro" at bounding box center [1125, 181] width 72 height 23
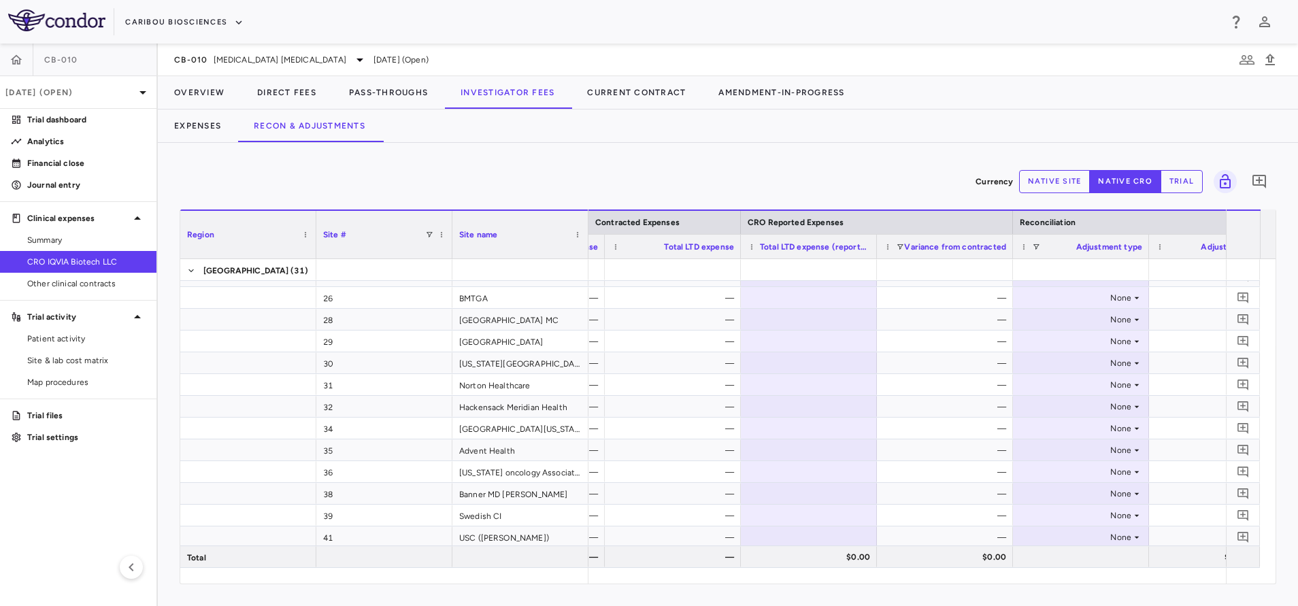
scroll to position [612, 0]
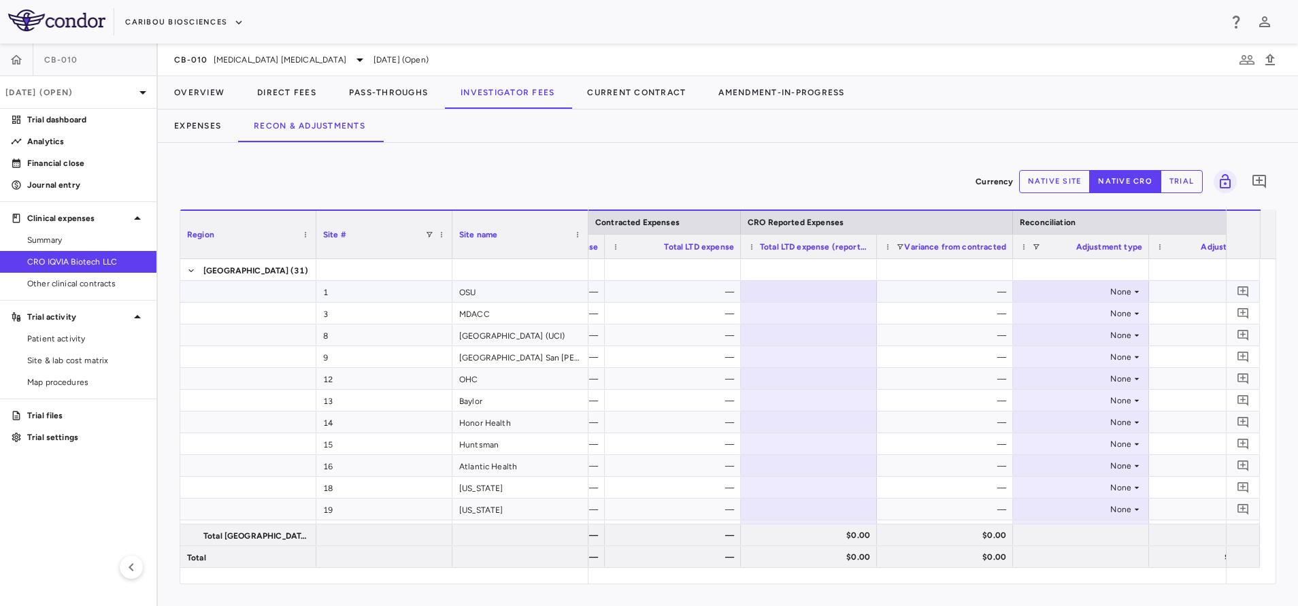
click at [696, 285] on div "—" at bounding box center [675, 292] width 117 height 22
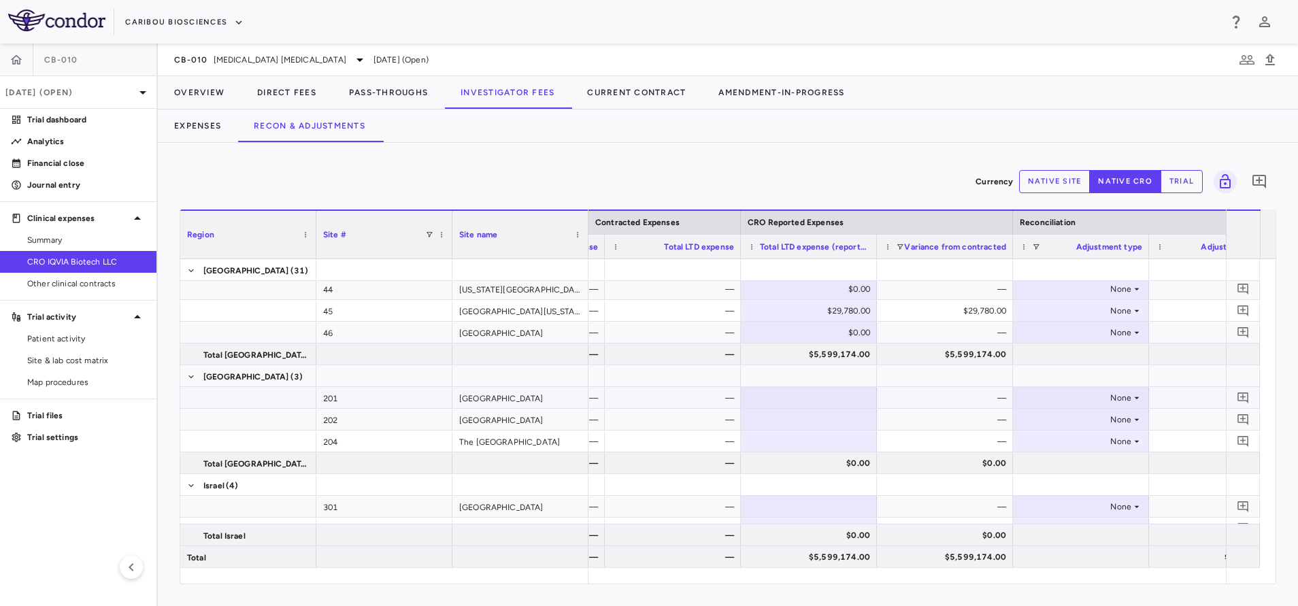
click at [694, 389] on div "—" at bounding box center [675, 398] width 117 height 22
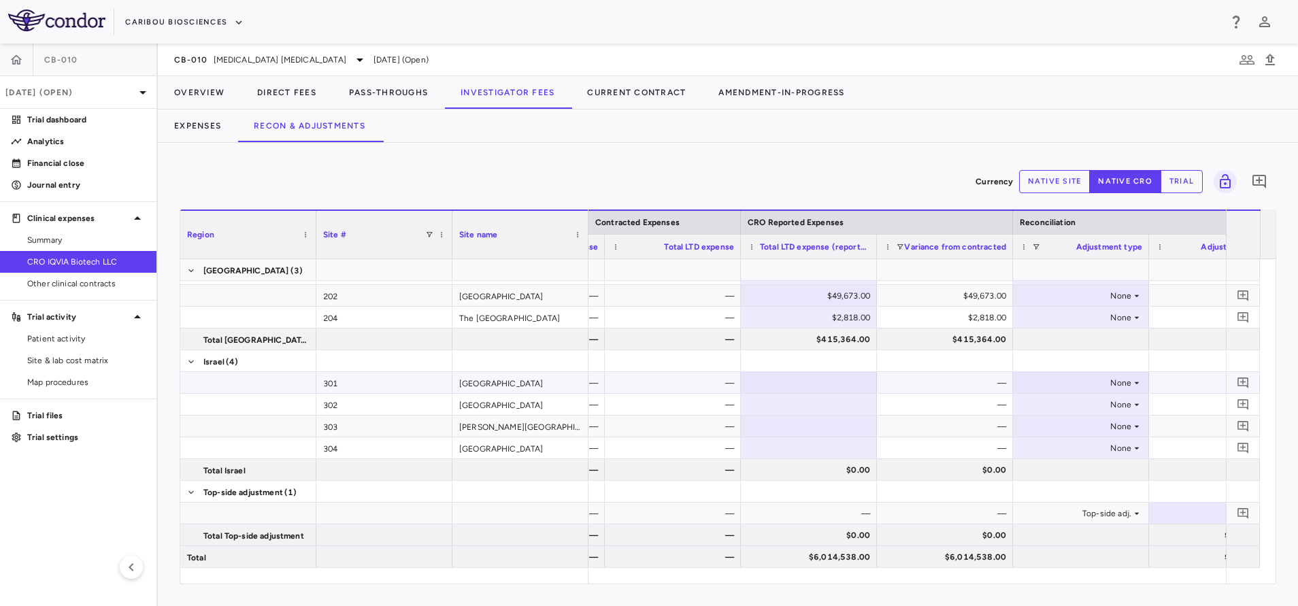
click at [641, 383] on div "—" at bounding box center [675, 383] width 117 height 22
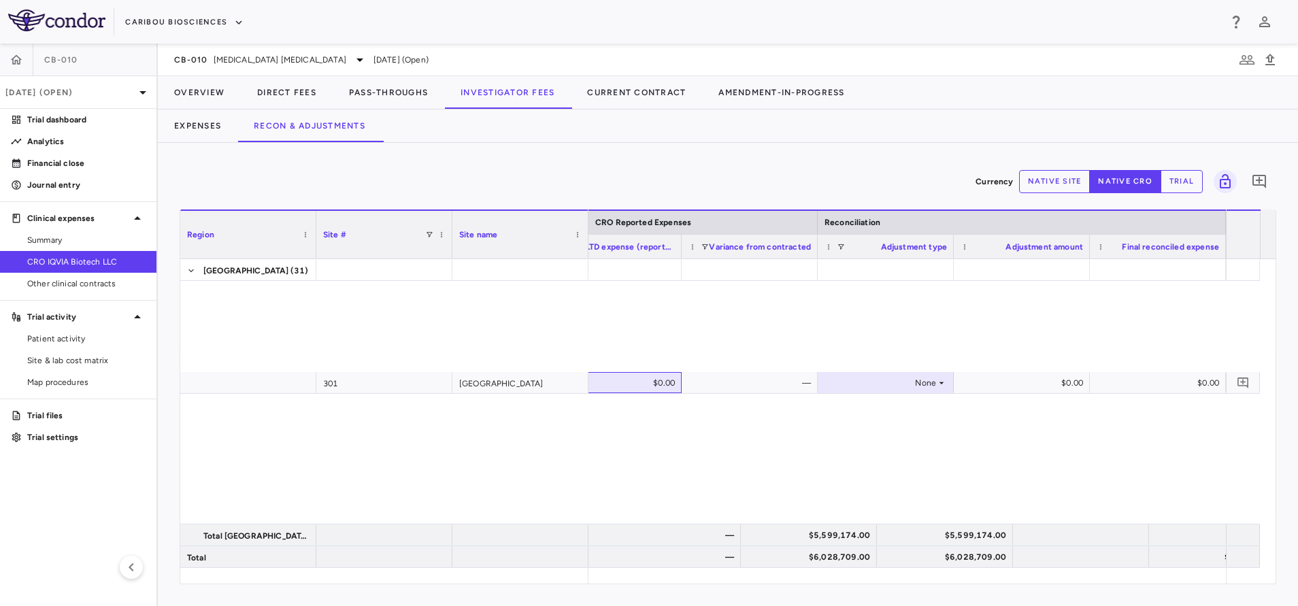
scroll to position [0, 0]
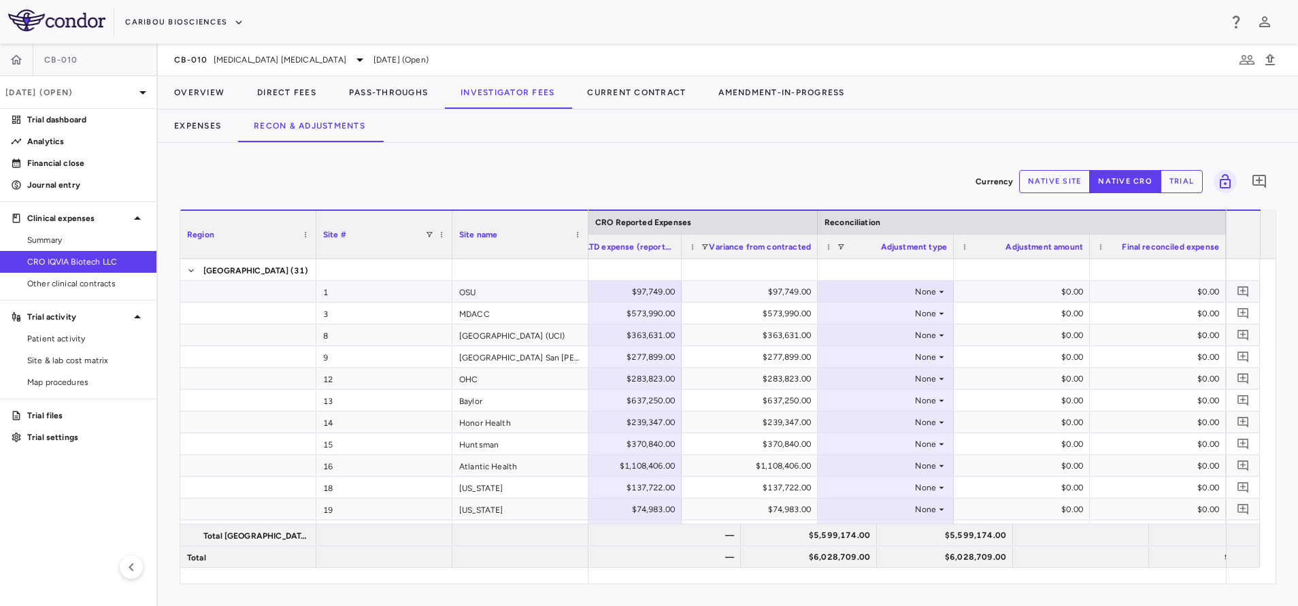
click at [916, 290] on div "None" at bounding box center [883, 292] width 106 height 22
click at [875, 363] on li "Other" at bounding box center [885, 359] width 135 height 20
click at [918, 314] on div "None" at bounding box center [883, 314] width 106 height 22
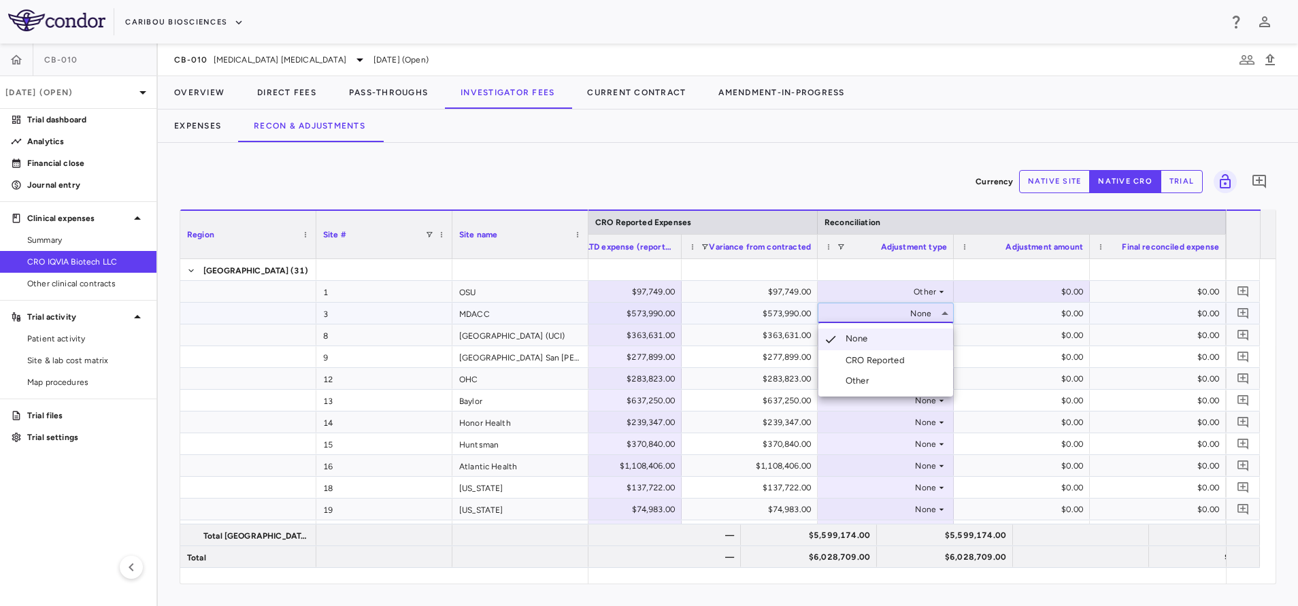
click at [873, 385] on div "Other" at bounding box center [859, 381] width 29 height 12
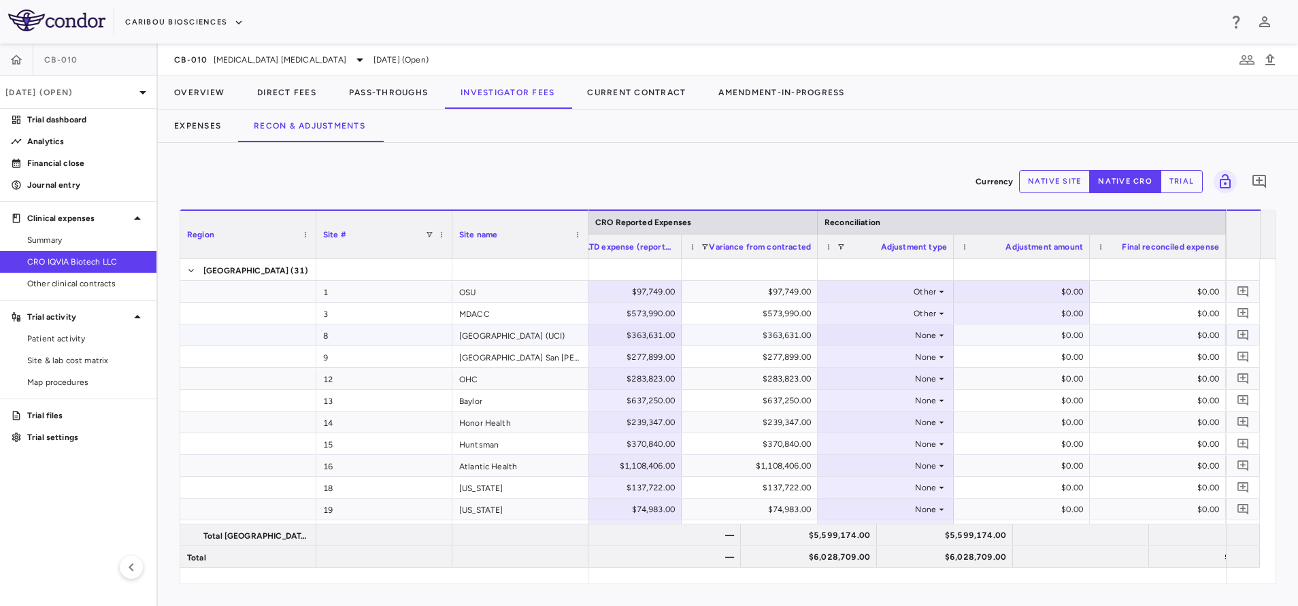
click at [937, 336] on icon at bounding box center [941, 335] width 11 height 11
click at [879, 405] on li "Other" at bounding box center [885, 402] width 135 height 20
click at [932, 358] on div "None" at bounding box center [883, 357] width 106 height 22
click at [872, 424] on div "None" at bounding box center [883, 422] width 106 height 22
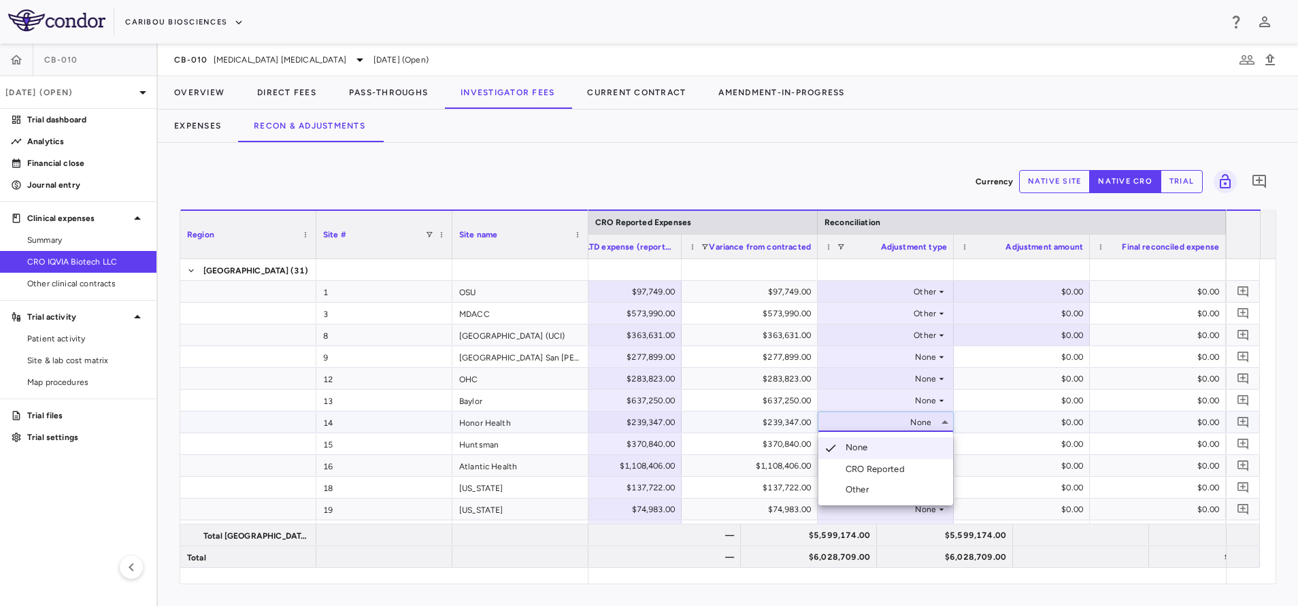
click at [879, 490] on li "Other" at bounding box center [885, 489] width 135 height 20
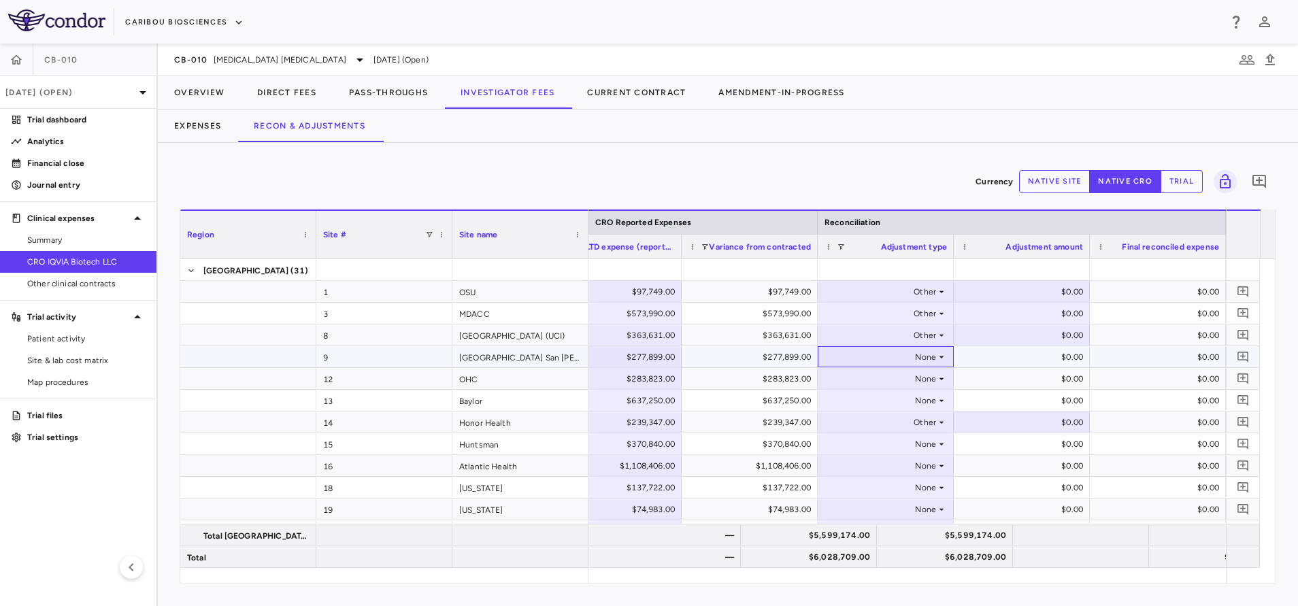
click at [941, 354] on icon at bounding box center [941, 357] width 11 height 11
click at [854, 424] on div "Other" at bounding box center [883, 422] width 106 height 22
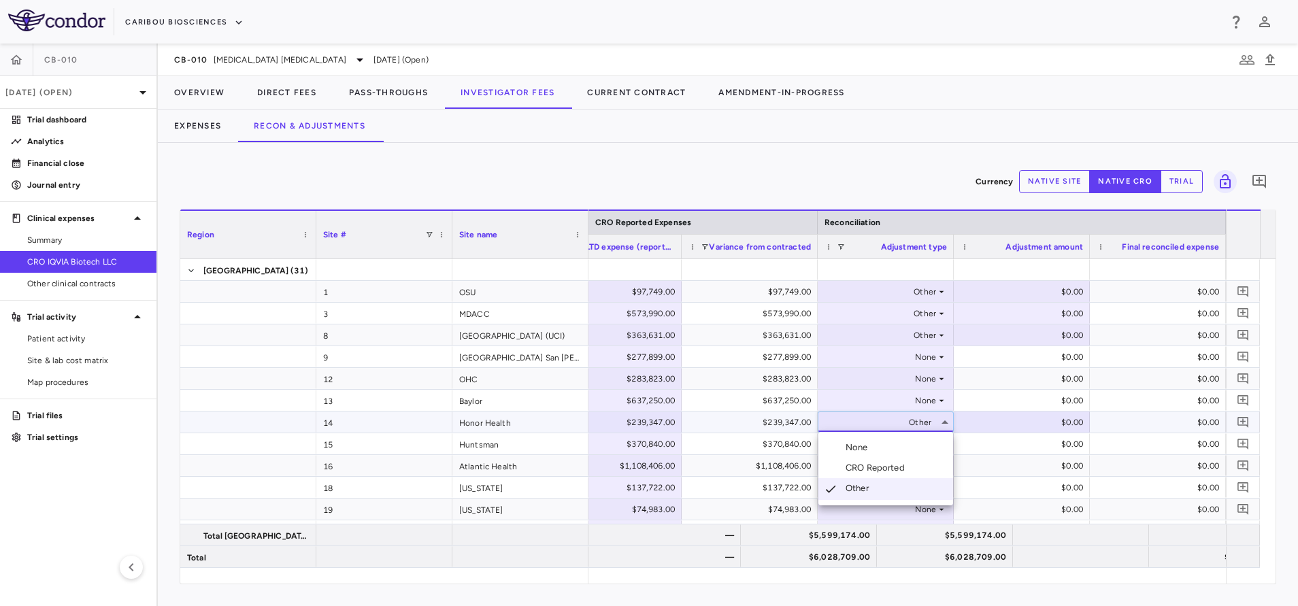
click at [928, 363] on div at bounding box center [649, 303] width 1298 height 606
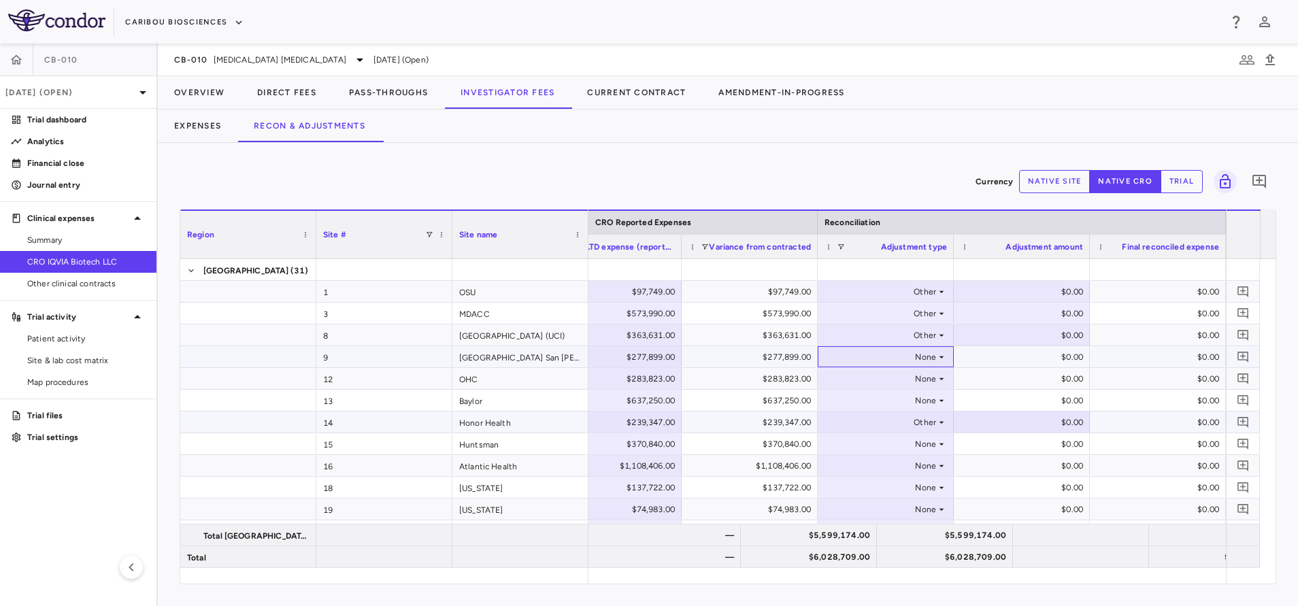
click at [933, 351] on div "None" at bounding box center [883, 357] width 106 height 22
click at [858, 428] on div "Other" at bounding box center [859, 424] width 29 height 12
click at [924, 382] on div "None" at bounding box center [883, 379] width 106 height 22
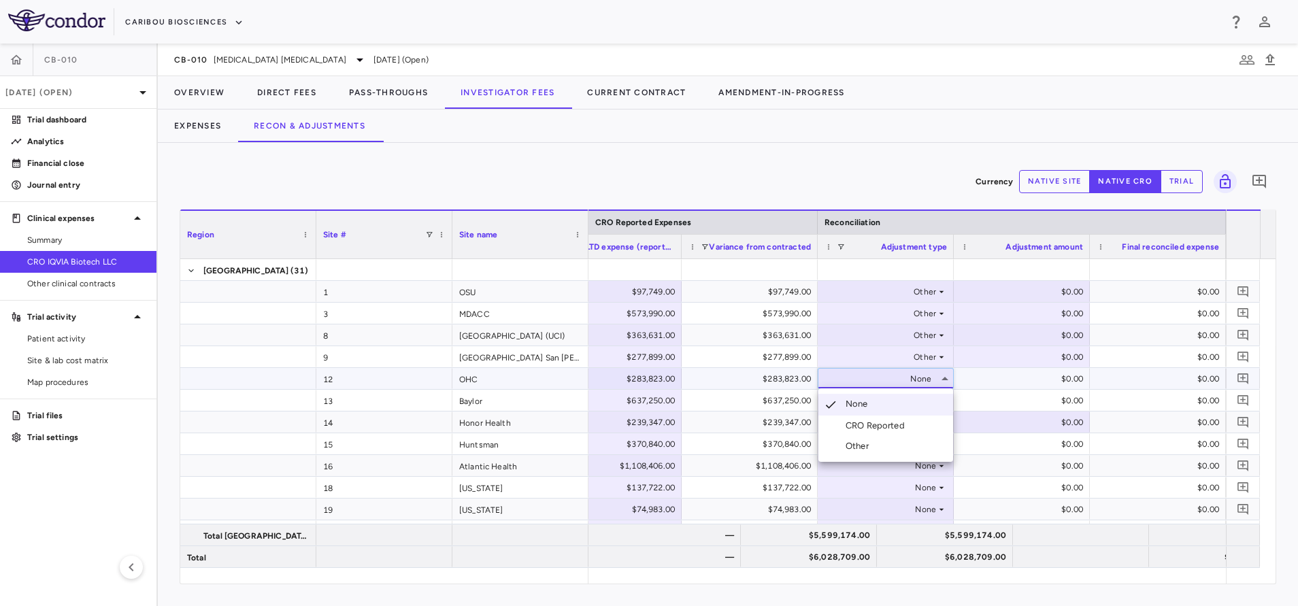
click at [887, 441] on li "Other" at bounding box center [885, 446] width 135 height 20
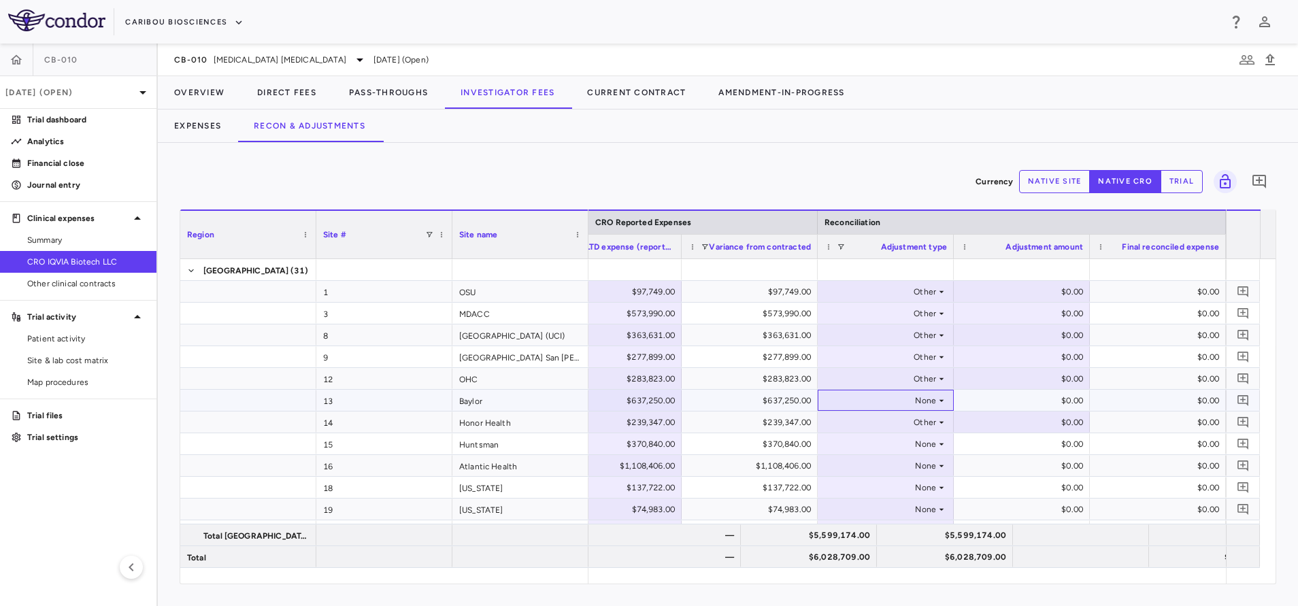
click at [927, 402] on div "None" at bounding box center [883, 401] width 106 height 22
click at [930, 401] on div at bounding box center [649, 303] width 1298 height 606
click at [930, 401] on div "None" at bounding box center [883, 401] width 106 height 22
click at [877, 465] on li "Other" at bounding box center [885, 468] width 135 height 20
click at [930, 444] on div "None" at bounding box center [883, 444] width 106 height 22
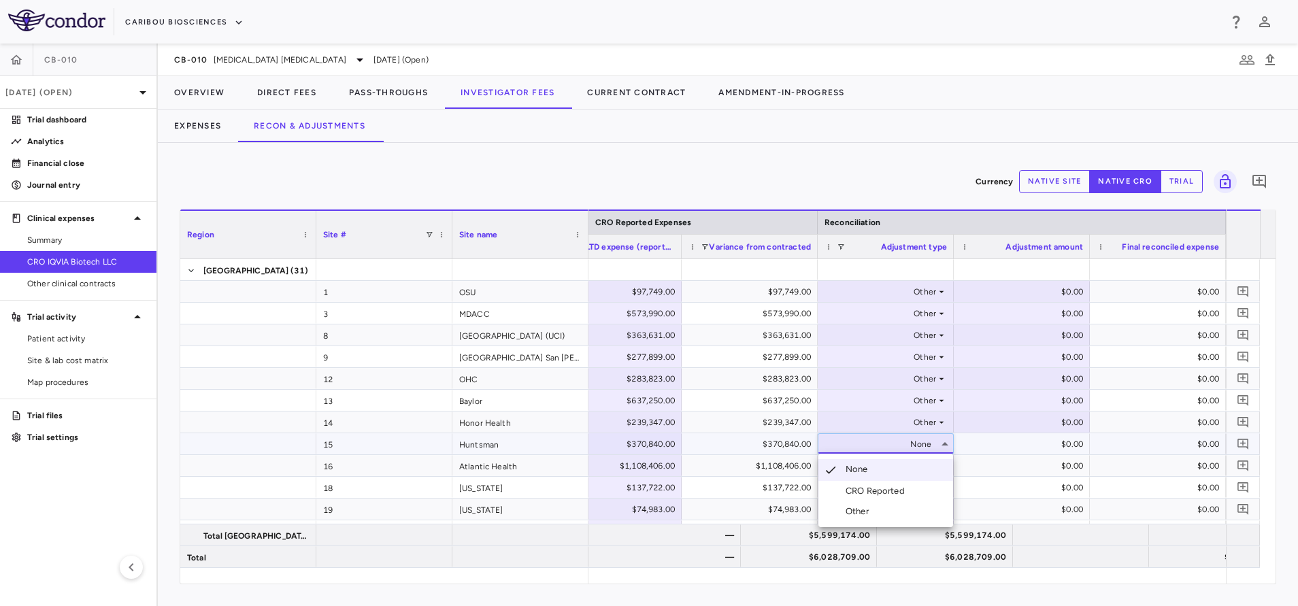
click at [866, 514] on div "Other" at bounding box center [859, 511] width 29 height 12
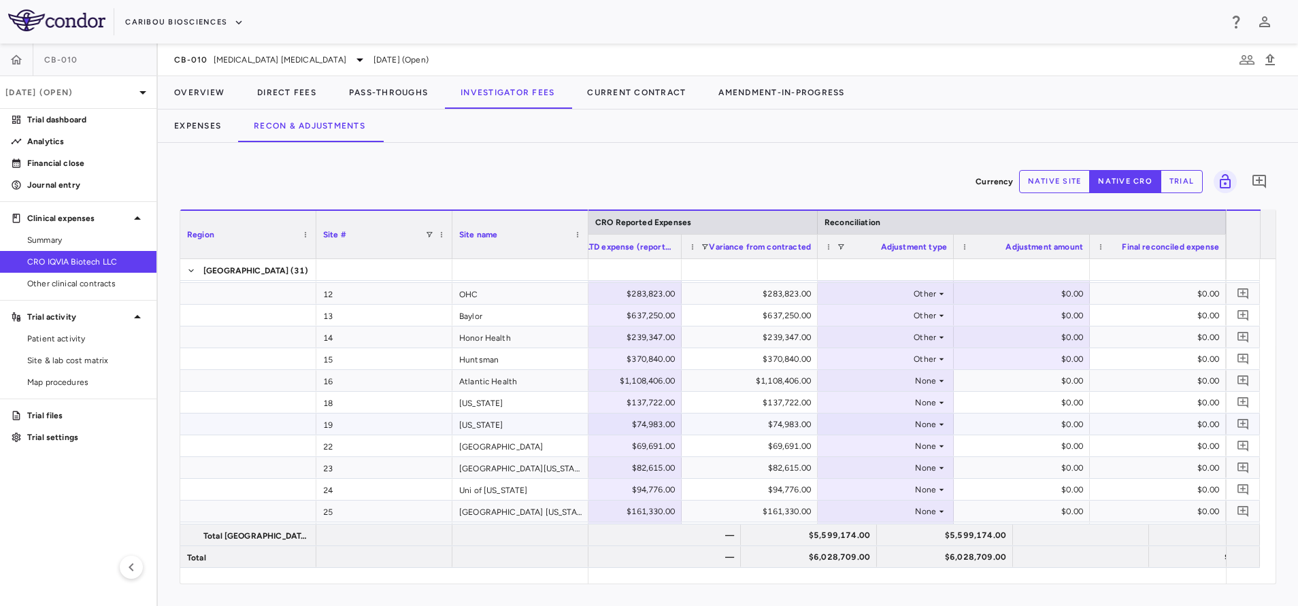
scroll to position [102, 0]
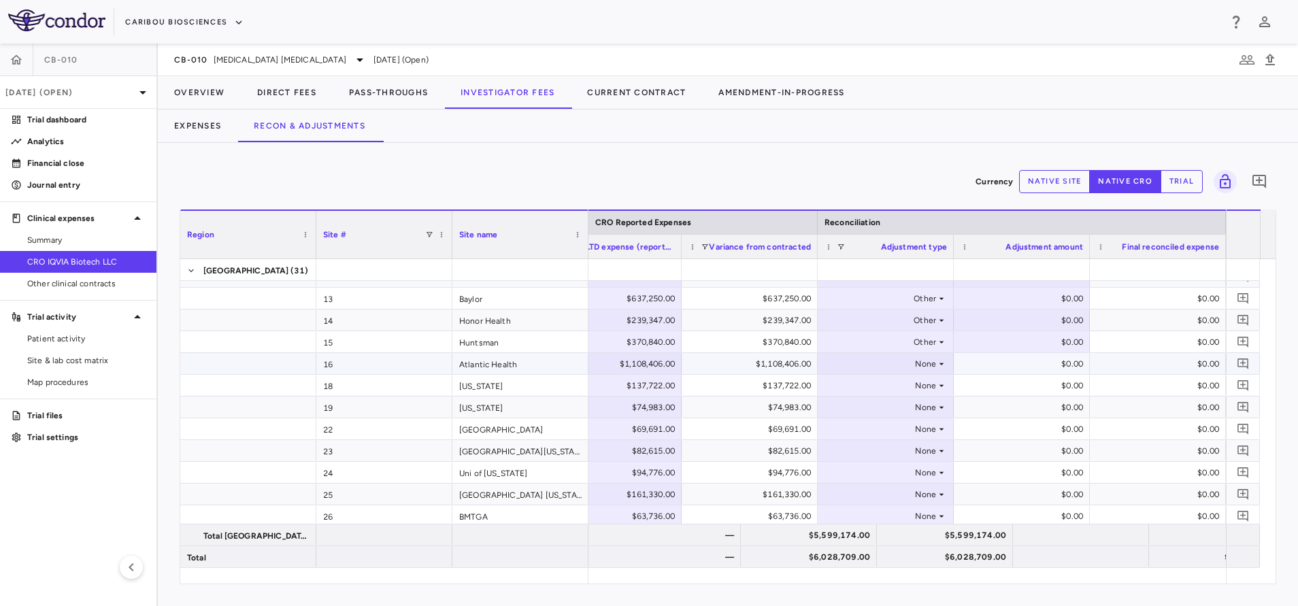
click at [921, 366] on div "None" at bounding box center [883, 364] width 106 height 22
click at [910, 428] on li "Other" at bounding box center [885, 431] width 135 height 20
click at [933, 387] on div "None" at bounding box center [883, 386] width 106 height 22
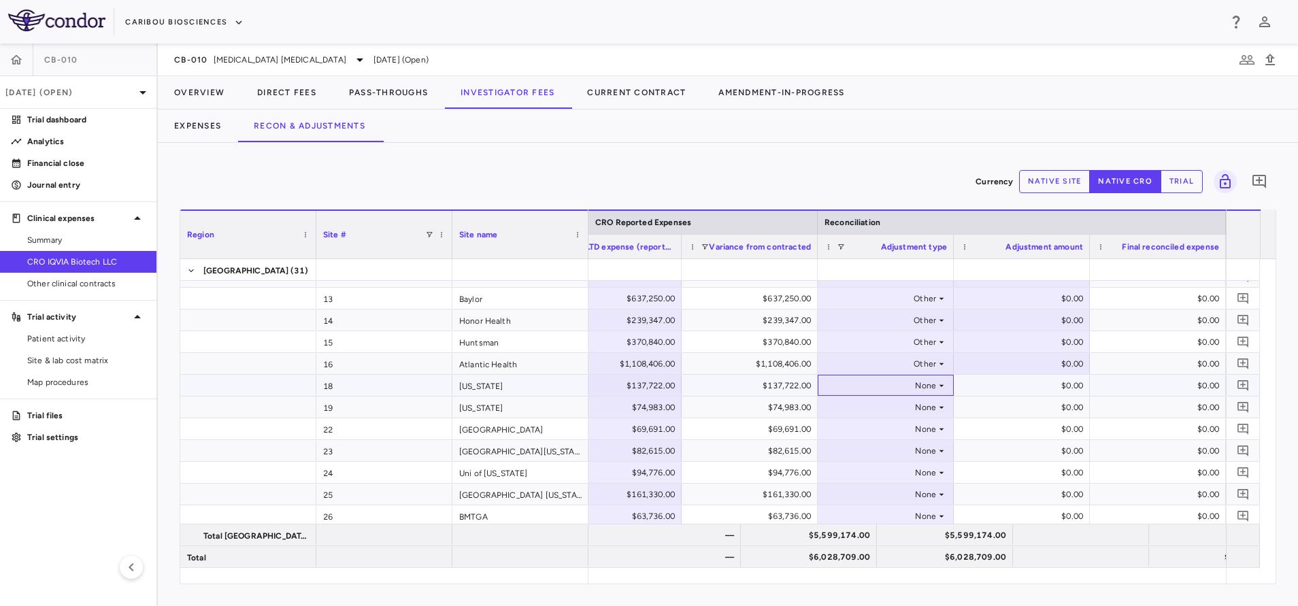
click at [933, 387] on div "None" at bounding box center [883, 386] width 106 height 22
click at [872, 456] on div "Other" at bounding box center [859, 453] width 29 height 12
click at [930, 407] on div "None" at bounding box center [883, 408] width 106 height 22
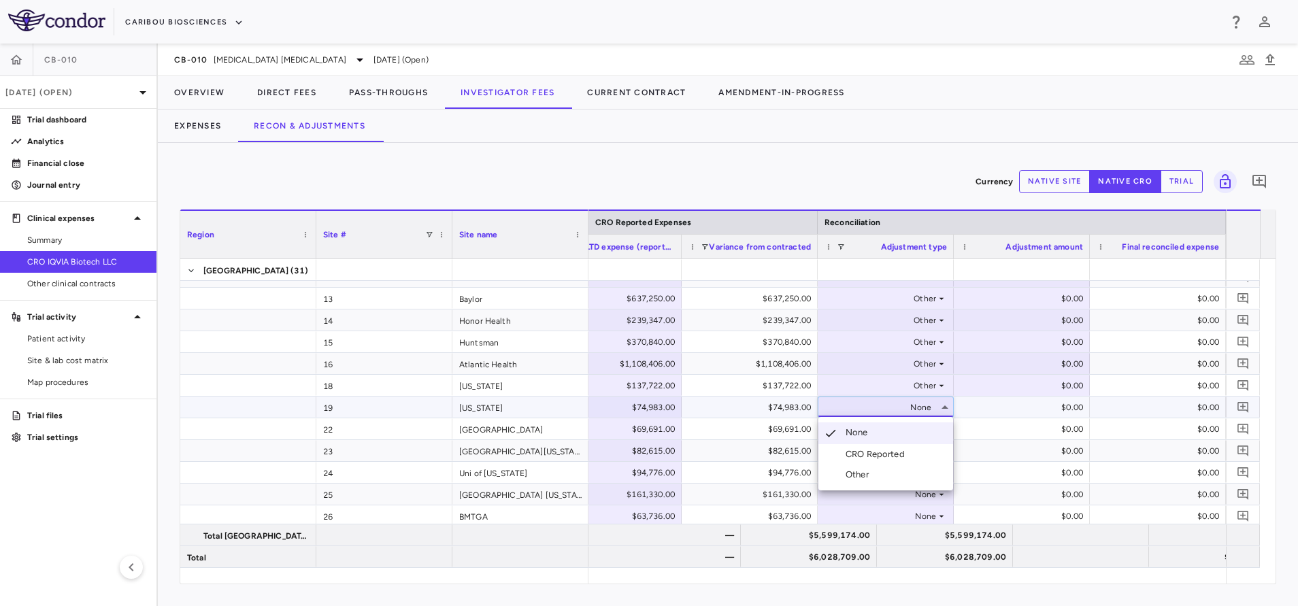
click at [867, 470] on div "Other" at bounding box center [859, 475] width 29 height 12
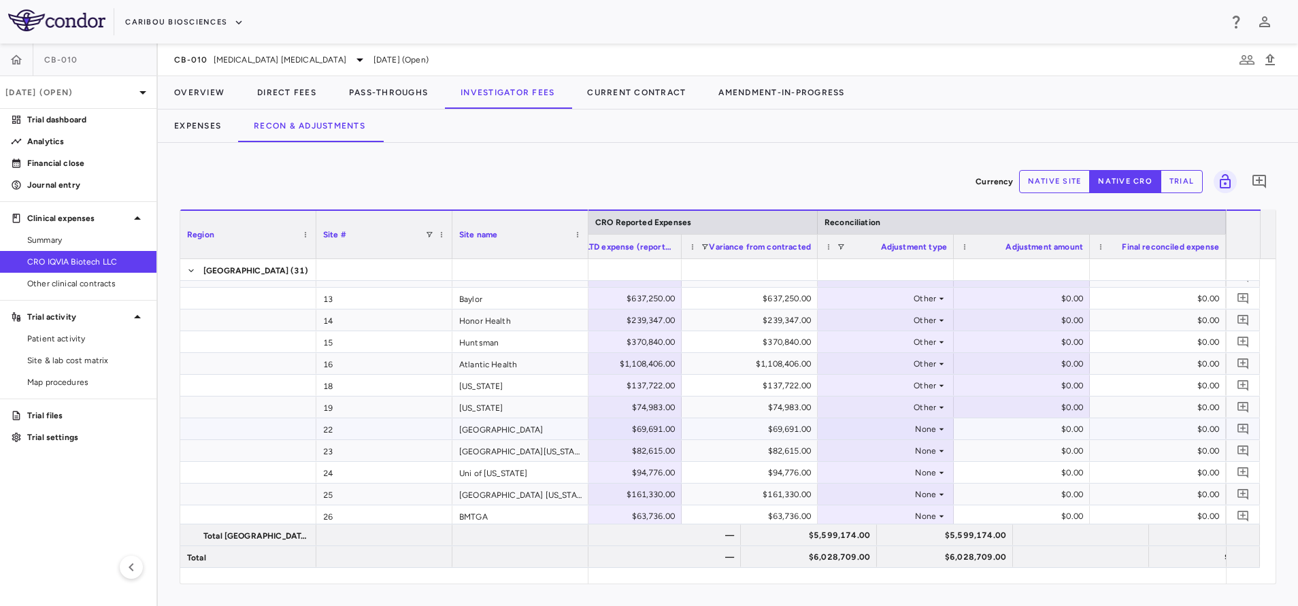
click at [940, 428] on icon at bounding box center [941, 429] width 5 height 2
click at [865, 494] on div "Other" at bounding box center [859, 496] width 29 height 12
click at [925, 450] on div "None" at bounding box center [883, 451] width 106 height 22
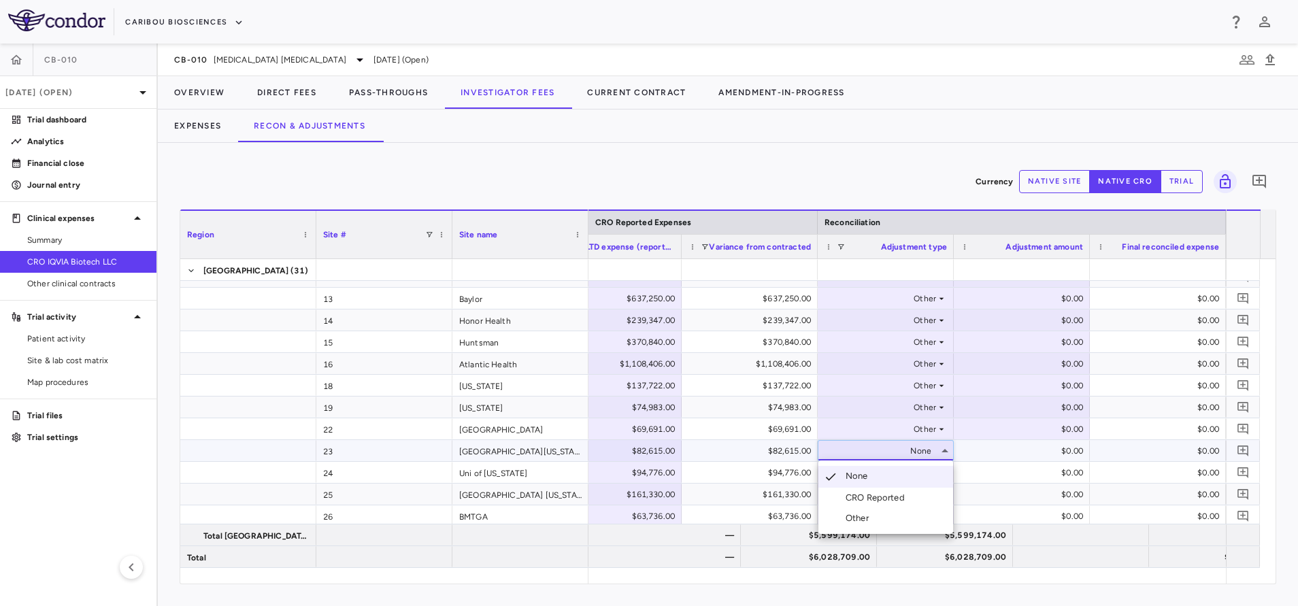
click at [869, 513] on div "Other" at bounding box center [859, 518] width 29 height 12
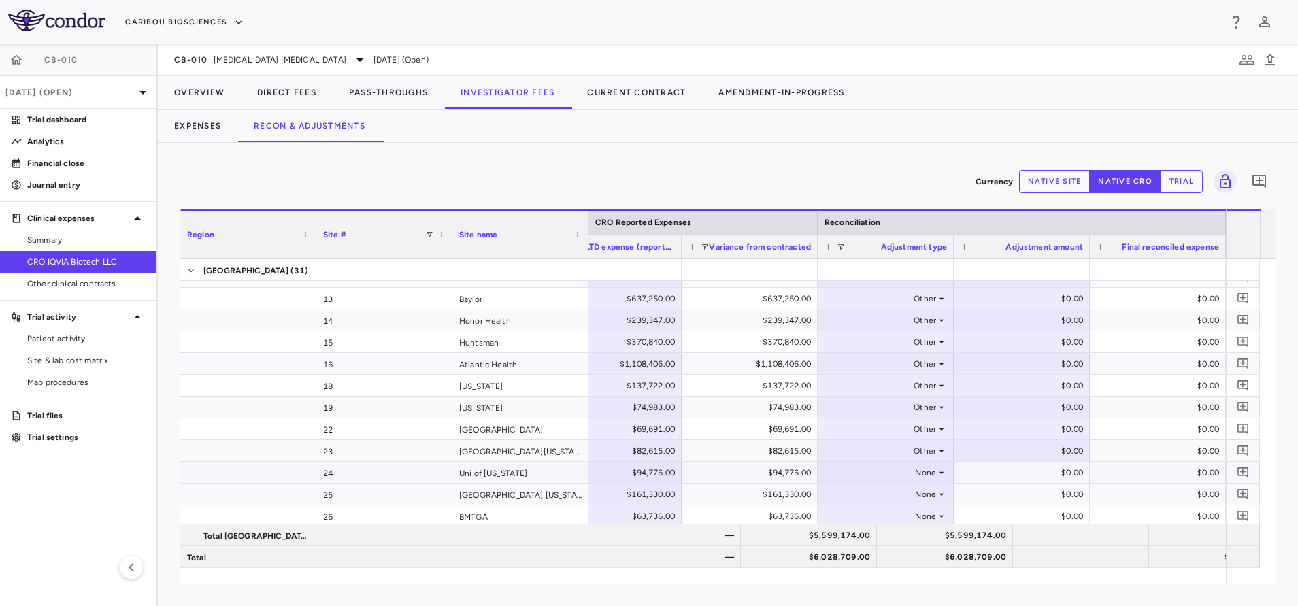
click at [925, 478] on div "None" at bounding box center [883, 473] width 106 height 22
click at [939, 470] on icon at bounding box center [941, 472] width 11 height 11
click at [856, 537] on div "Other" at bounding box center [859, 540] width 29 height 12
click at [920, 501] on div "None" at bounding box center [883, 495] width 106 height 22
click at [928, 494] on div "None" at bounding box center [883, 495] width 106 height 22
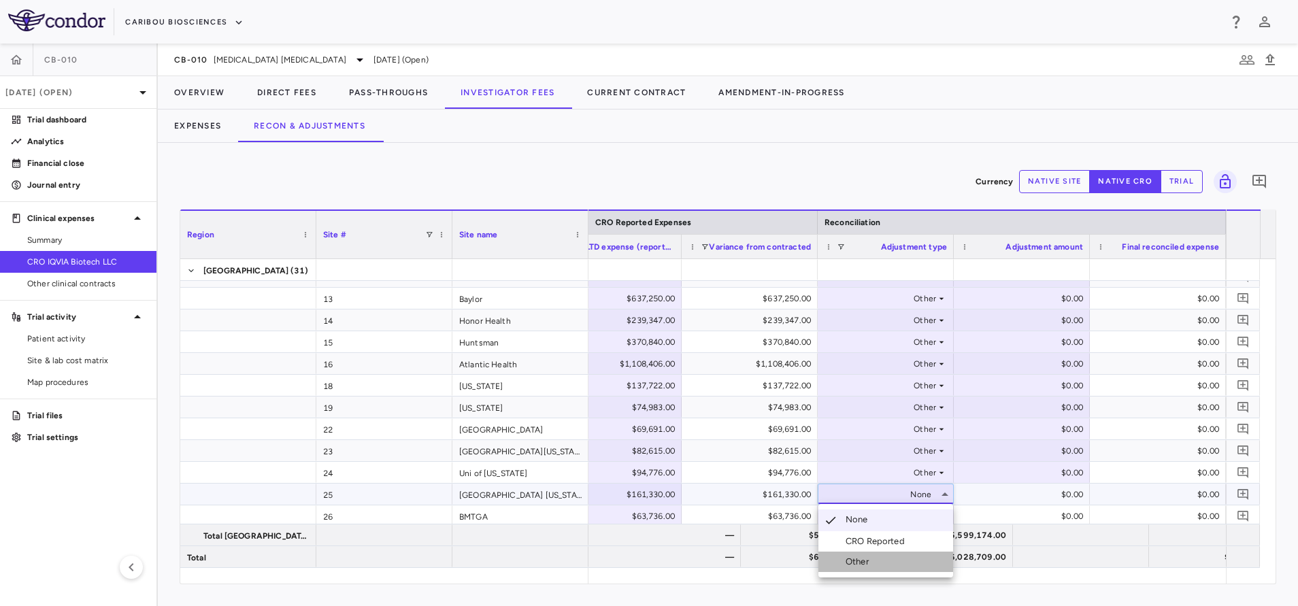
click at [864, 564] on div "Other" at bounding box center [859, 562] width 29 height 12
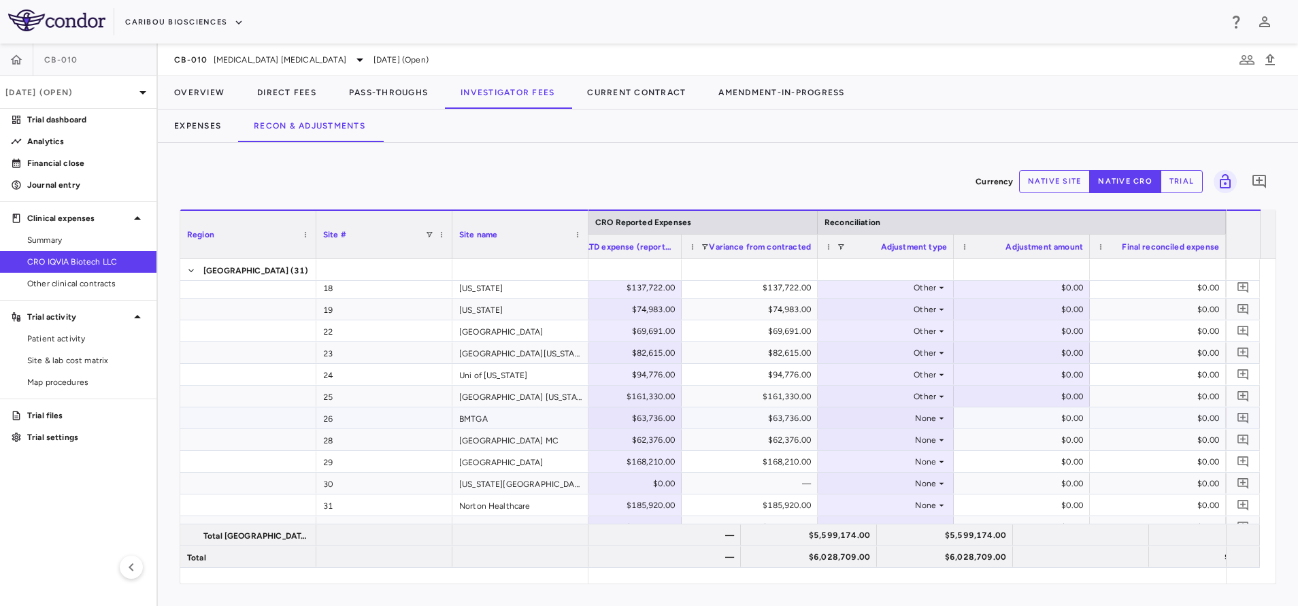
scroll to position [204, 0]
click at [929, 413] on div "None" at bounding box center [883, 414] width 106 height 22
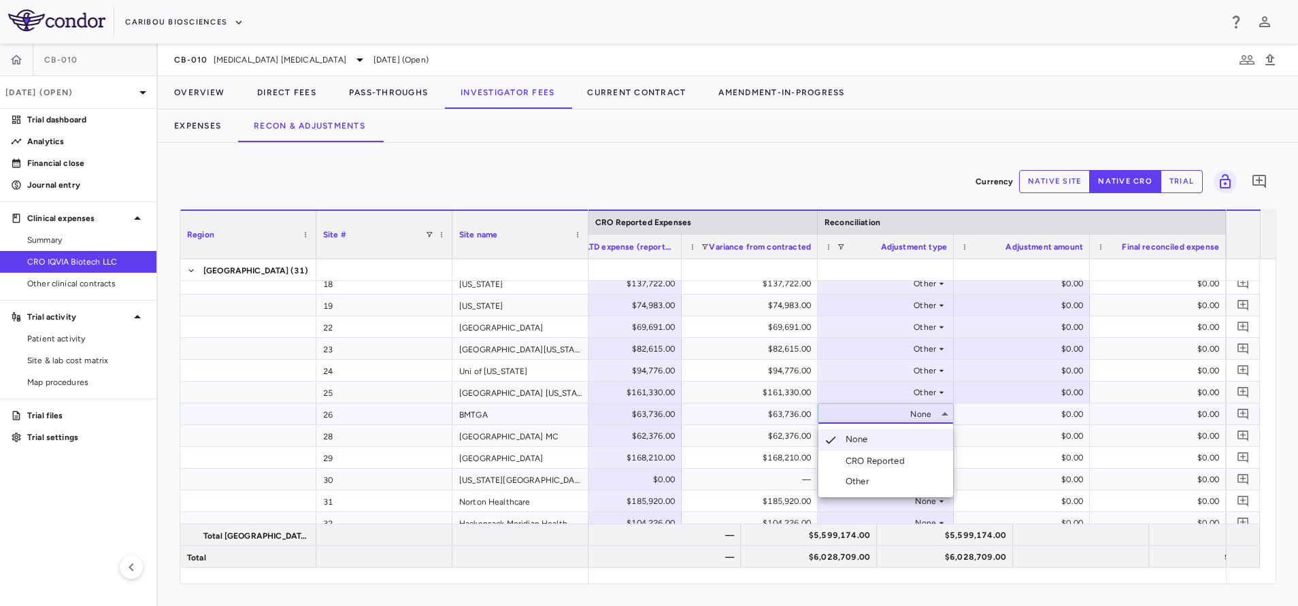
click at [879, 478] on li "Other" at bounding box center [885, 481] width 135 height 20
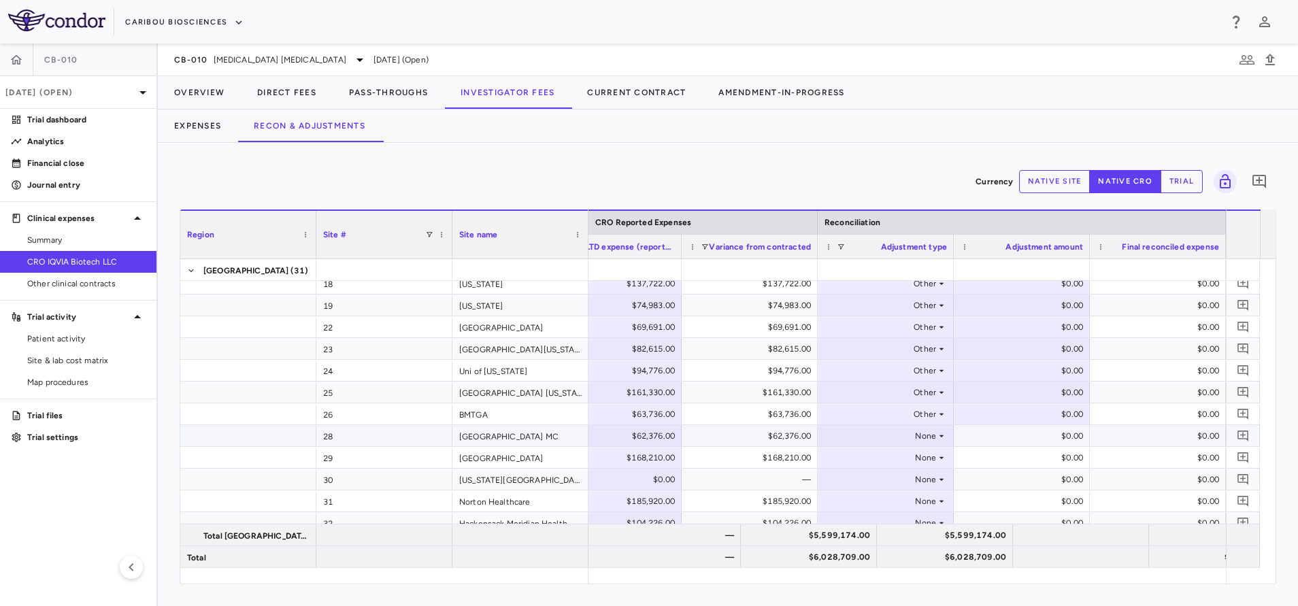
click at [937, 434] on icon at bounding box center [941, 436] width 11 height 11
click at [873, 500] on div "Other" at bounding box center [859, 503] width 29 height 12
click at [926, 462] on div "None" at bounding box center [883, 458] width 106 height 22
click at [926, 458] on div "None" at bounding box center [883, 458] width 106 height 22
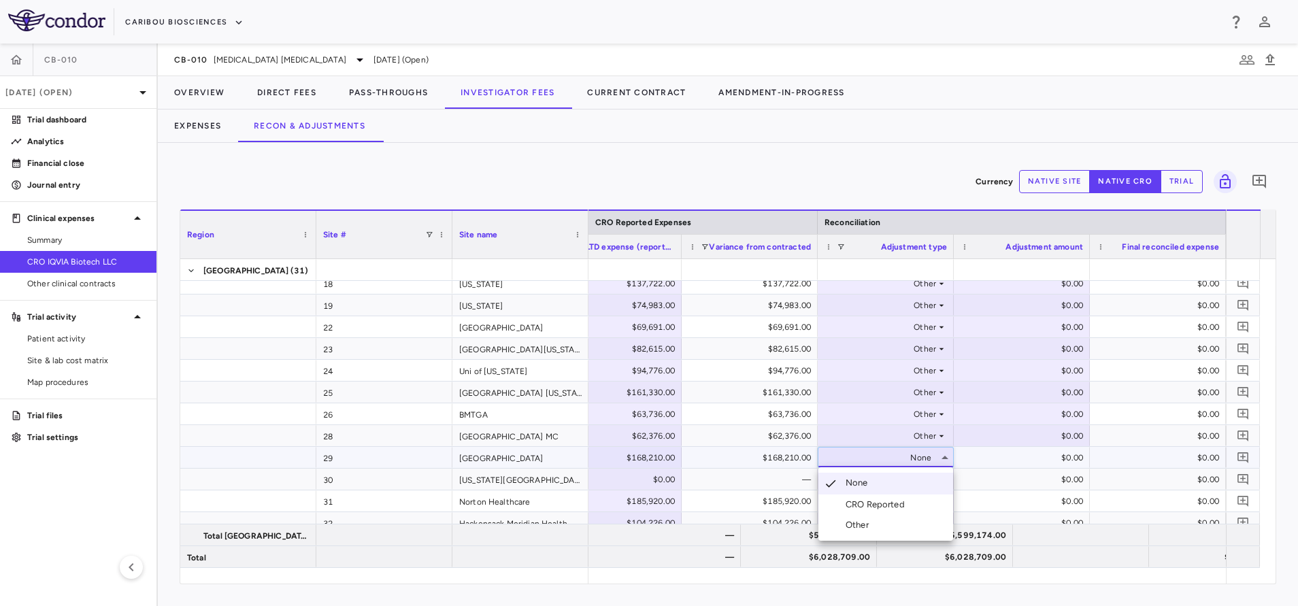
click at [849, 526] on div "Other" at bounding box center [859, 525] width 29 height 12
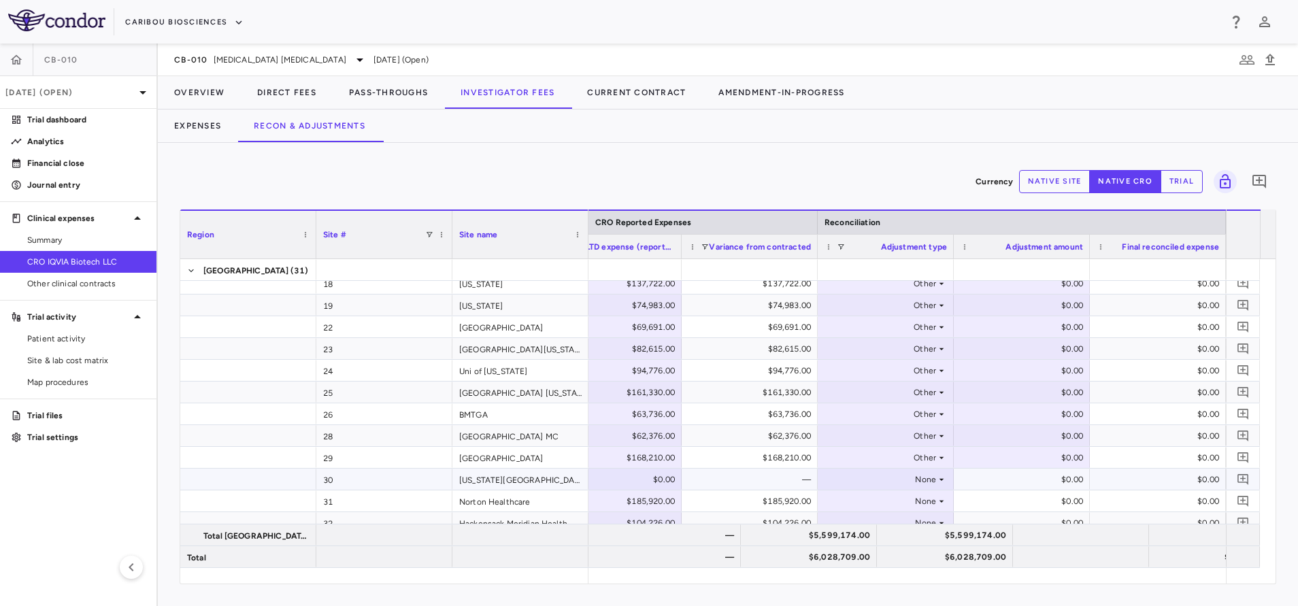
click at [913, 486] on div "None" at bounding box center [883, 480] width 106 height 22
click at [926, 482] on div "None" at bounding box center [883, 480] width 106 height 22
click at [875, 522] on li "Other" at bounding box center [885, 526] width 135 height 20
click at [788, 365] on div "$94,776.00" at bounding box center [752, 371] width 117 height 22
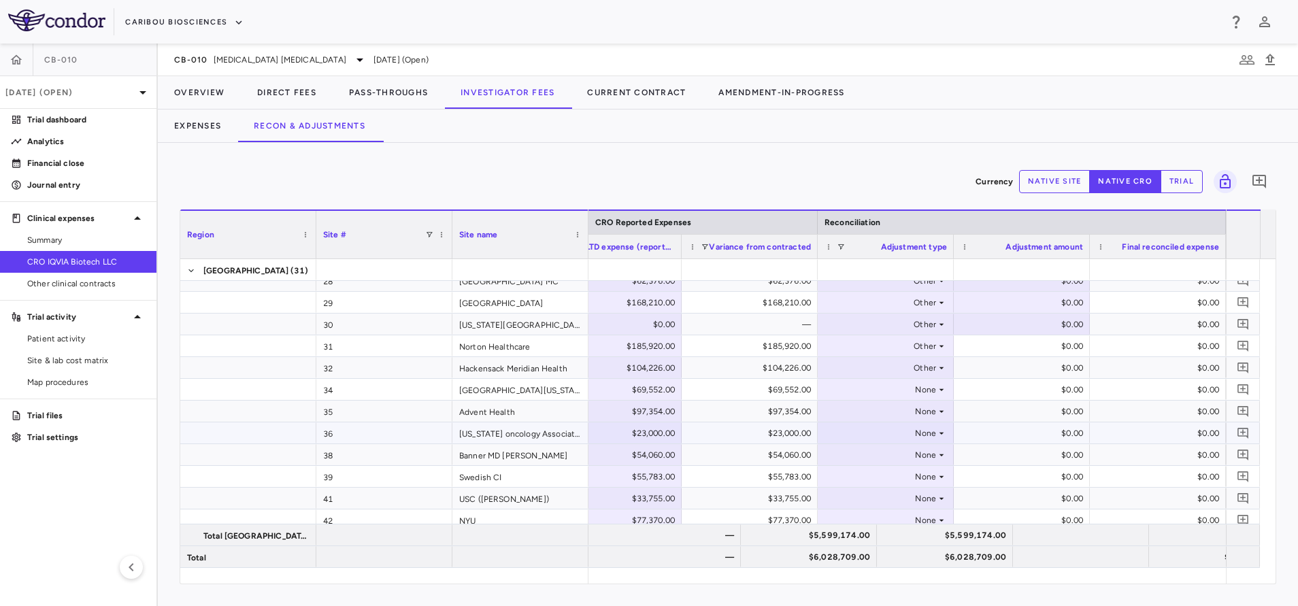
scroll to position [359, 0]
click at [918, 388] on div "None" at bounding box center [883, 390] width 106 height 22
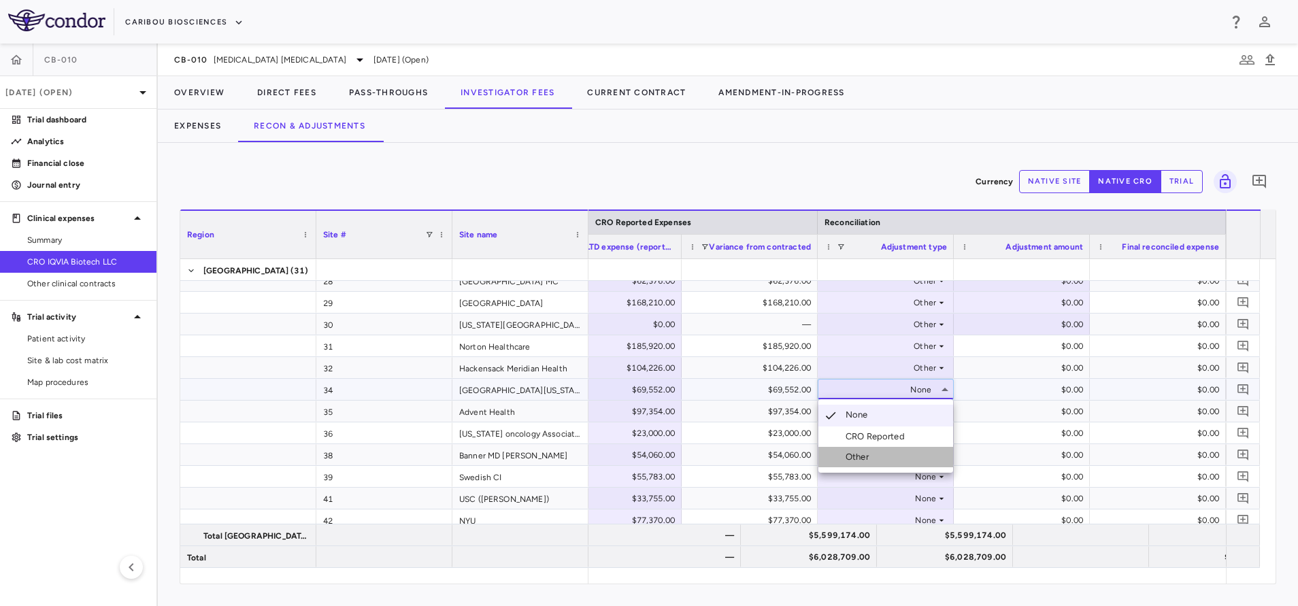
click at [877, 460] on li "Other" at bounding box center [885, 457] width 135 height 20
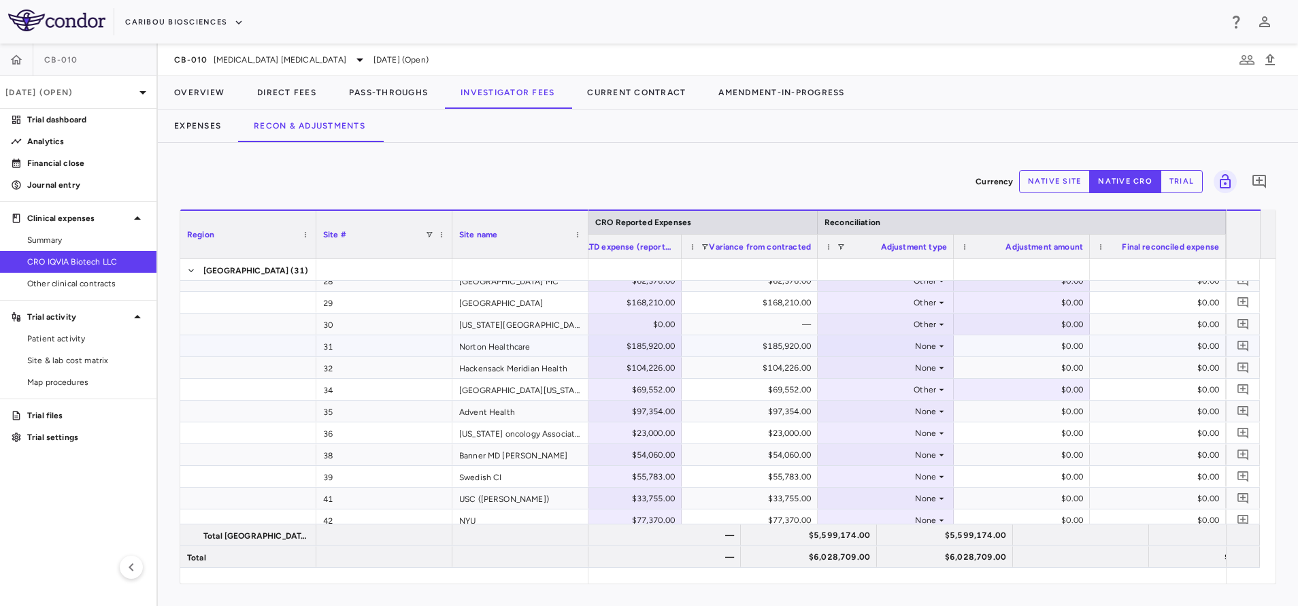
click at [903, 344] on div "None" at bounding box center [883, 346] width 106 height 22
click at [865, 422] on li "Other" at bounding box center [885, 413] width 135 height 20
click at [929, 365] on div "None" at bounding box center [883, 368] width 106 height 22
click at [928, 371] on div "None" at bounding box center [883, 368] width 106 height 22
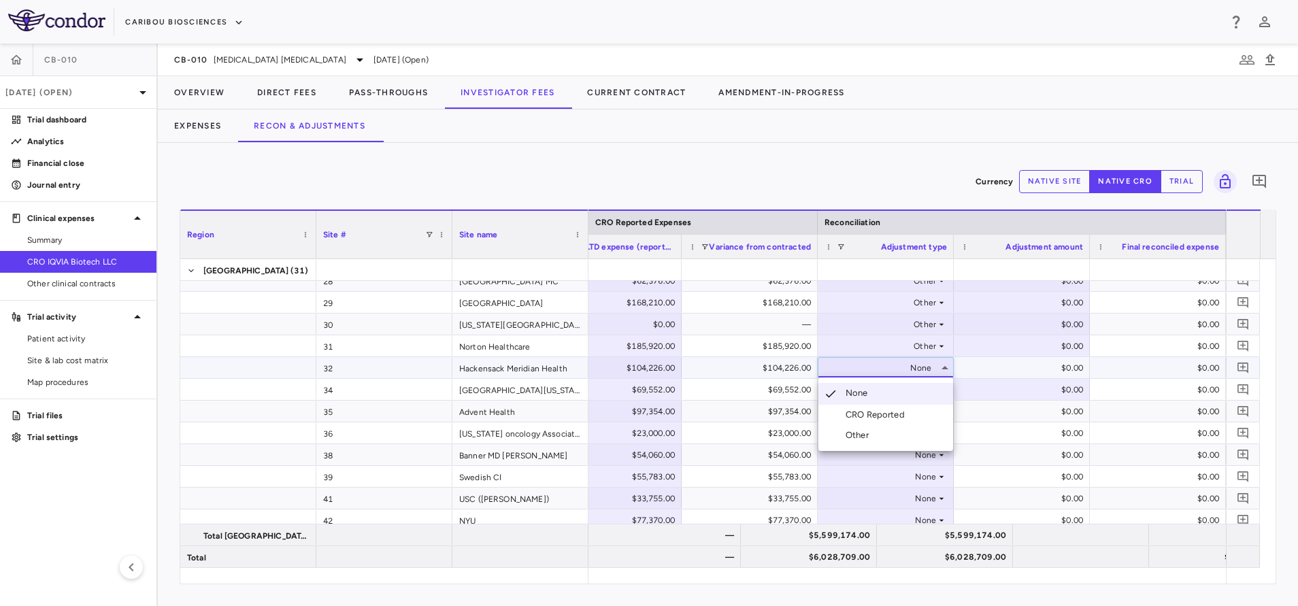
click at [847, 439] on div "Other" at bounding box center [859, 435] width 29 height 12
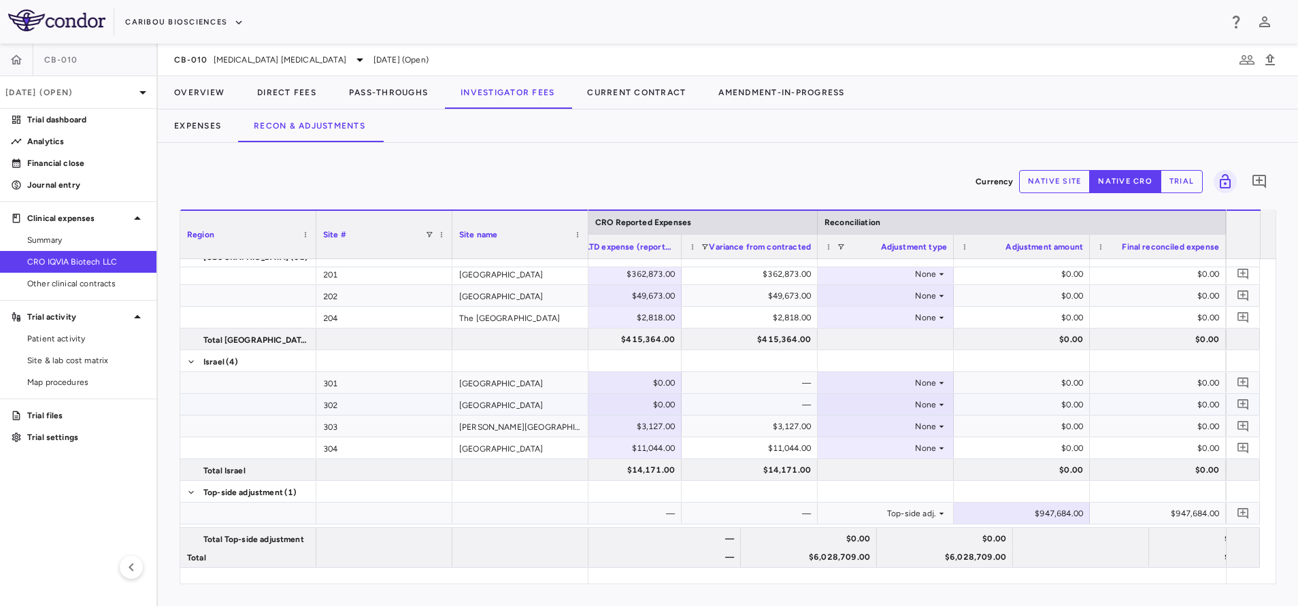
scroll to position [532, 0]
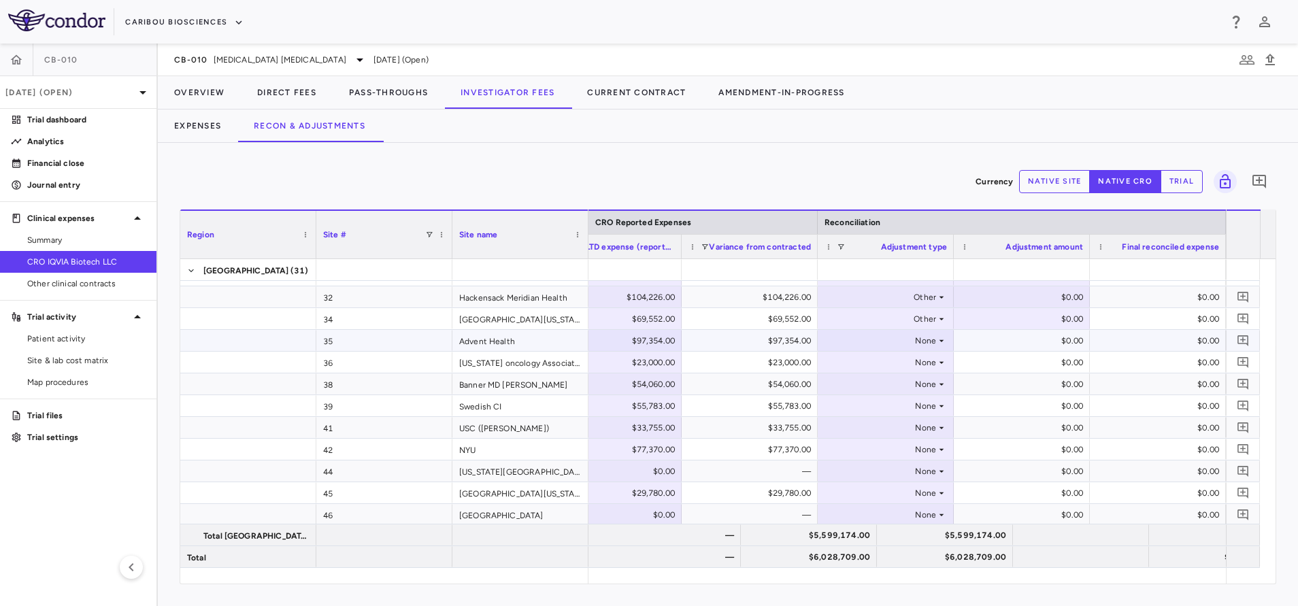
click at [903, 336] on div "None" at bounding box center [883, 341] width 106 height 22
click at [877, 414] on li "Other" at bounding box center [885, 408] width 135 height 20
click at [932, 365] on div "None" at bounding box center [883, 363] width 106 height 22
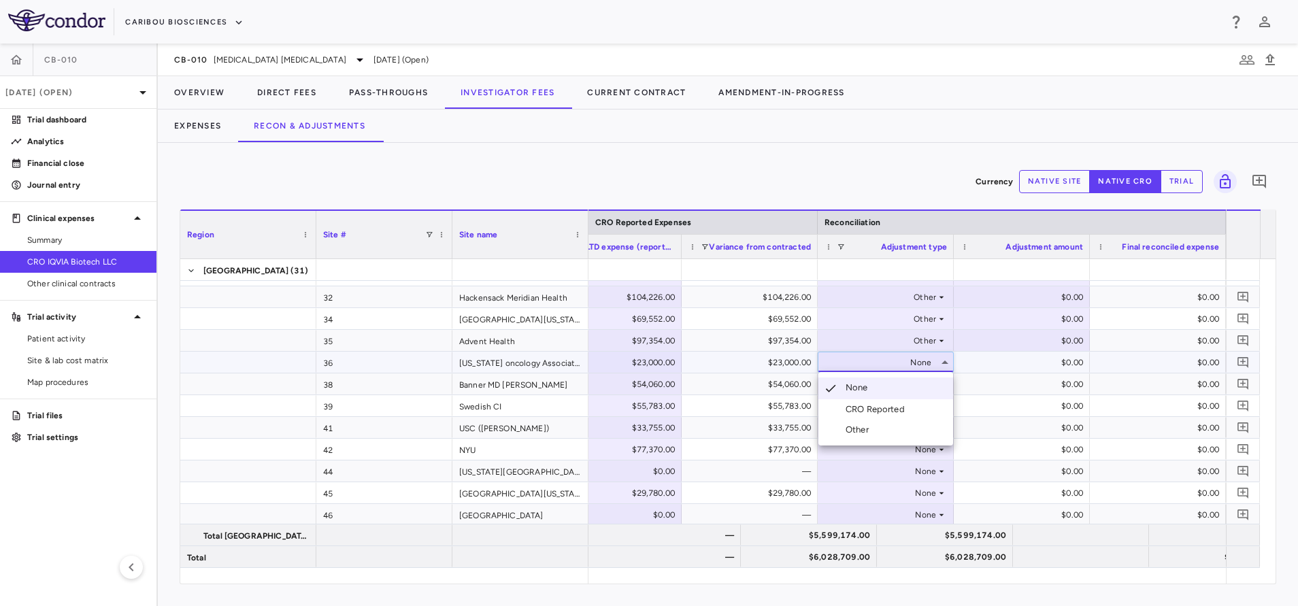
click at [886, 438] on li "Other" at bounding box center [885, 430] width 135 height 20
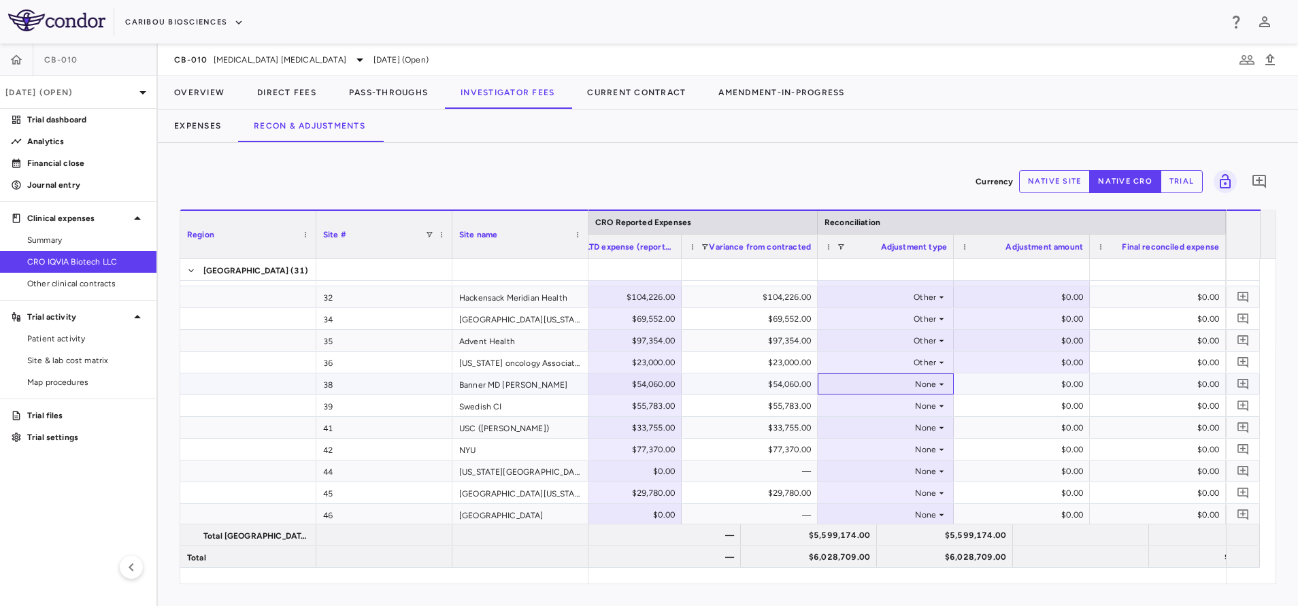
click at [923, 386] on div "None" at bounding box center [883, 384] width 106 height 22
click at [924, 382] on div "None" at bounding box center [883, 384] width 106 height 22
click at [877, 451] on li "Other" at bounding box center [885, 451] width 135 height 20
click at [935, 404] on div "None" at bounding box center [883, 406] width 106 height 22
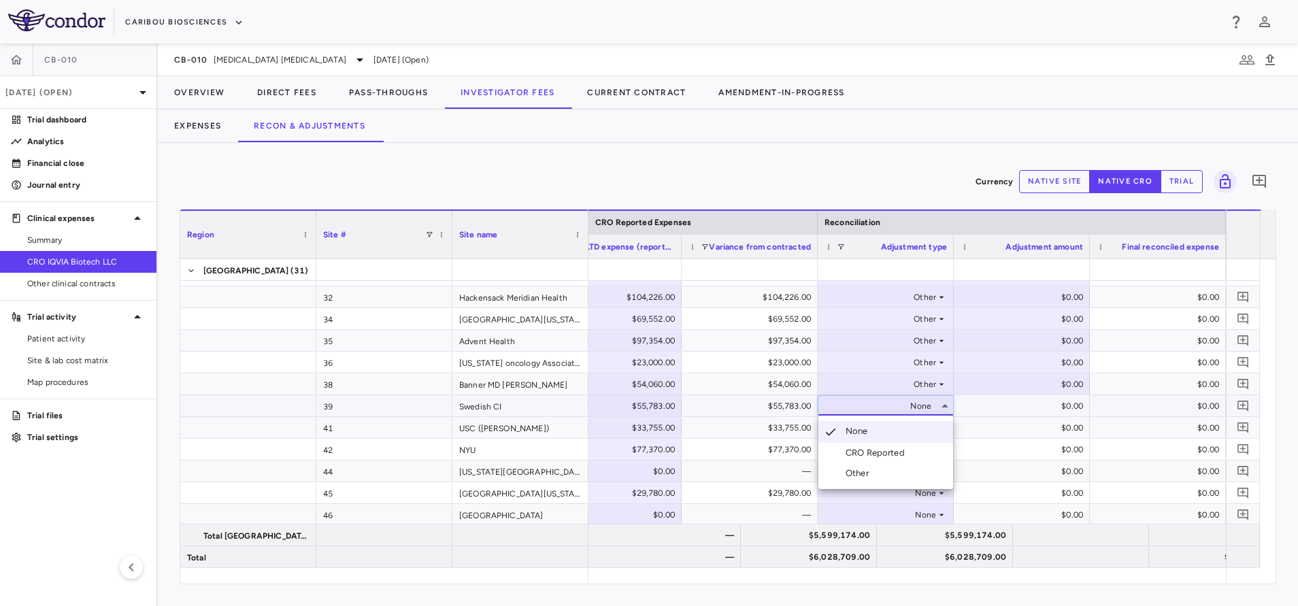
click at [869, 483] on li "Other" at bounding box center [885, 473] width 135 height 20
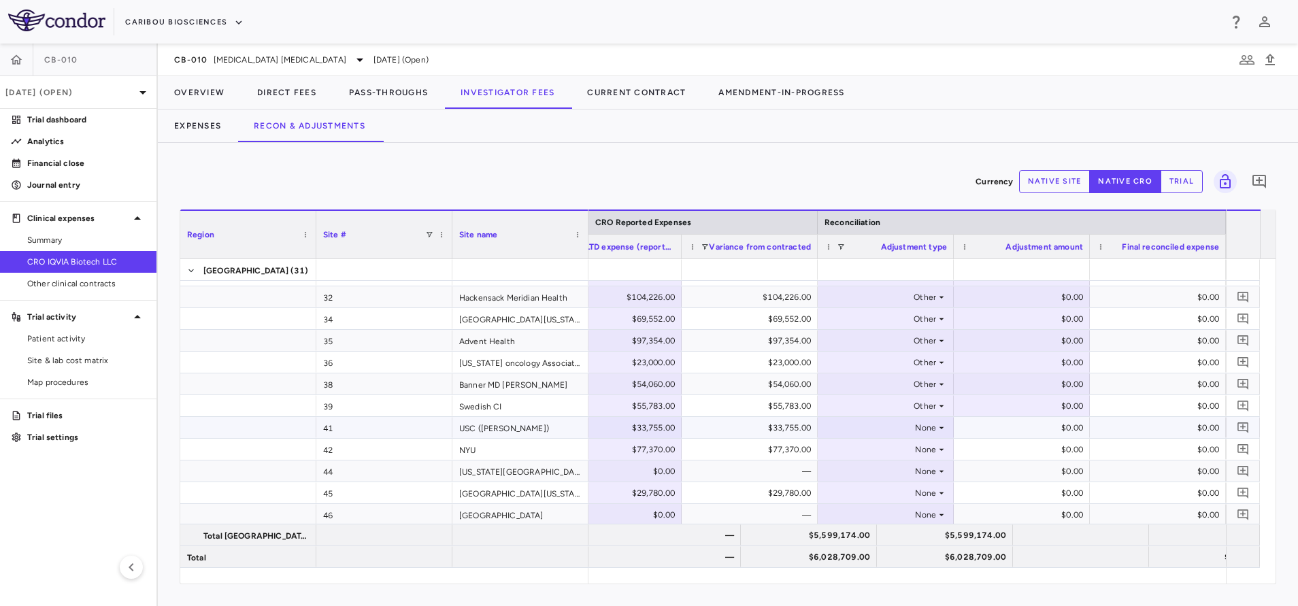
click at [944, 427] on icon at bounding box center [941, 427] width 11 height 11
click at [941, 427] on icon at bounding box center [941, 427] width 5 height 2
click at [859, 490] on div "Other" at bounding box center [859, 495] width 29 height 12
click at [907, 450] on div "None" at bounding box center [883, 450] width 106 height 22
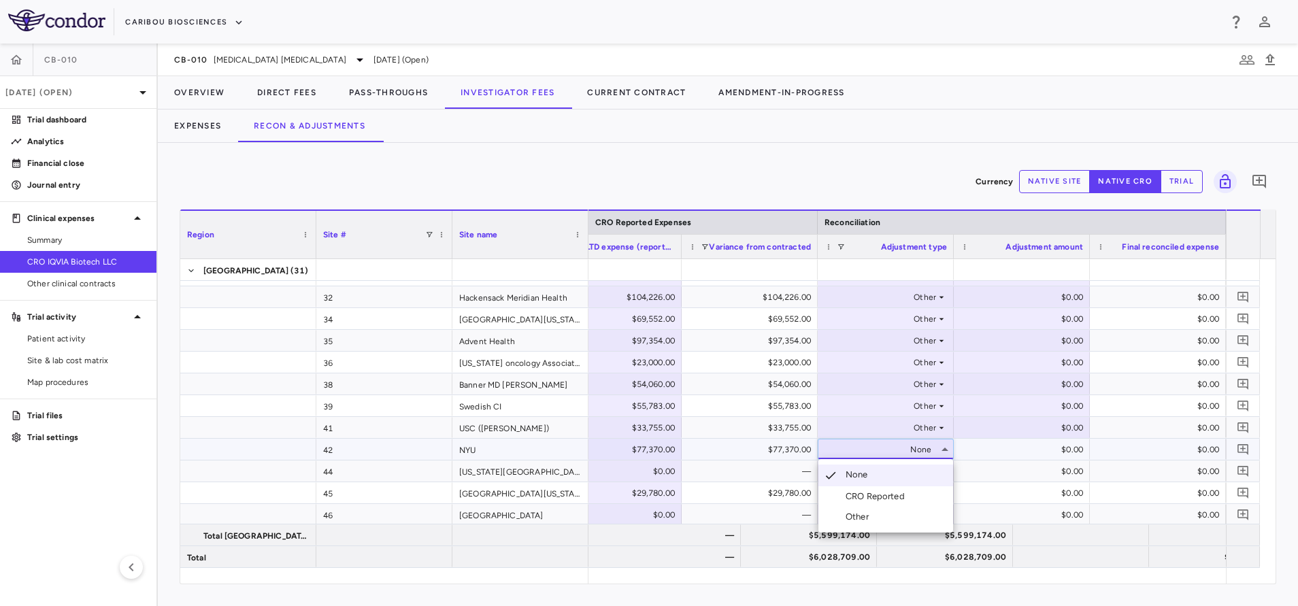
click at [867, 516] on div "Other" at bounding box center [859, 517] width 29 height 12
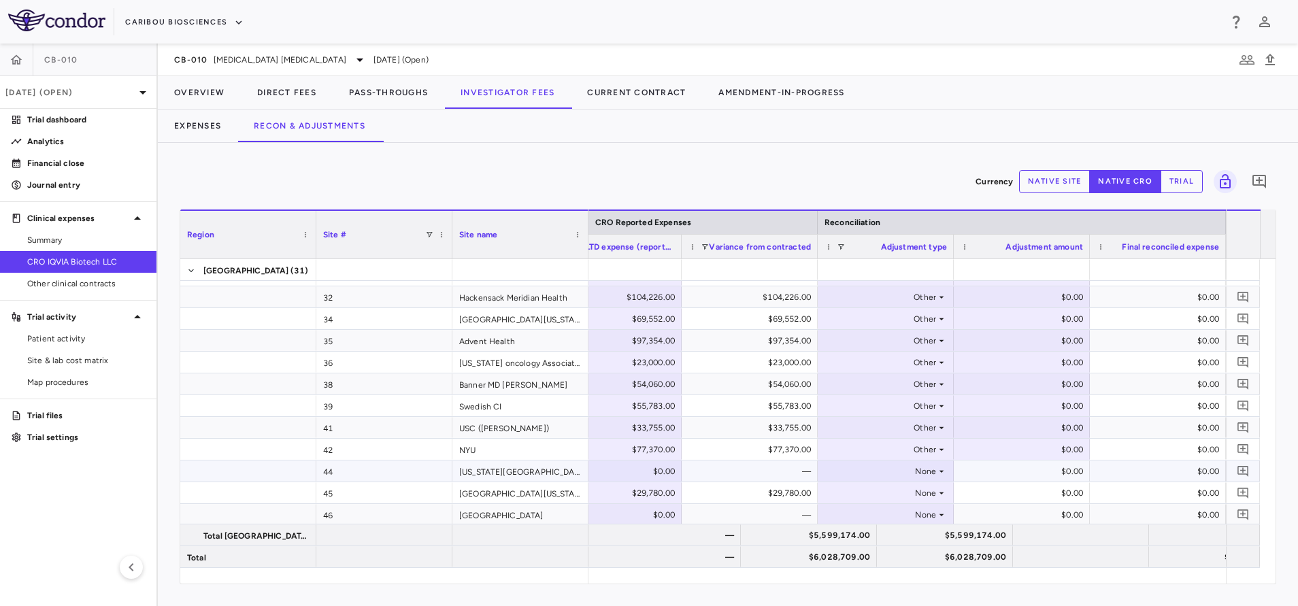
click at [874, 474] on div "None" at bounding box center [883, 471] width 106 height 22
click at [863, 512] on div "Other" at bounding box center [859, 518] width 29 height 12
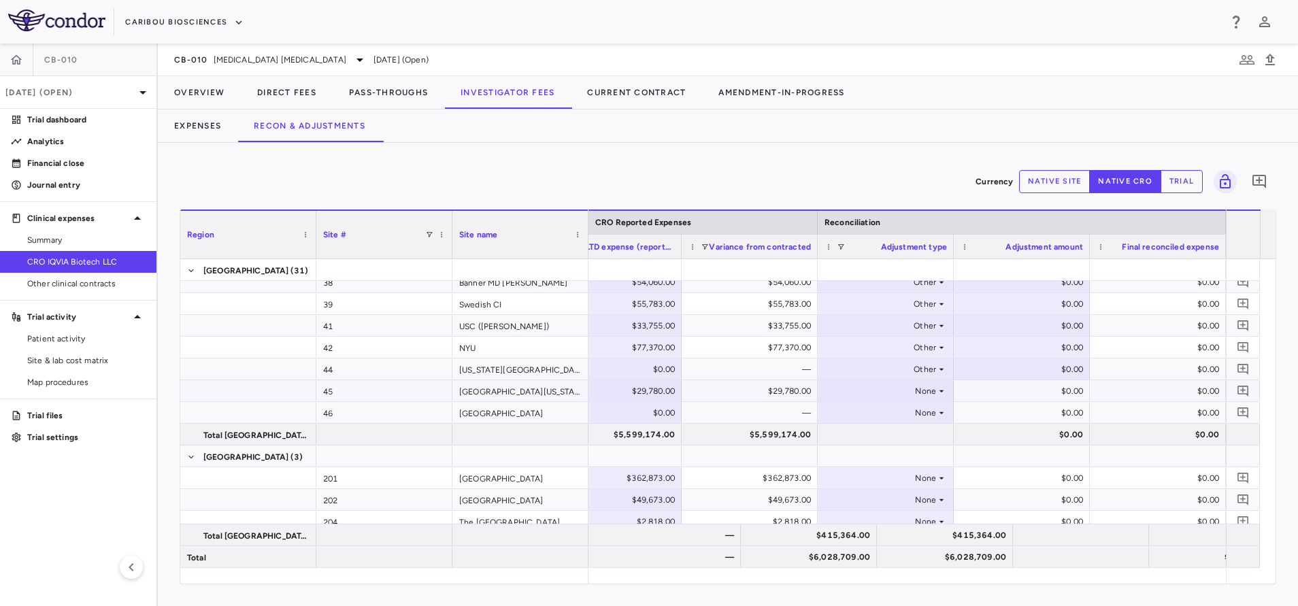
click at [937, 393] on icon at bounding box center [941, 391] width 11 height 11
click at [883, 455] on li "Other" at bounding box center [885, 458] width 135 height 20
click at [938, 411] on icon at bounding box center [941, 412] width 11 height 11
click at [935, 411] on div "None" at bounding box center [883, 413] width 106 height 22
click at [876, 455] on li "Other" at bounding box center [885, 460] width 135 height 20
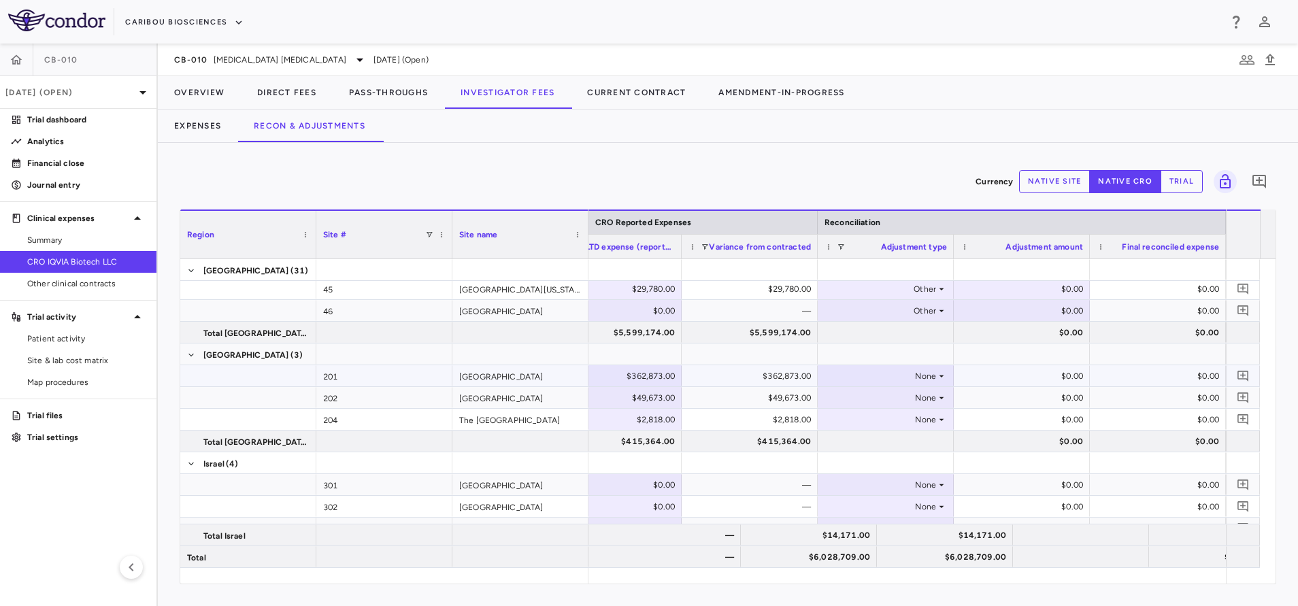
click at [934, 377] on div "None" at bounding box center [883, 376] width 106 height 22
click at [902, 448] on li "Other" at bounding box center [885, 443] width 135 height 20
click at [925, 393] on div "None" at bounding box center [883, 398] width 106 height 22
click at [931, 400] on div "None" at bounding box center [883, 398] width 106 height 22
click at [883, 461] on li "Other" at bounding box center [885, 465] width 135 height 20
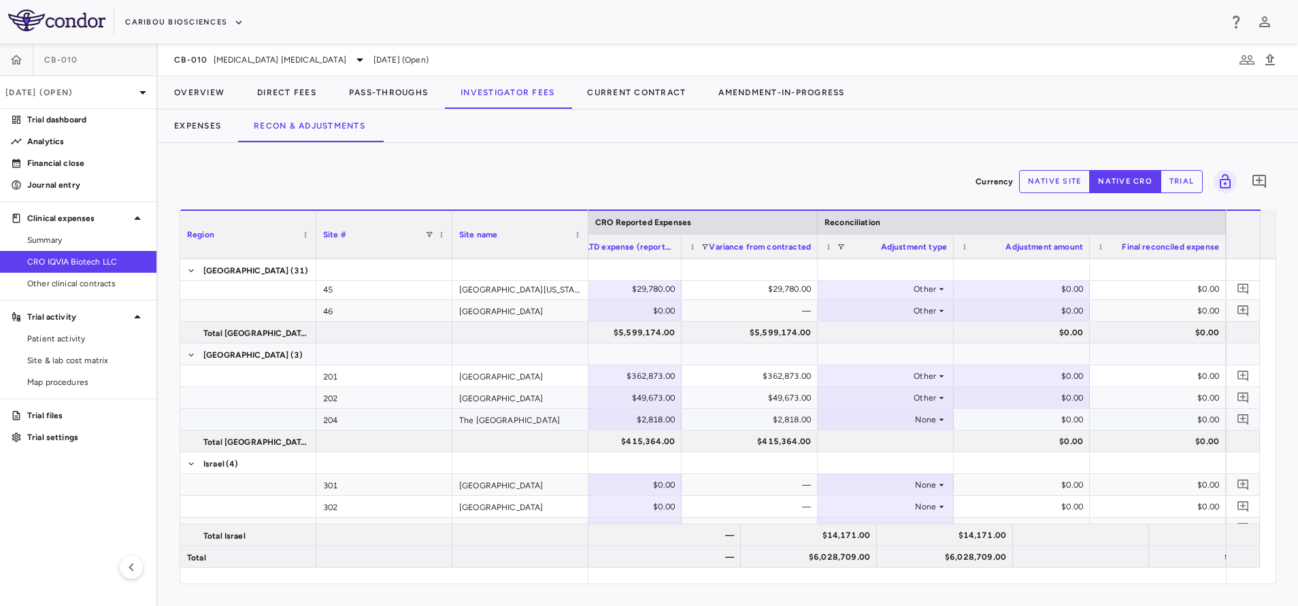
click at [921, 418] on div "None" at bounding box center [883, 420] width 106 height 22
click at [877, 494] on li "Other" at bounding box center [885, 487] width 135 height 20
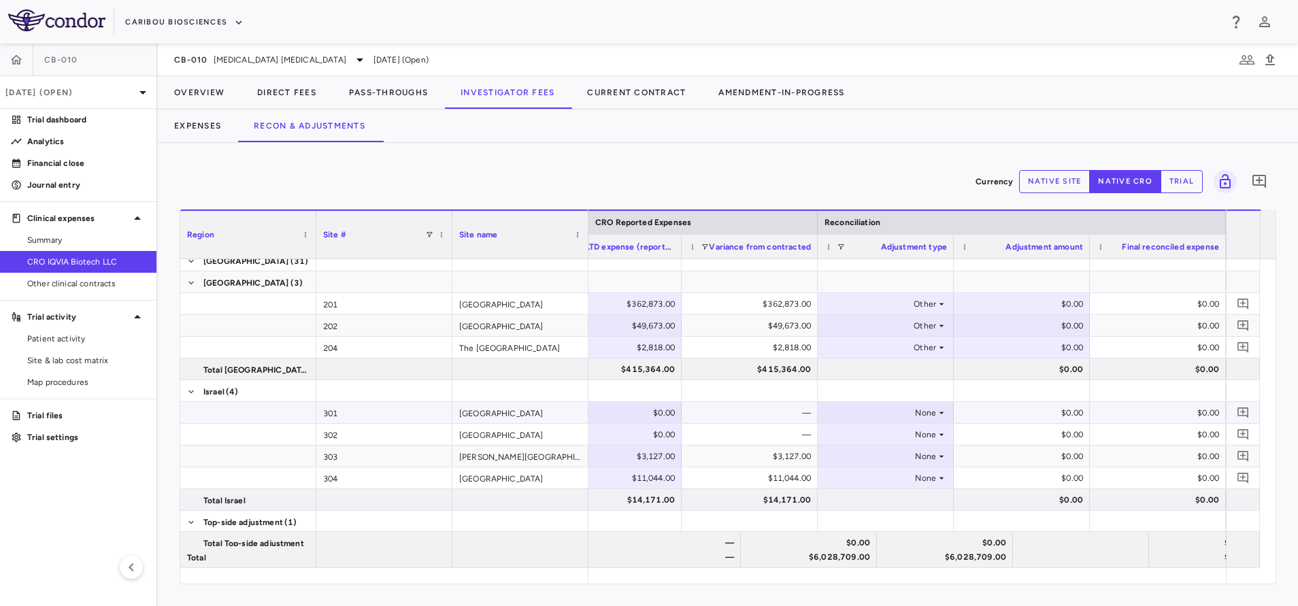
scroll to position [736, 0]
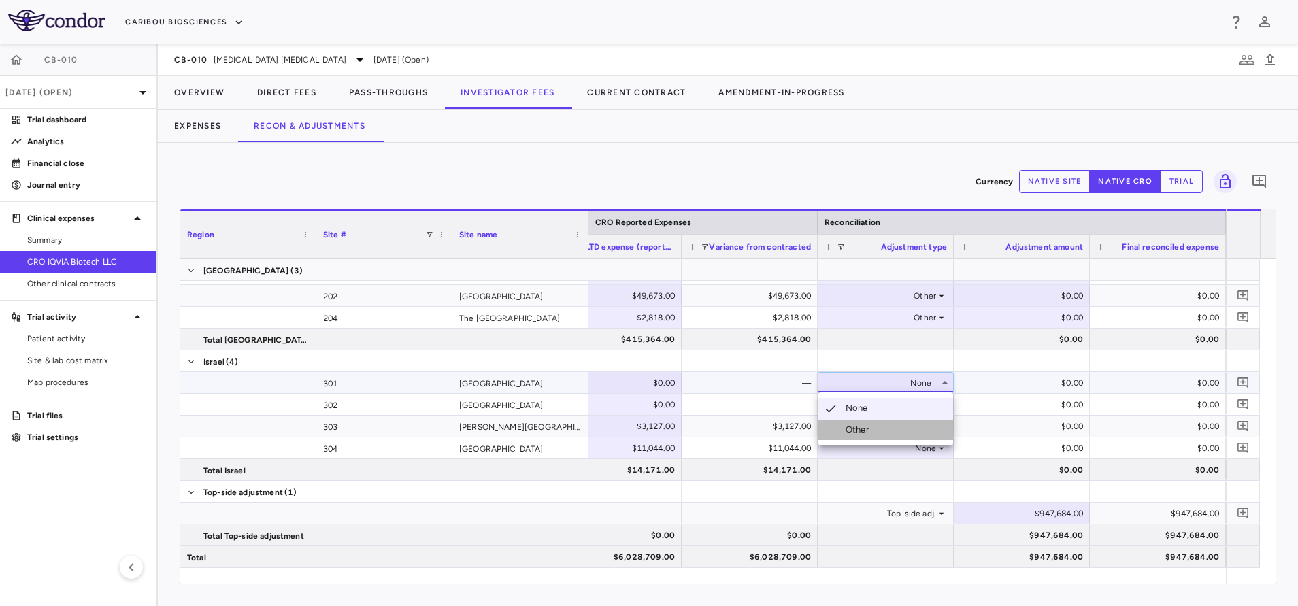
click at [893, 426] on li "Other" at bounding box center [885, 430] width 135 height 20
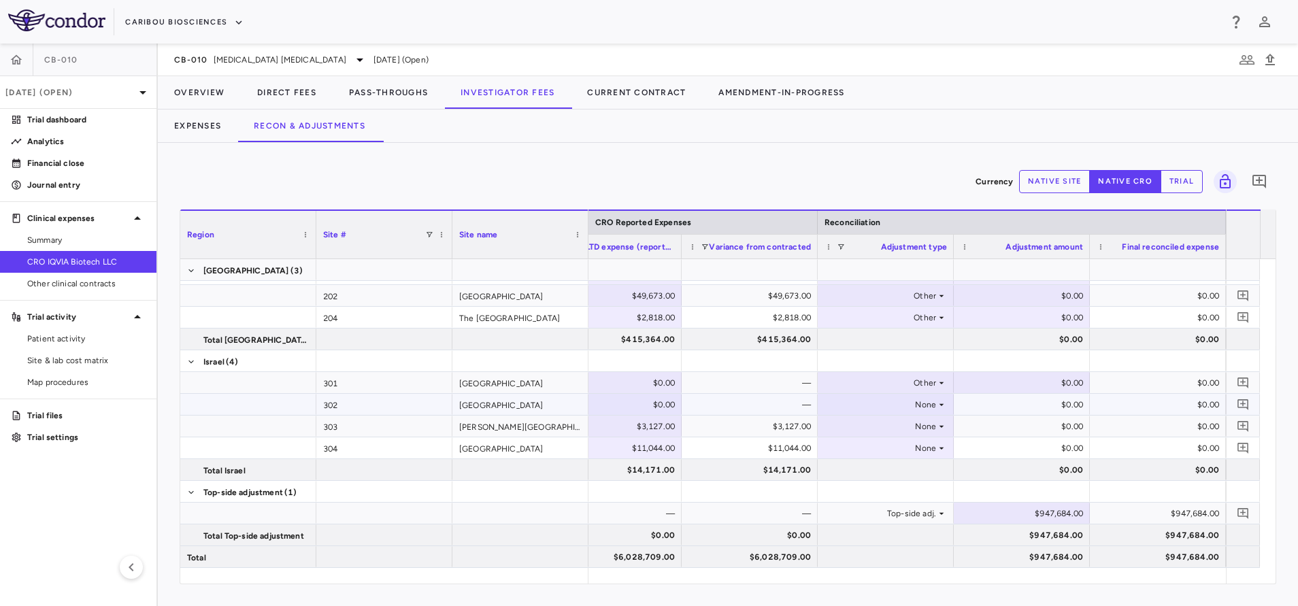
click at [919, 403] on div "None" at bounding box center [883, 405] width 106 height 22
click at [852, 454] on div "Other" at bounding box center [859, 451] width 29 height 12
click at [915, 427] on div "None" at bounding box center [883, 427] width 106 height 22
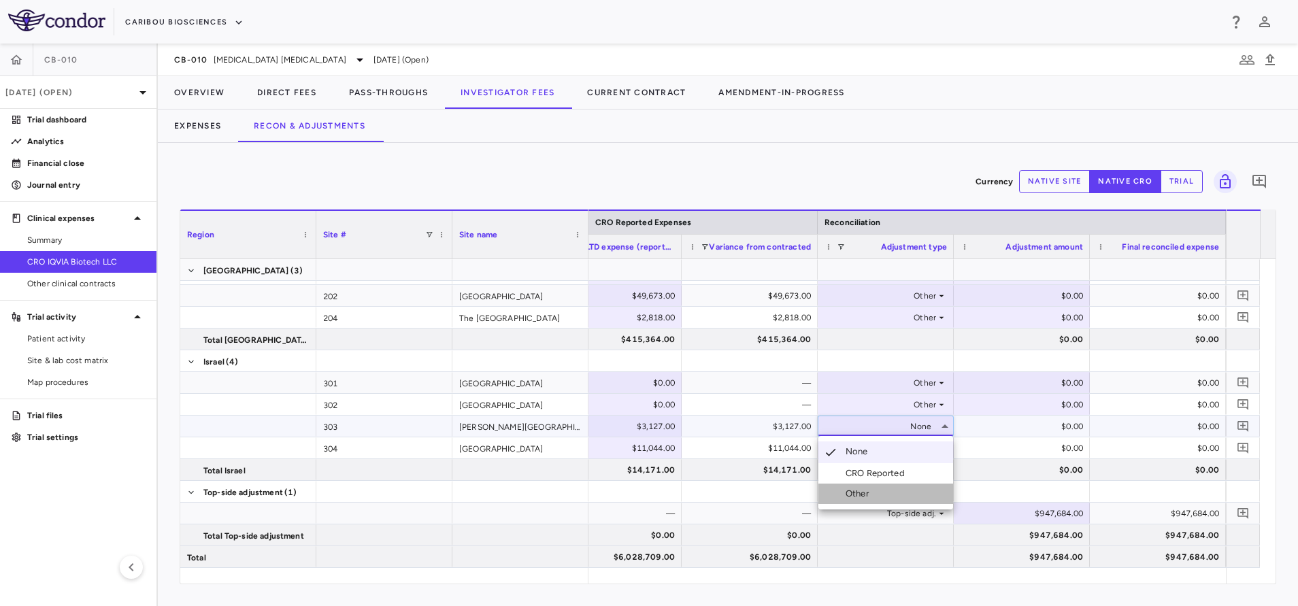
click at [856, 488] on div "Other" at bounding box center [859, 494] width 29 height 12
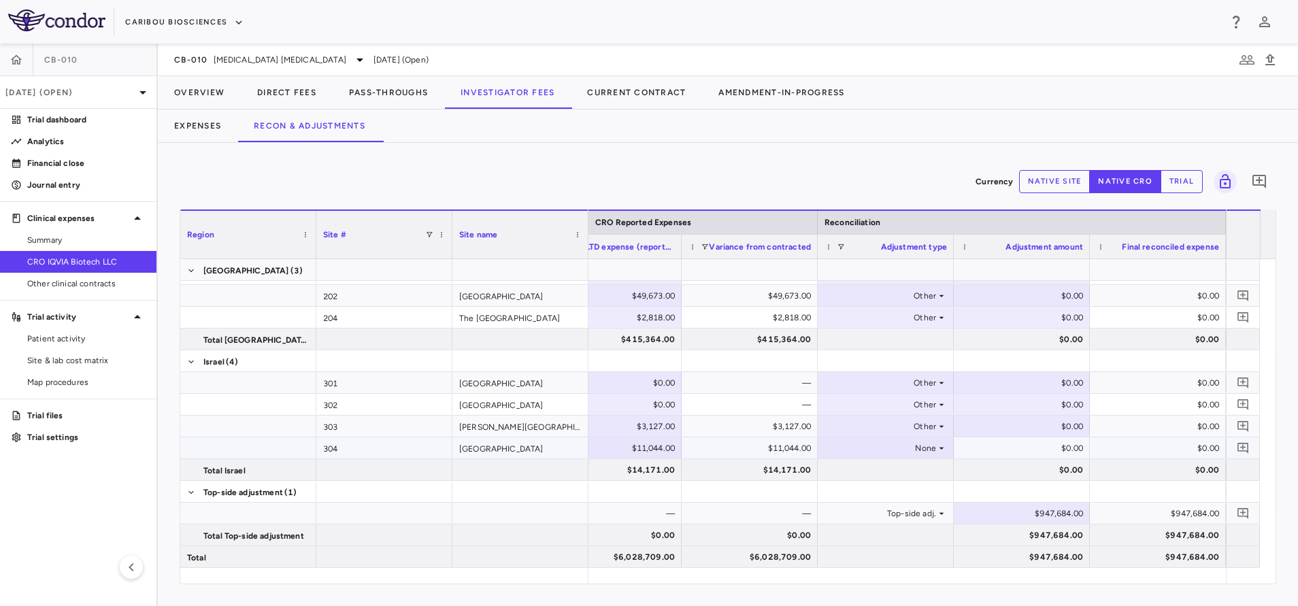
click at [918, 453] on div "None" at bounding box center [883, 448] width 106 height 22
click at [918, 445] on div "None" at bounding box center [883, 448] width 106 height 22
click at [870, 510] on div "Other" at bounding box center [859, 515] width 29 height 12
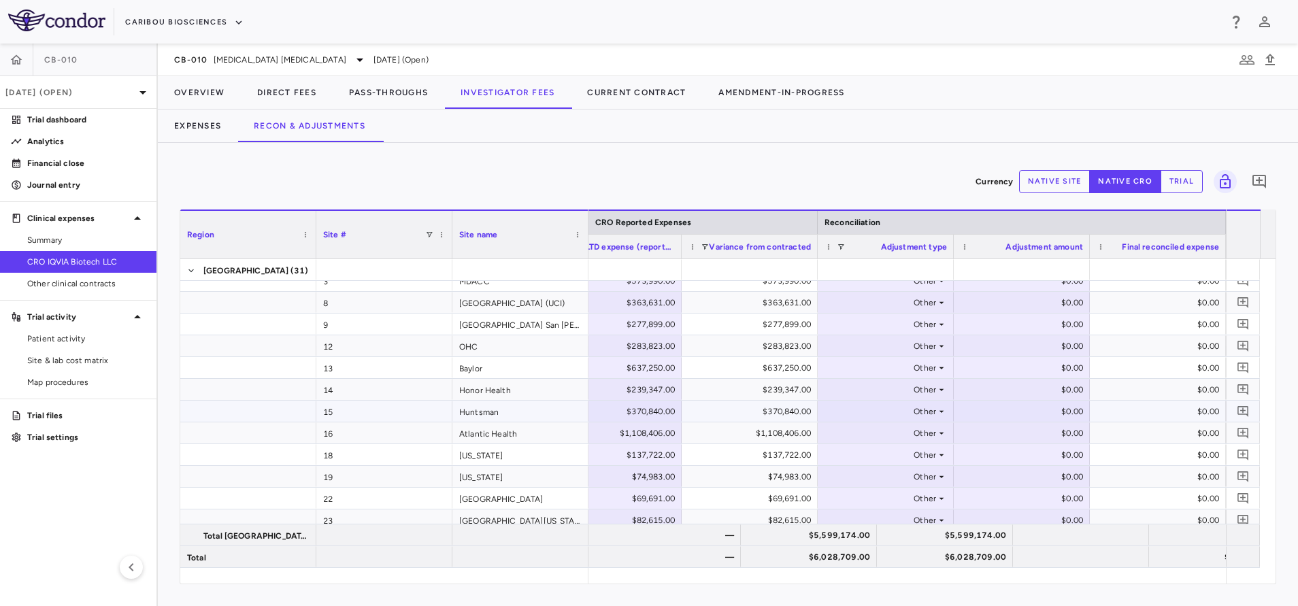
scroll to position [0, 0]
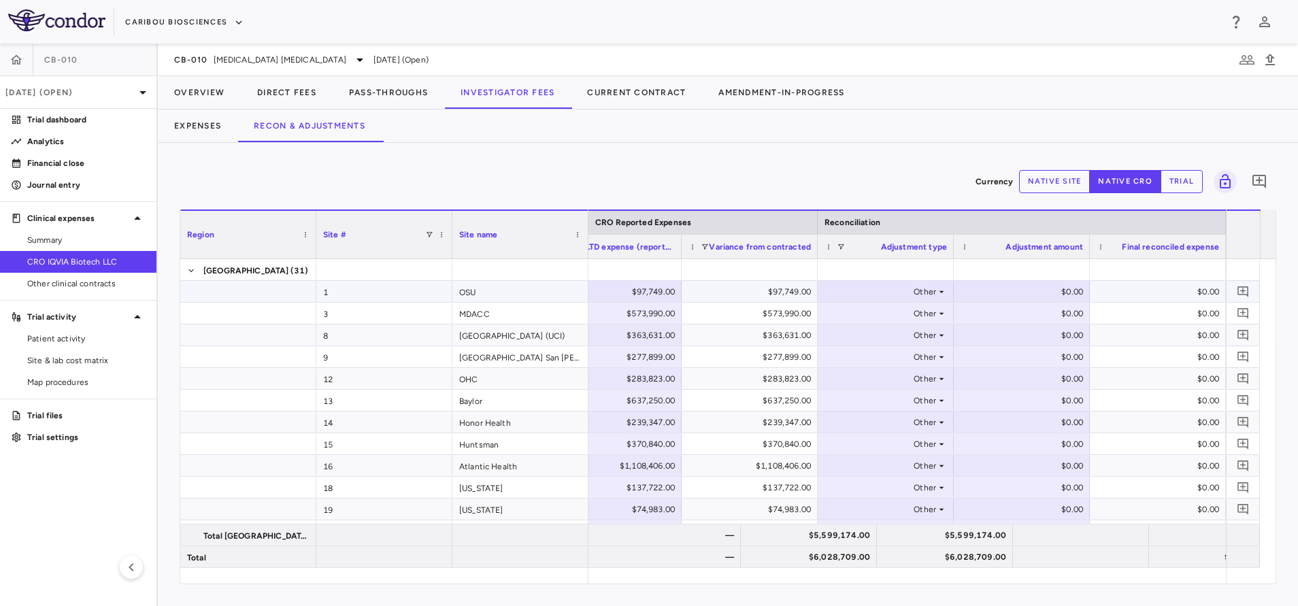
click at [1109, 282] on div "$0.00" at bounding box center [1160, 292] width 117 height 22
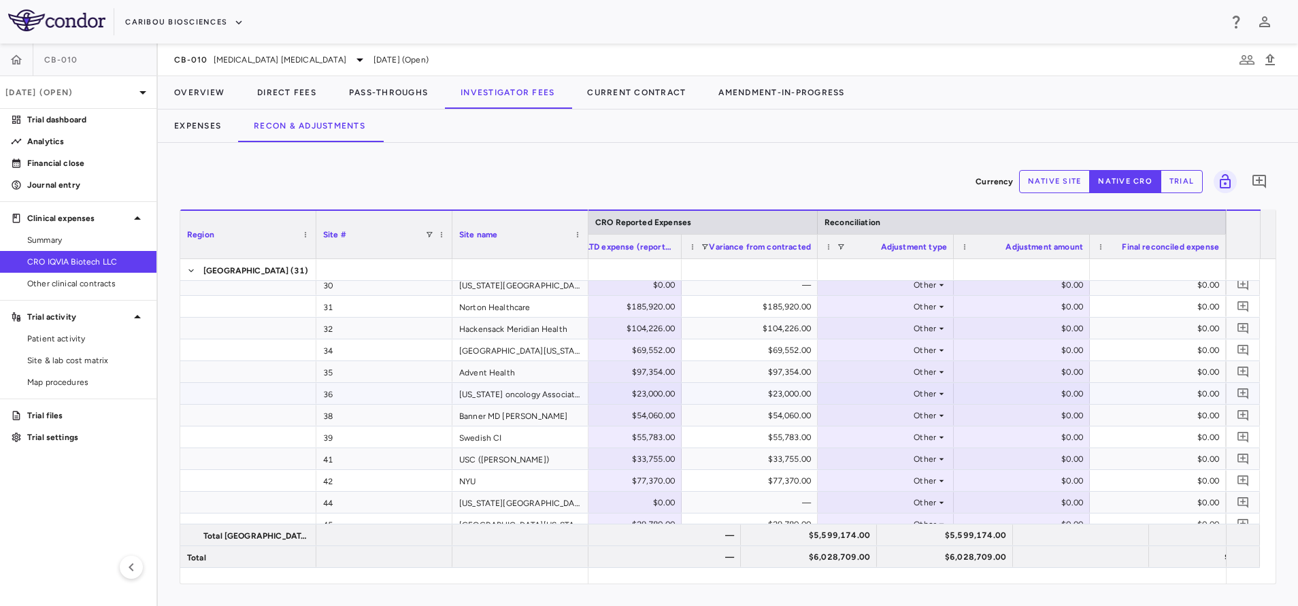
scroll to position [408, 0]
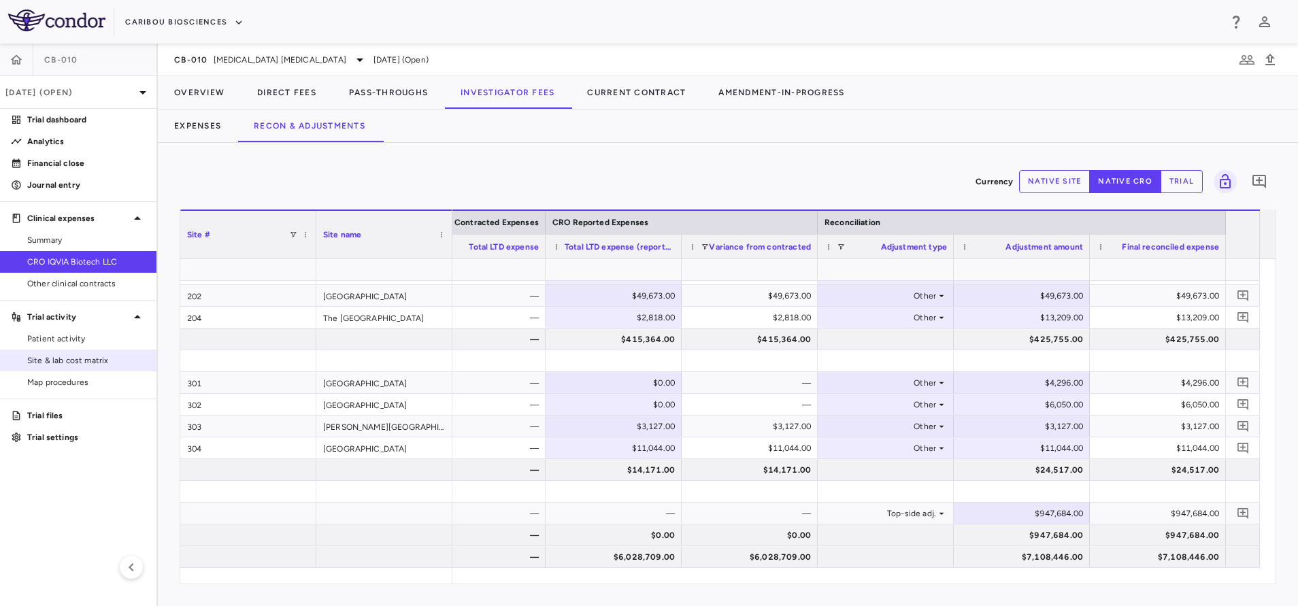
click at [85, 366] on span "Site & lab cost matrix" at bounding box center [86, 360] width 118 height 12
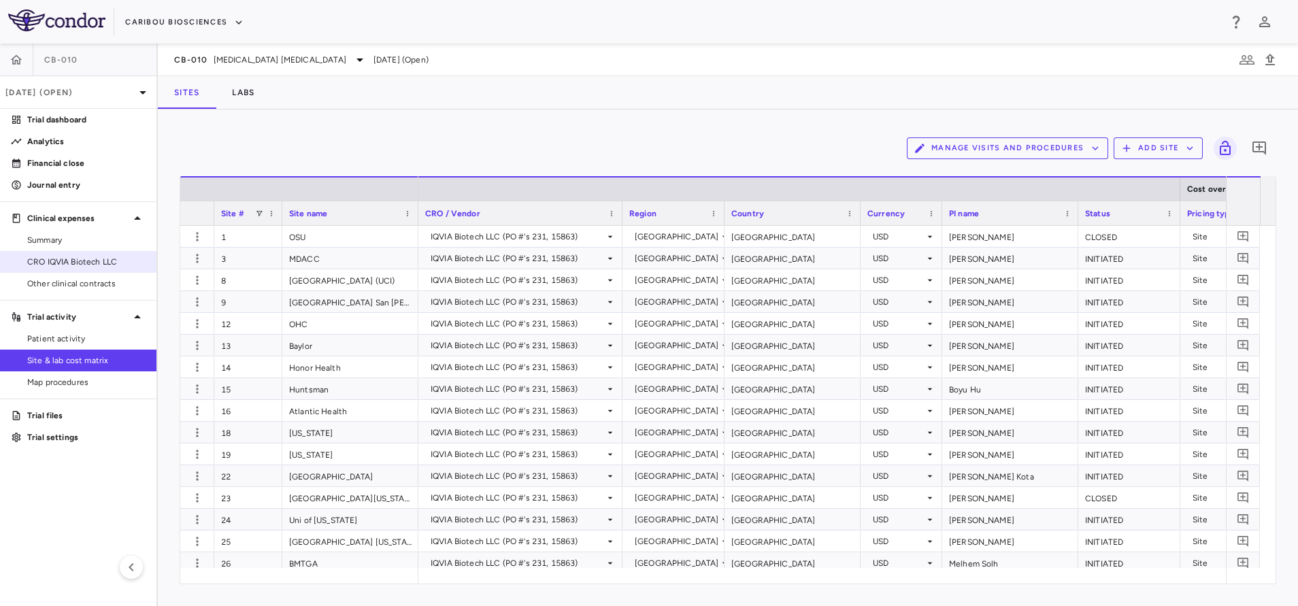
click at [63, 263] on span "CRO IQVIA Biotech LLC" at bounding box center [86, 262] width 118 height 12
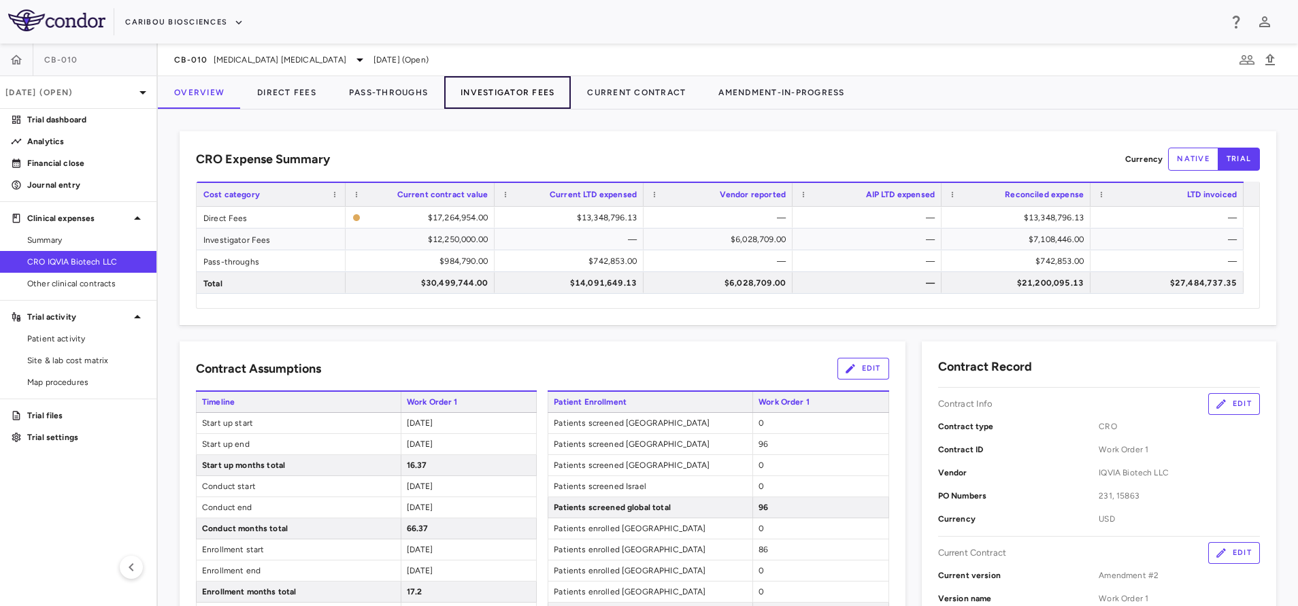
click at [504, 99] on button "Investigator Fees" at bounding box center [507, 92] width 127 height 33
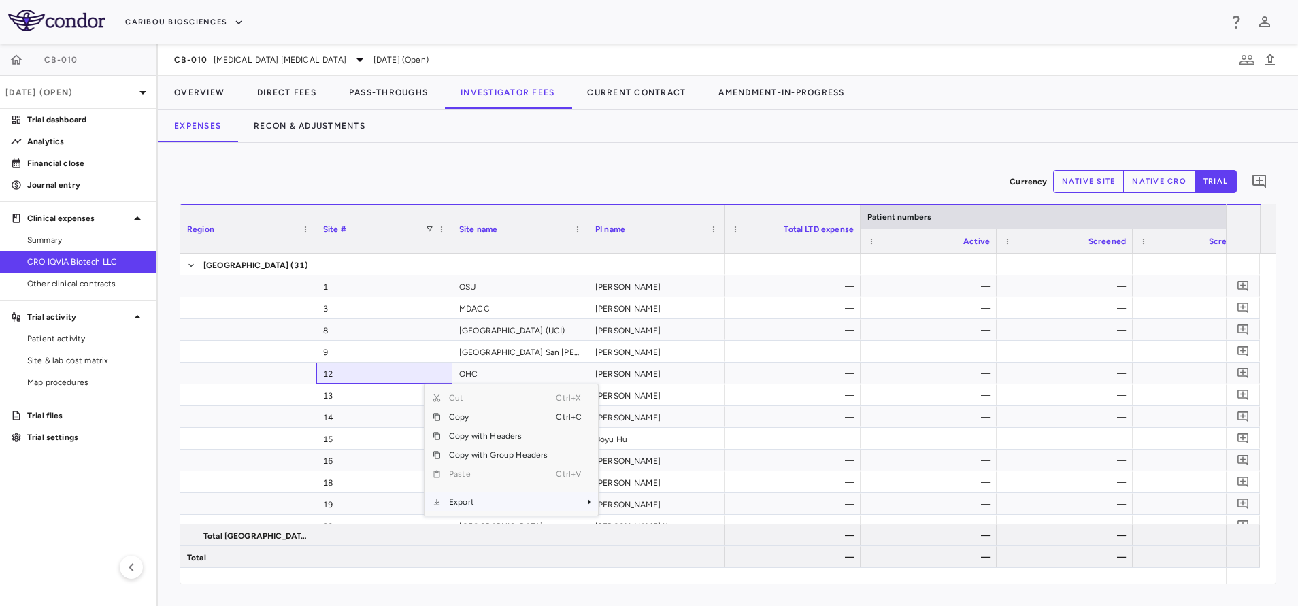
click at [505, 498] on span "Export" at bounding box center [498, 501] width 115 height 19
click at [582, 498] on span "Context Menu" at bounding box center [571, 501] width 30 height 19
click at [624, 528] on span "Excel Export" at bounding box center [643, 525] width 64 height 19
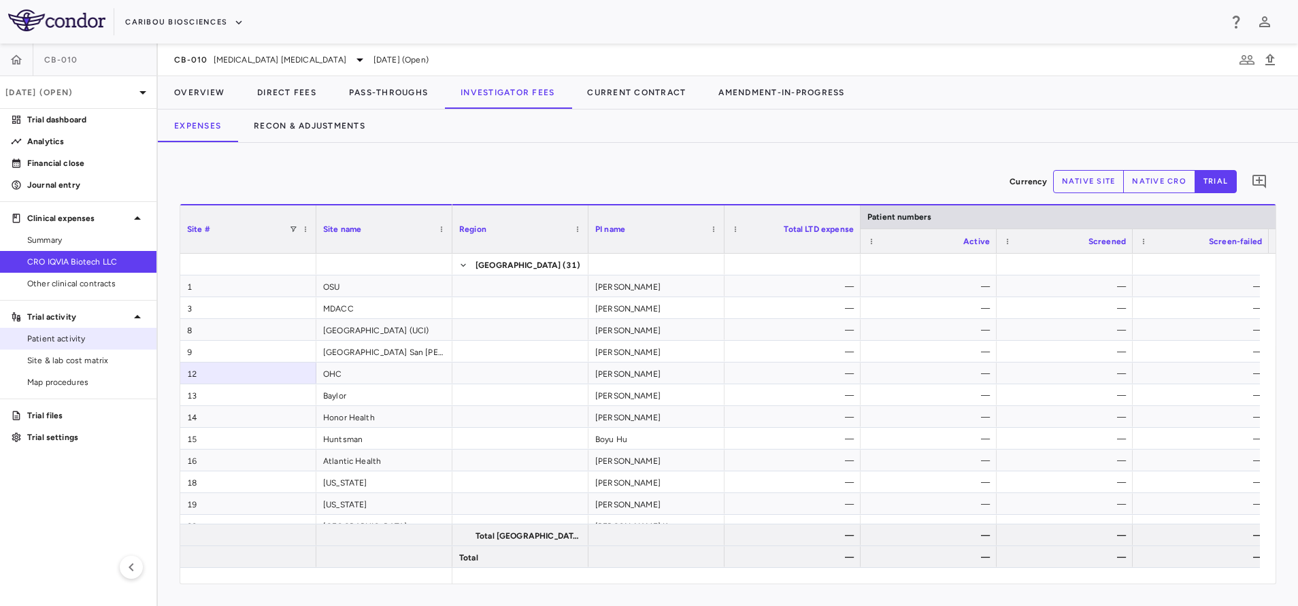
drag, startPoint x: 78, startPoint y: 354, endPoint x: 81, endPoint y: 339, distance: 15.2
click at [78, 354] on span "Site & lab cost matrix" at bounding box center [86, 360] width 118 height 12
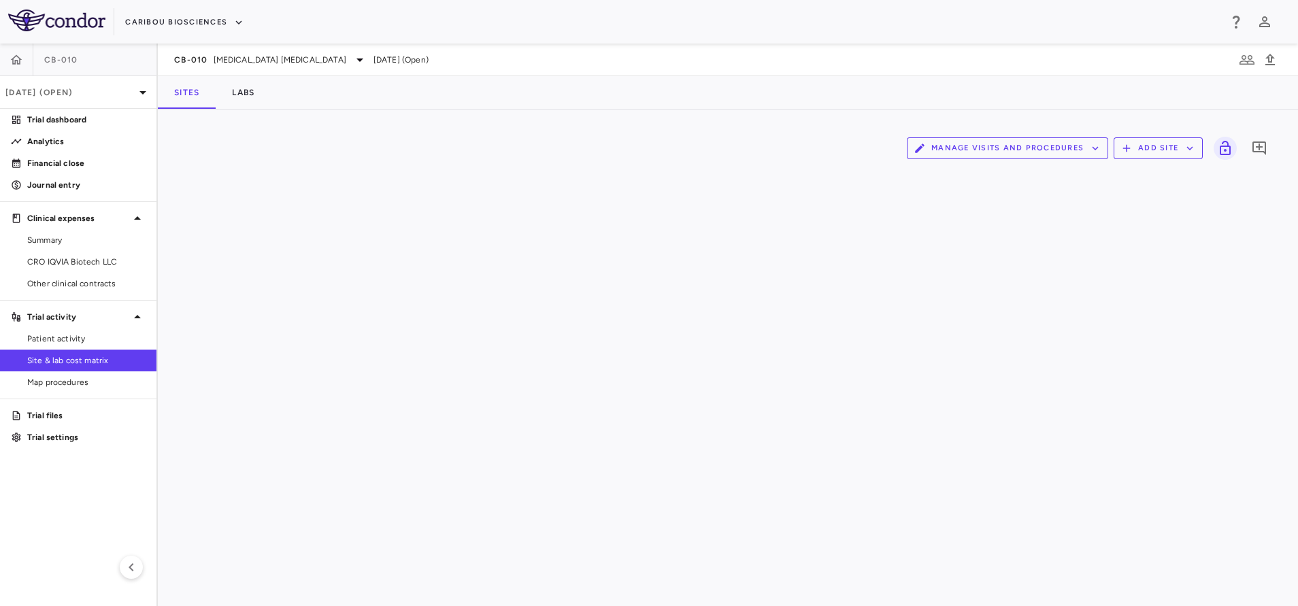
click at [81, 338] on span "Patient activity" at bounding box center [86, 339] width 118 height 12
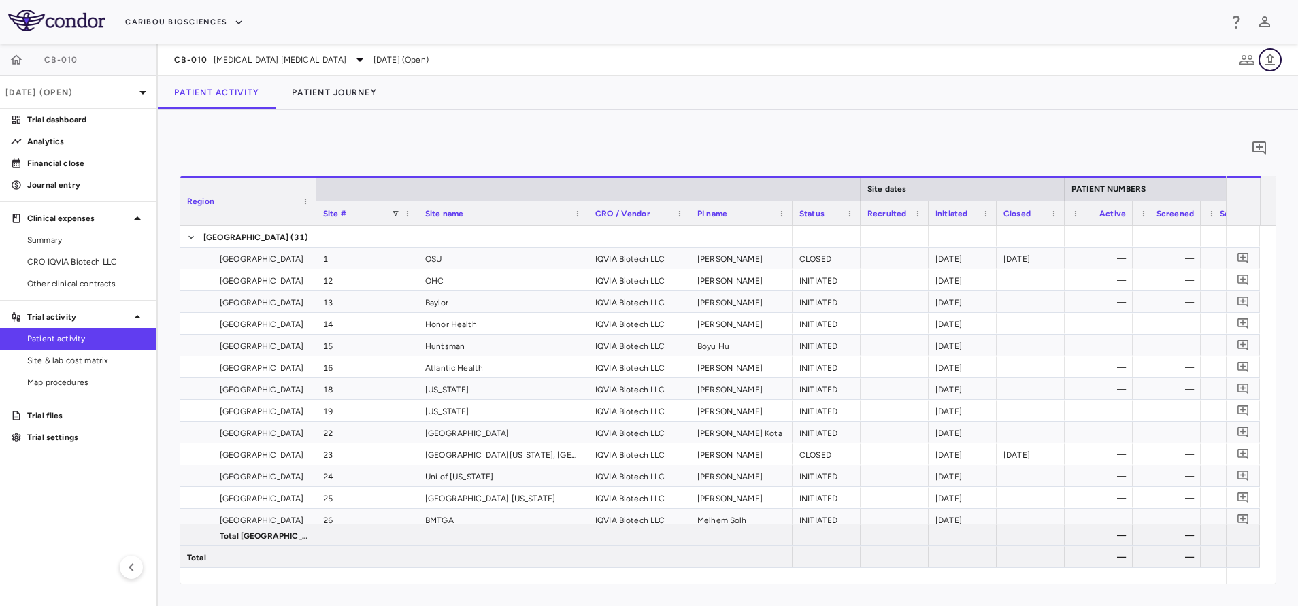
click at [1277, 61] on icon "button" at bounding box center [1270, 60] width 16 height 16
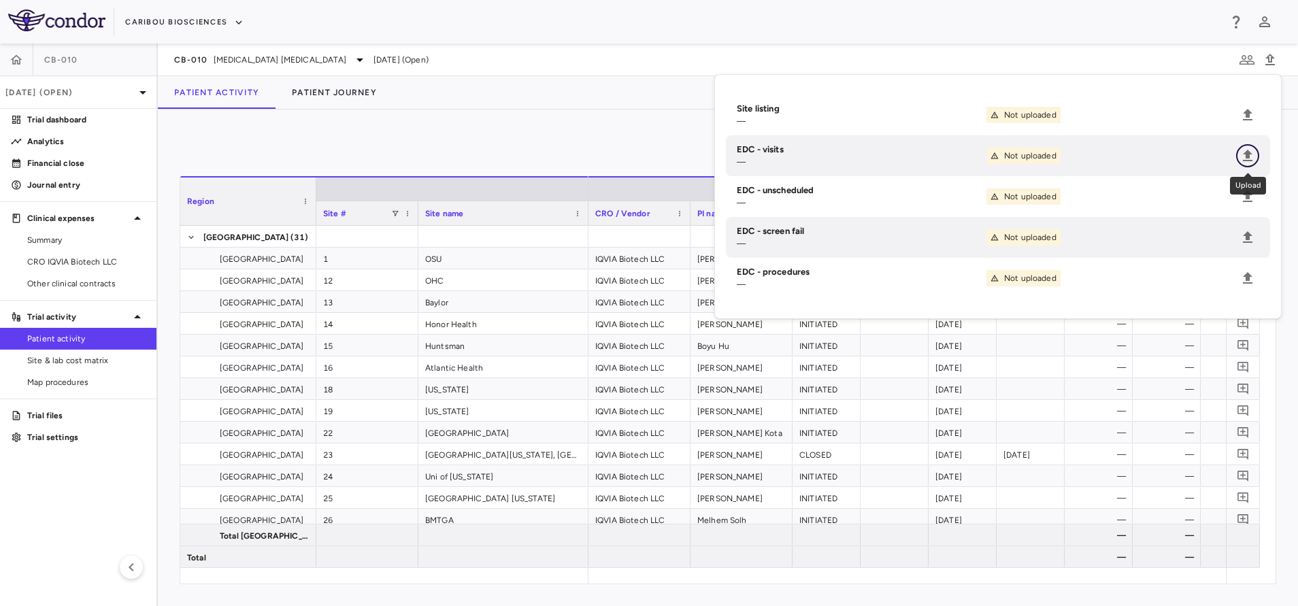
click at [1250, 161] on icon "Upload" at bounding box center [1247, 156] width 16 height 16
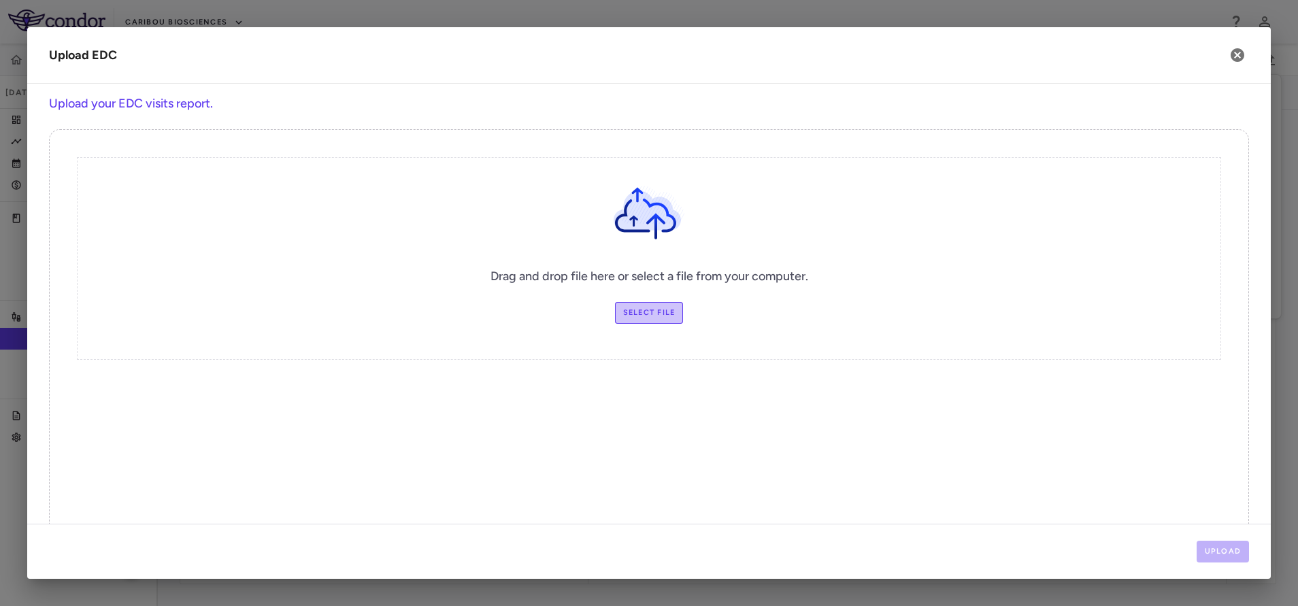
click at [662, 305] on label "Select file" at bounding box center [649, 313] width 69 height 22
click at [0, 0] on input "Select file" at bounding box center [0, 0] width 0 height 0
click at [1224, 548] on button "Upload" at bounding box center [1222, 552] width 53 height 22
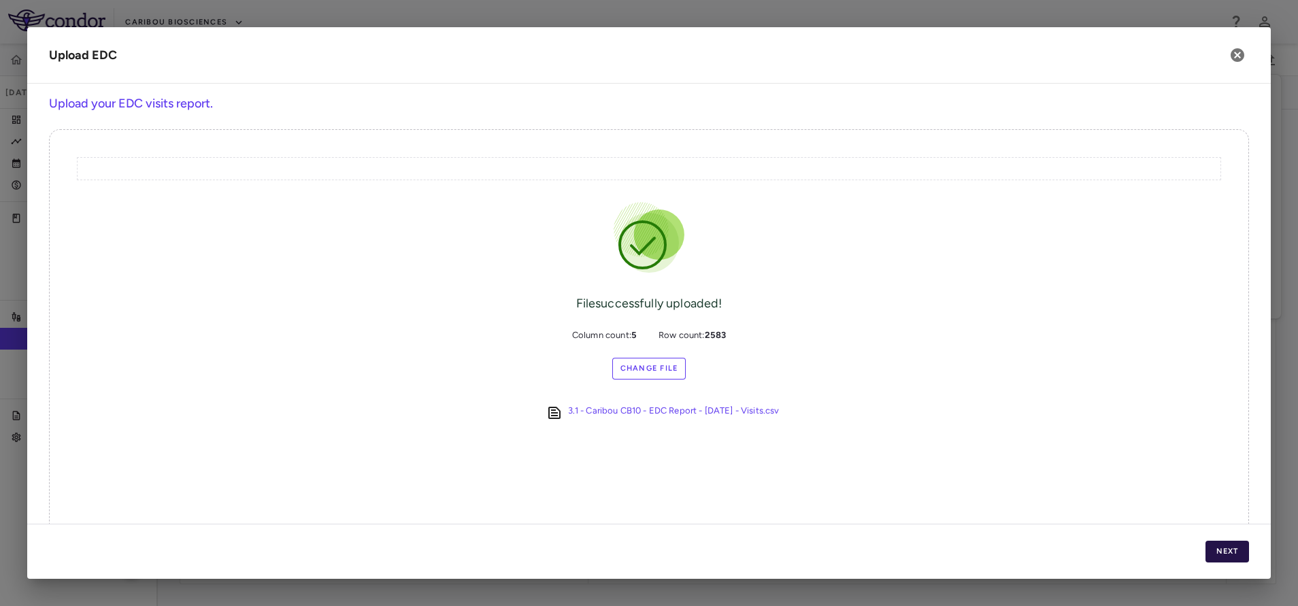
click at [1215, 547] on button "Next" at bounding box center [1227, 552] width 44 height 22
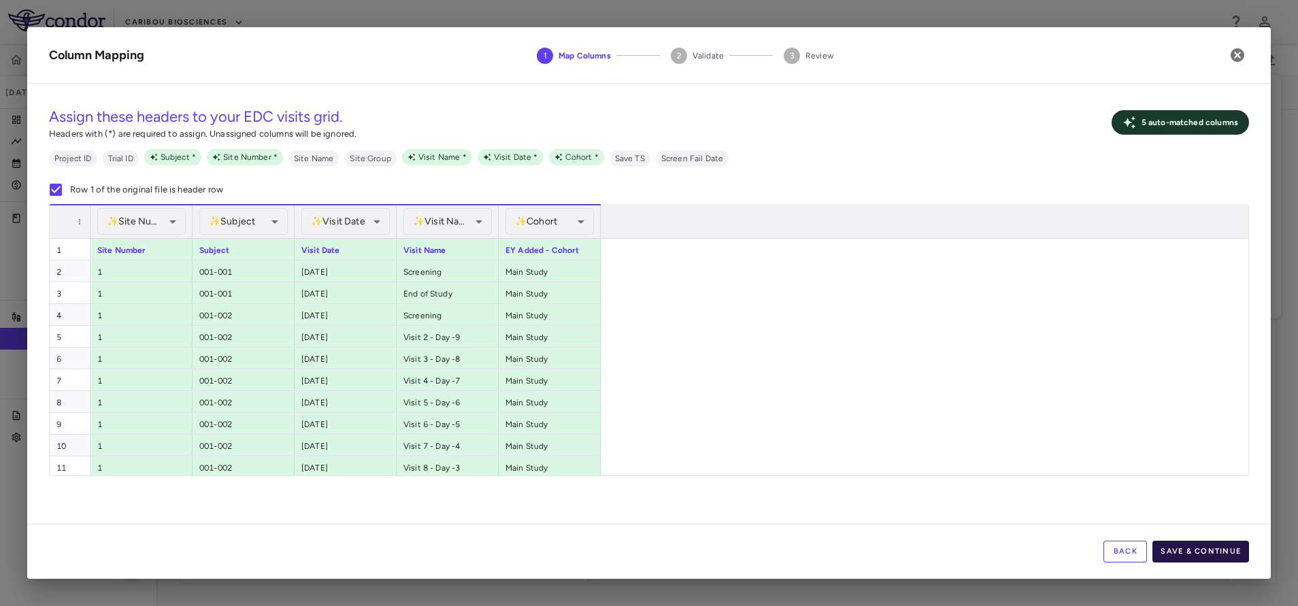
click at [1221, 548] on button "Save & Continue" at bounding box center [1200, 552] width 97 height 22
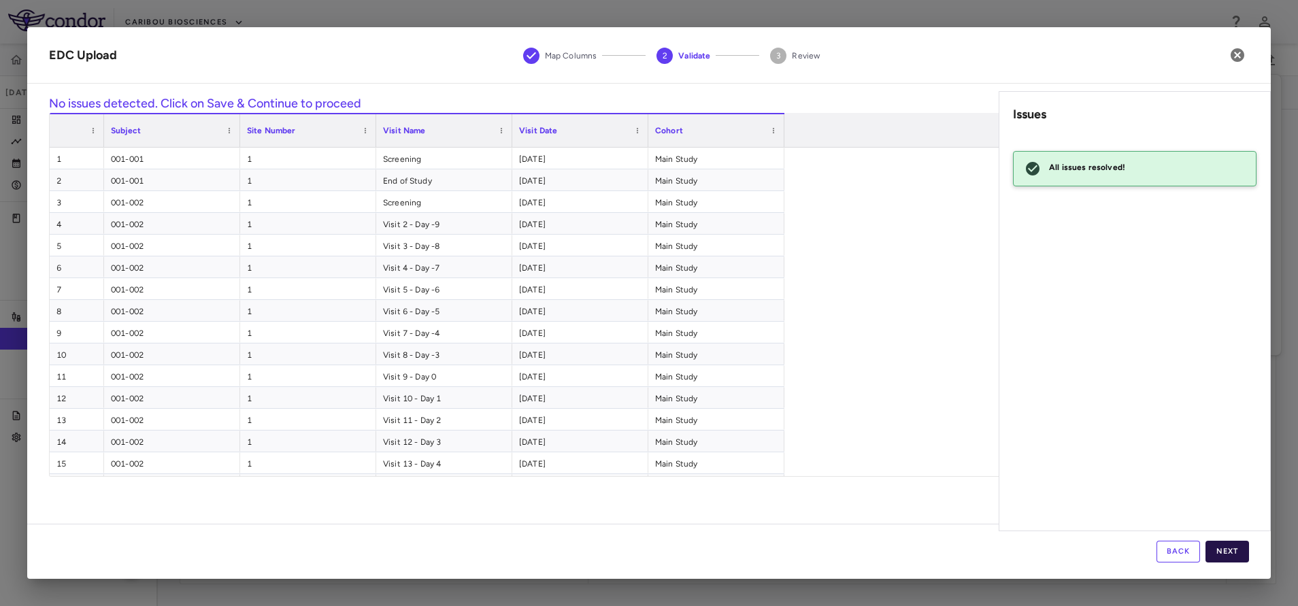
click at [1232, 554] on button "Next" at bounding box center [1227, 552] width 44 height 22
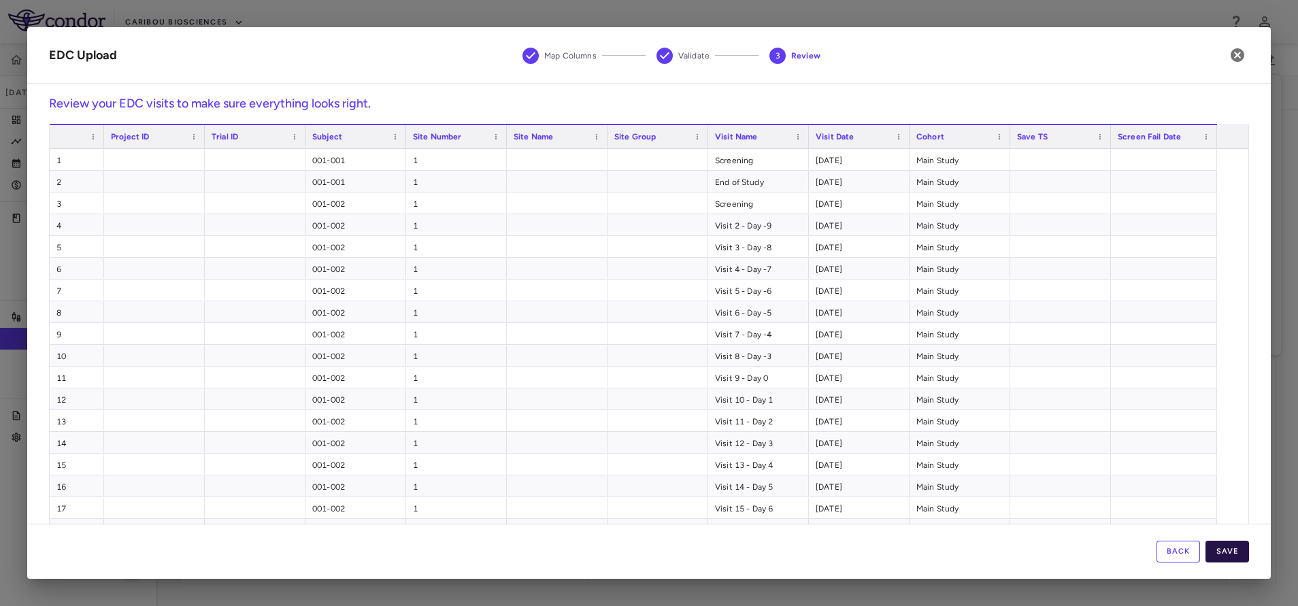
click at [1220, 554] on button "Save" at bounding box center [1227, 552] width 44 height 22
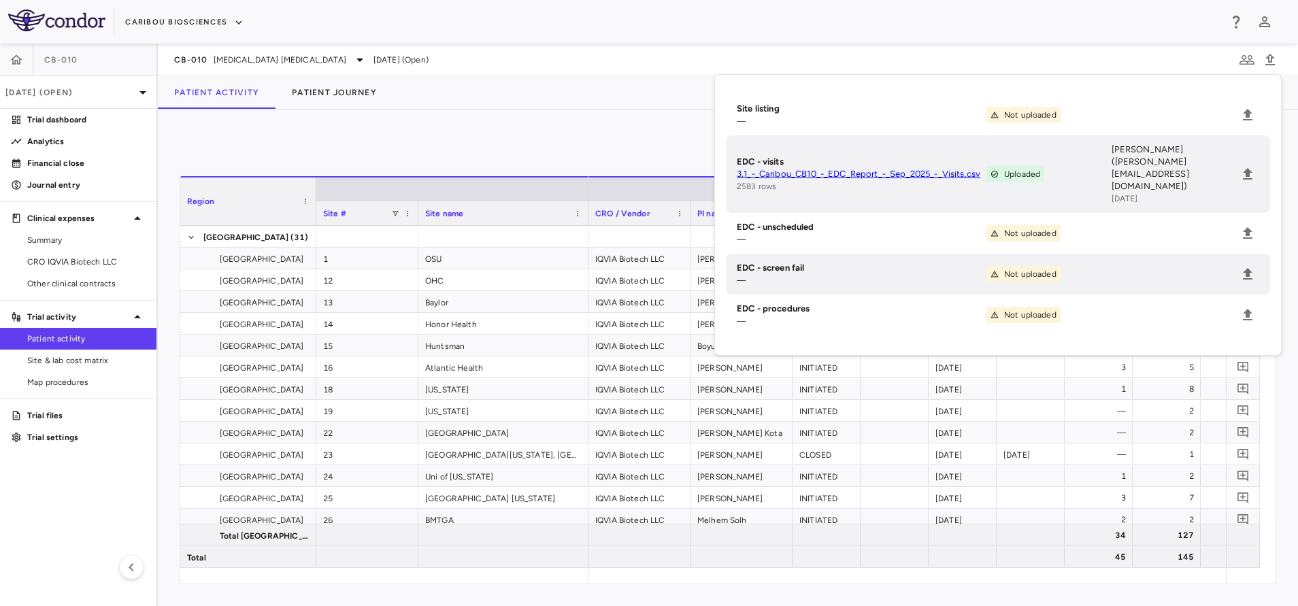
click at [590, 118] on div "0 Region Drag here to set column labels Region Site # Site name 1" at bounding box center [728, 358] width 1140 height 497
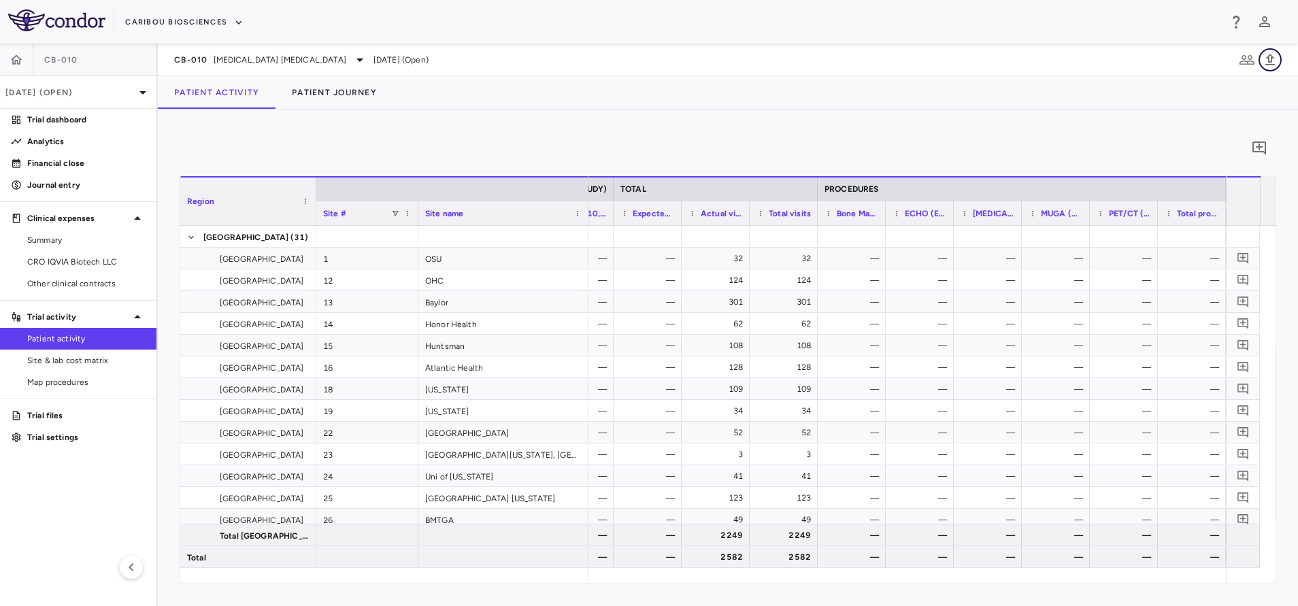
click at [1275, 65] on icon "button" at bounding box center [1270, 60] width 16 height 16
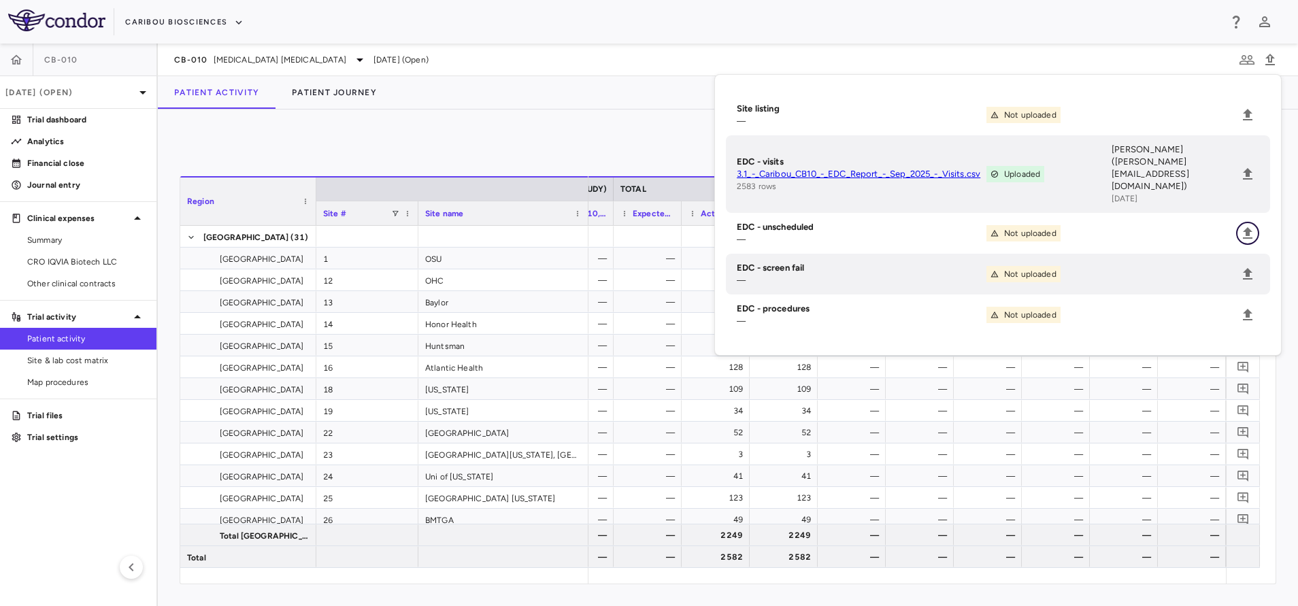
click at [1247, 227] on icon "Upload" at bounding box center [1248, 233] width 10 height 12
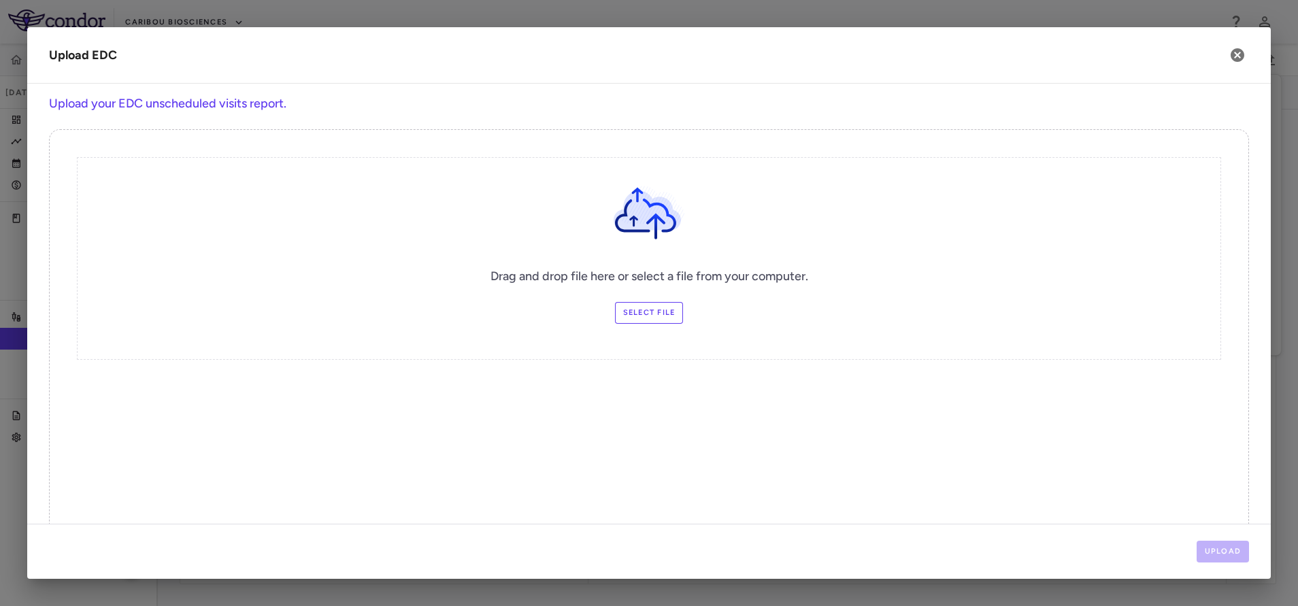
click at [656, 315] on label "Select file" at bounding box center [649, 313] width 69 height 22
click at [0, 0] on input "Select file" at bounding box center [0, 0] width 0 height 0
click at [1214, 551] on button "Upload" at bounding box center [1222, 552] width 53 height 22
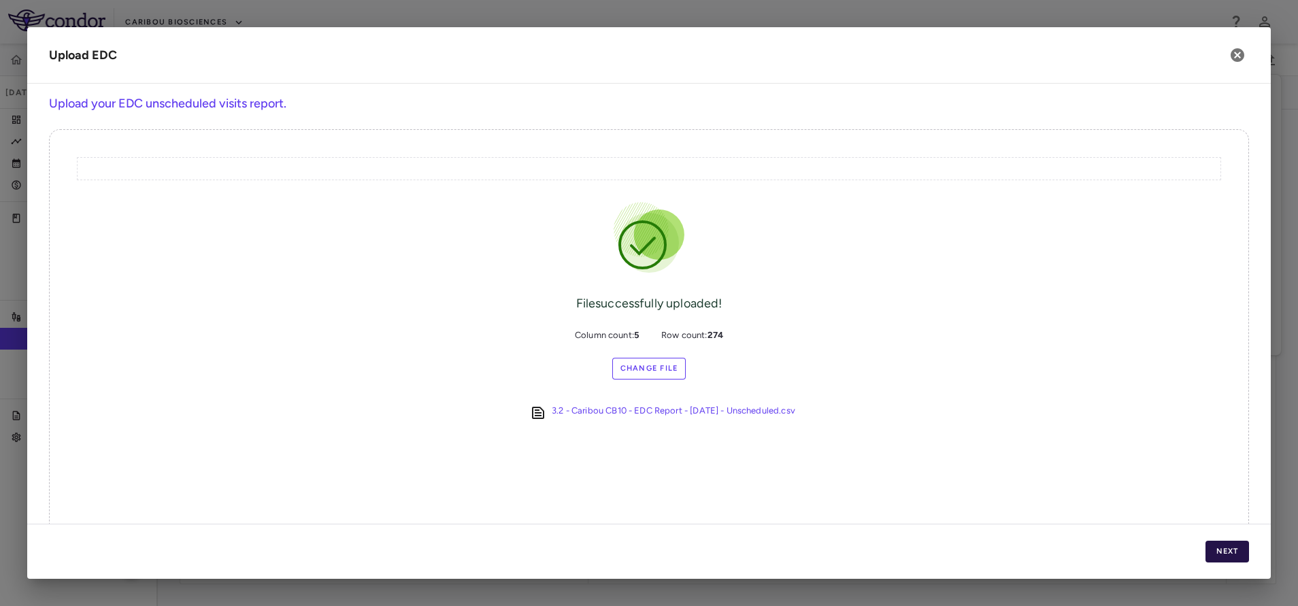
click at [1209, 551] on button "Next" at bounding box center [1227, 552] width 44 height 22
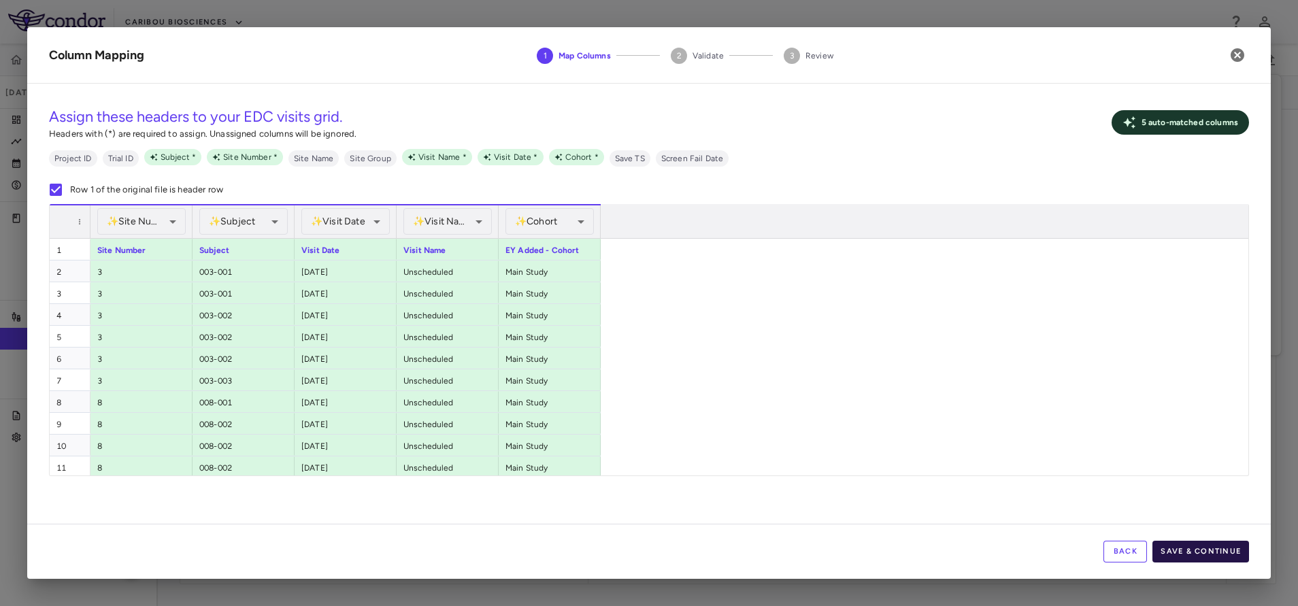
click at [1196, 548] on button "Save & Continue" at bounding box center [1200, 552] width 97 height 22
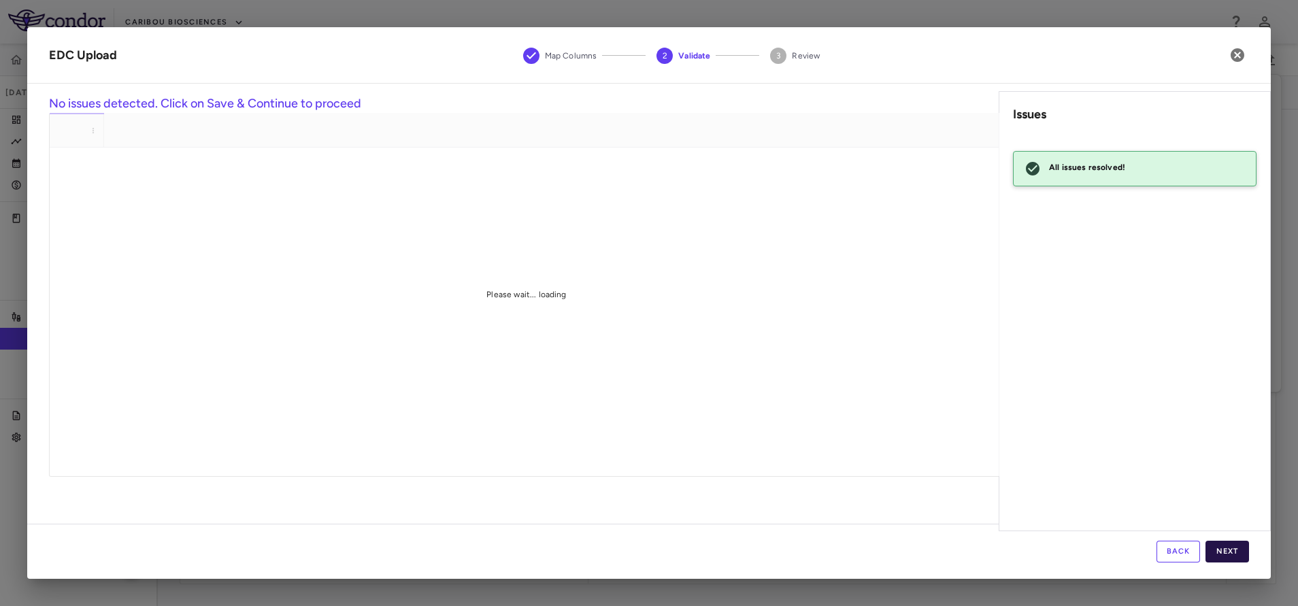
click at [1232, 545] on button "Next" at bounding box center [1227, 552] width 44 height 22
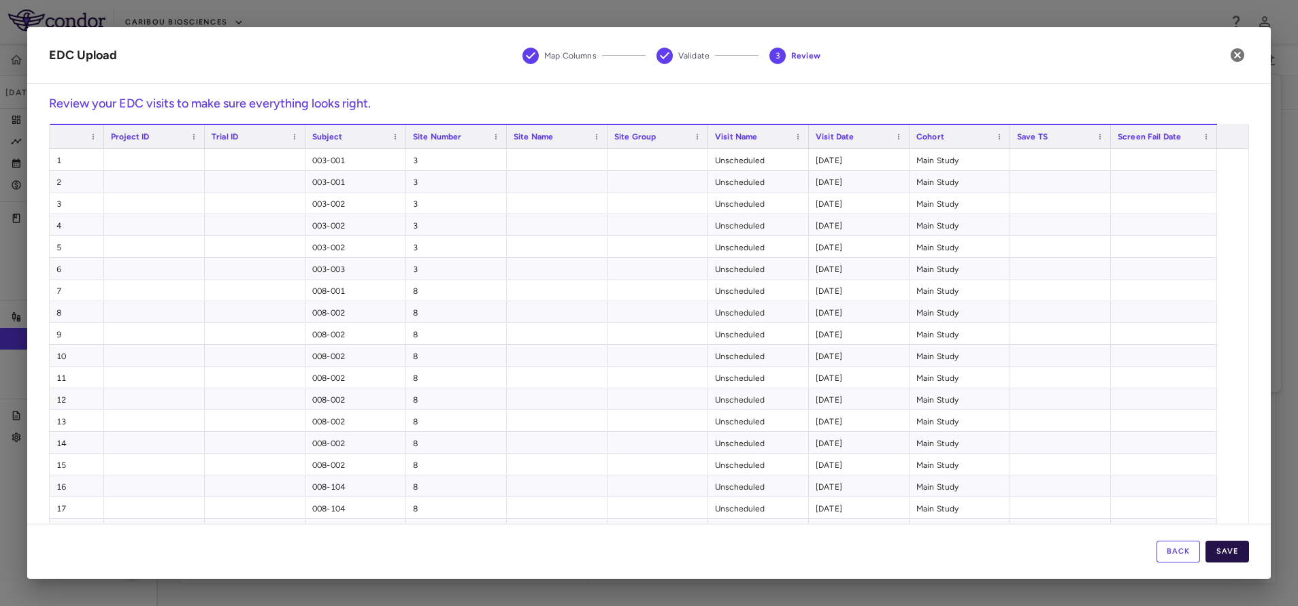
click at [1236, 556] on button "Save" at bounding box center [1227, 552] width 44 height 22
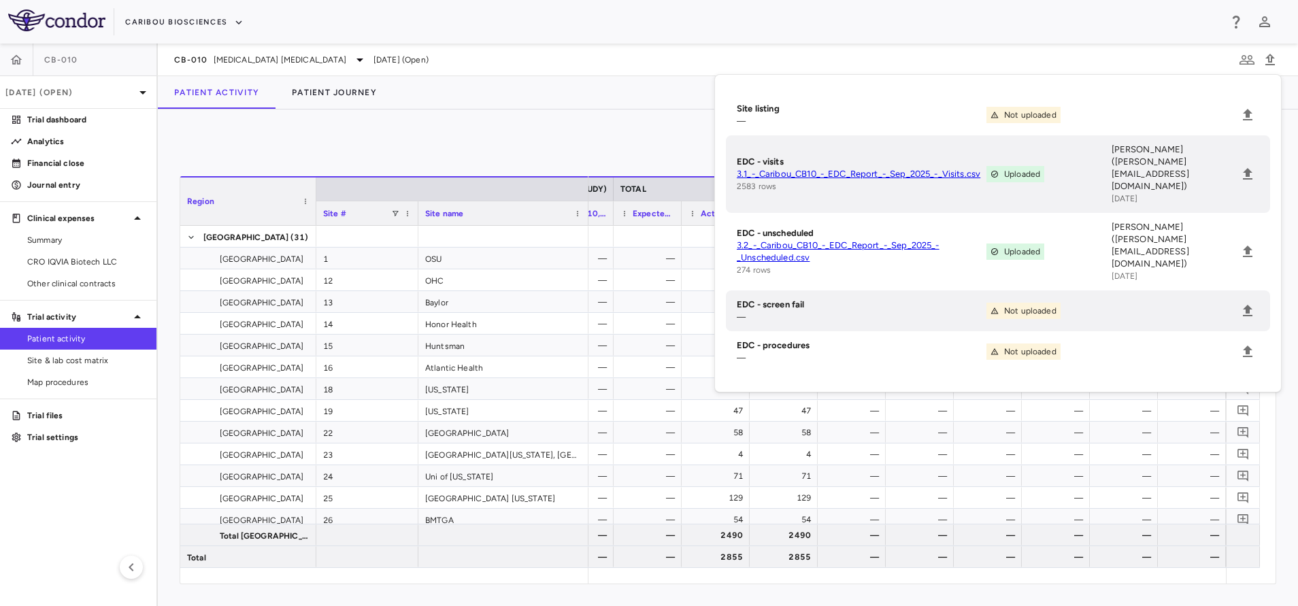
click at [647, 133] on div "0" at bounding box center [728, 148] width 1096 height 34
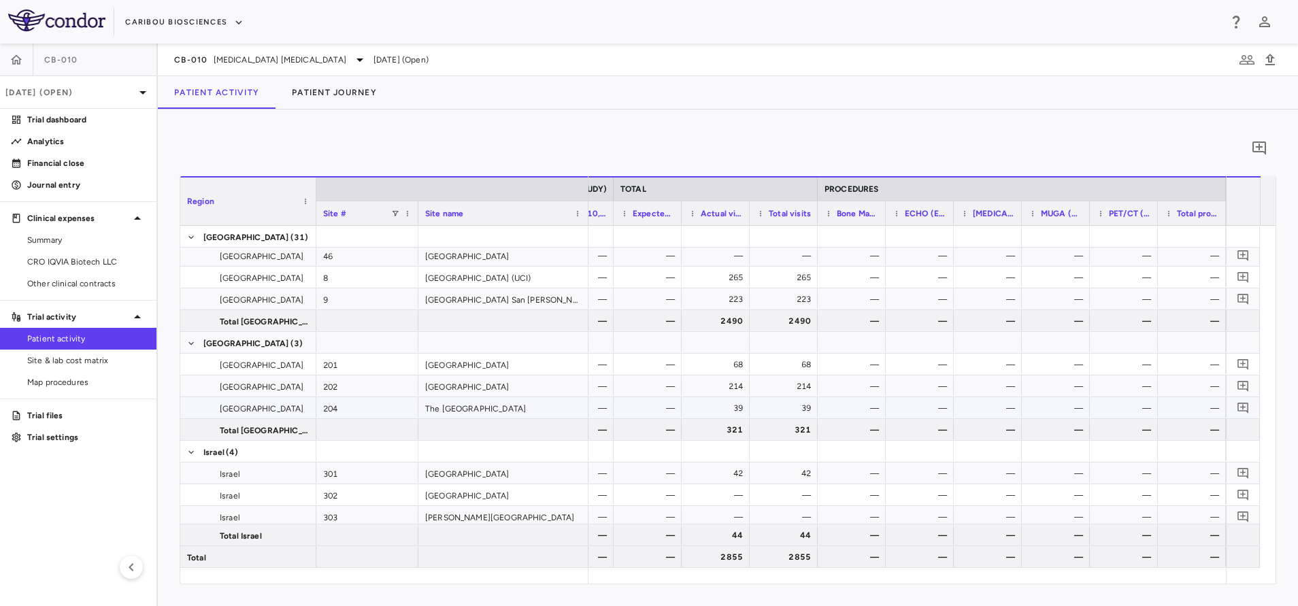
scroll to position [637, 0]
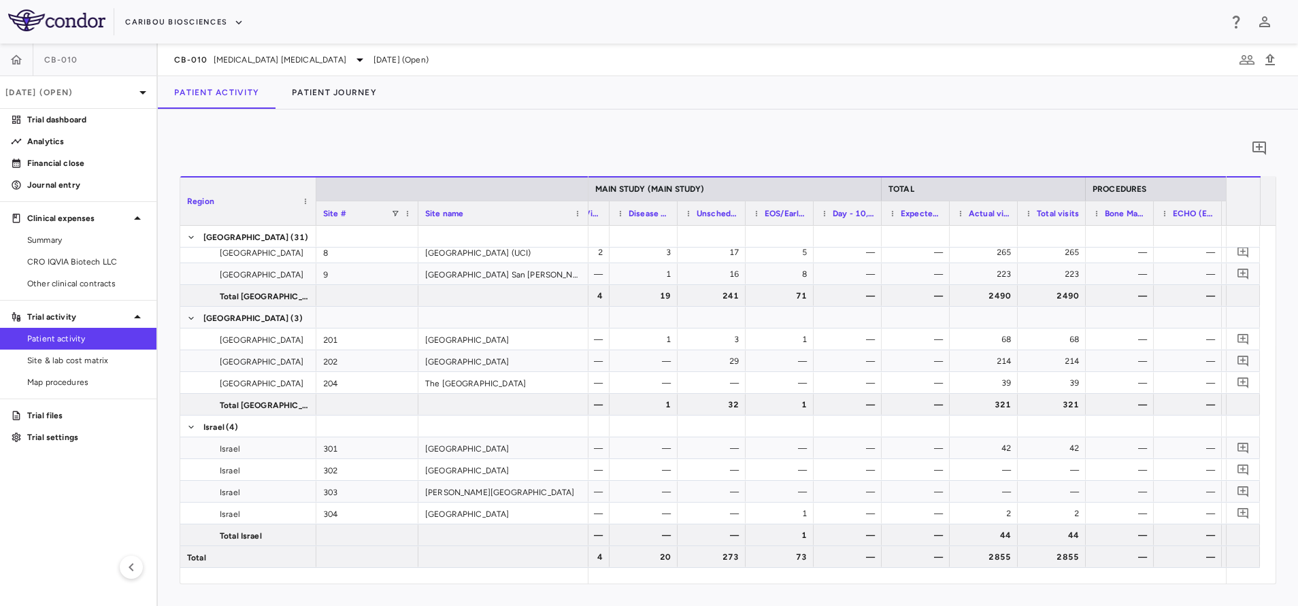
click at [618, 124] on div "0 Region Drag here to set column labels Region Site # Site name 32" at bounding box center [728, 358] width 1140 height 497
click at [73, 263] on span "CRO IQVIA Biotech LLC" at bounding box center [86, 262] width 118 height 12
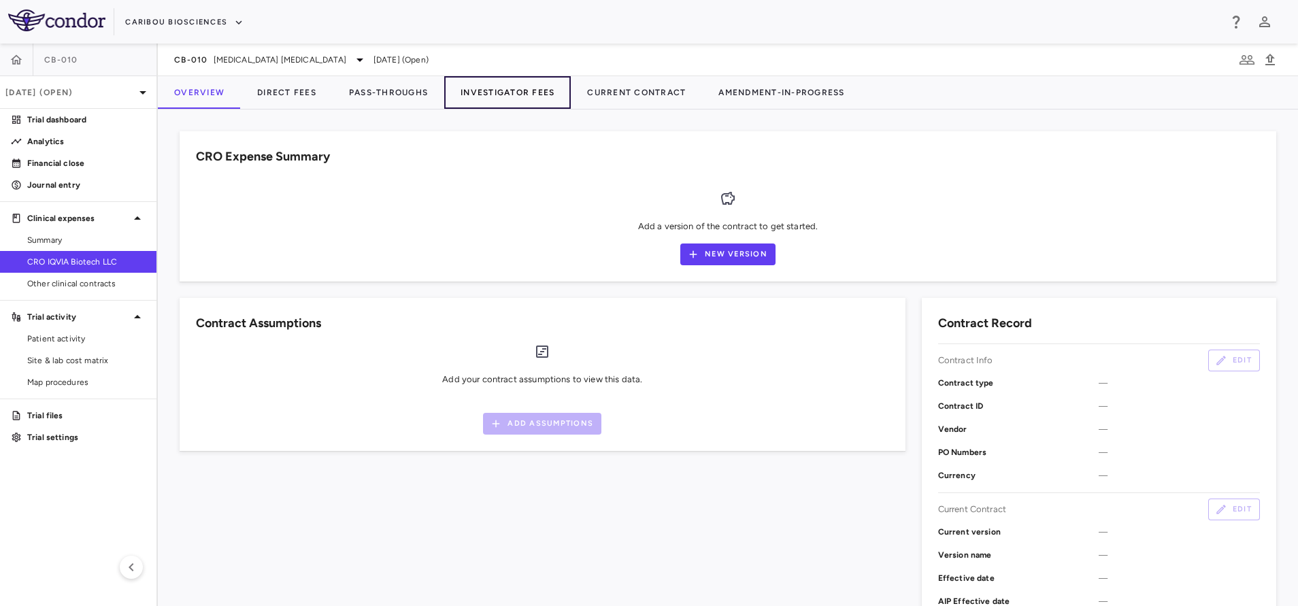
click at [522, 92] on button "Investigator Fees" at bounding box center [507, 92] width 127 height 33
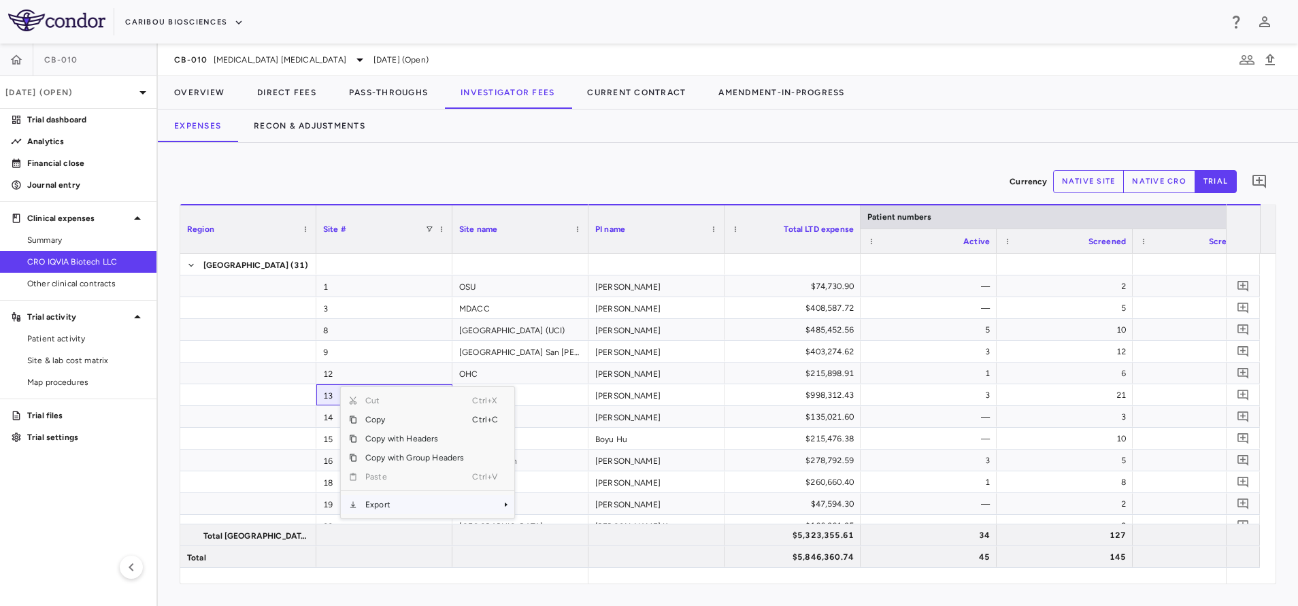
click at [394, 506] on span "Export" at bounding box center [414, 504] width 115 height 19
click at [543, 533] on span "Excel Export" at bounding box center [560, 528] width 64 height 19
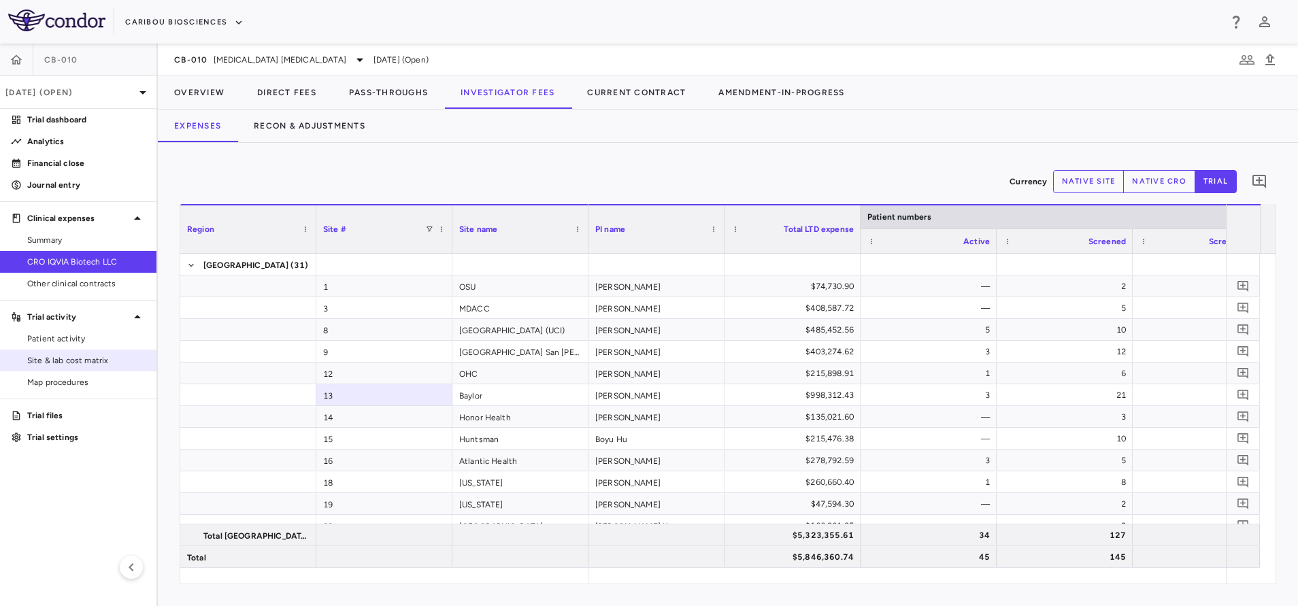
click at [59, 365] on span "Site & lab cost matrix" at bounding box center [86, 360] width 118 height 12
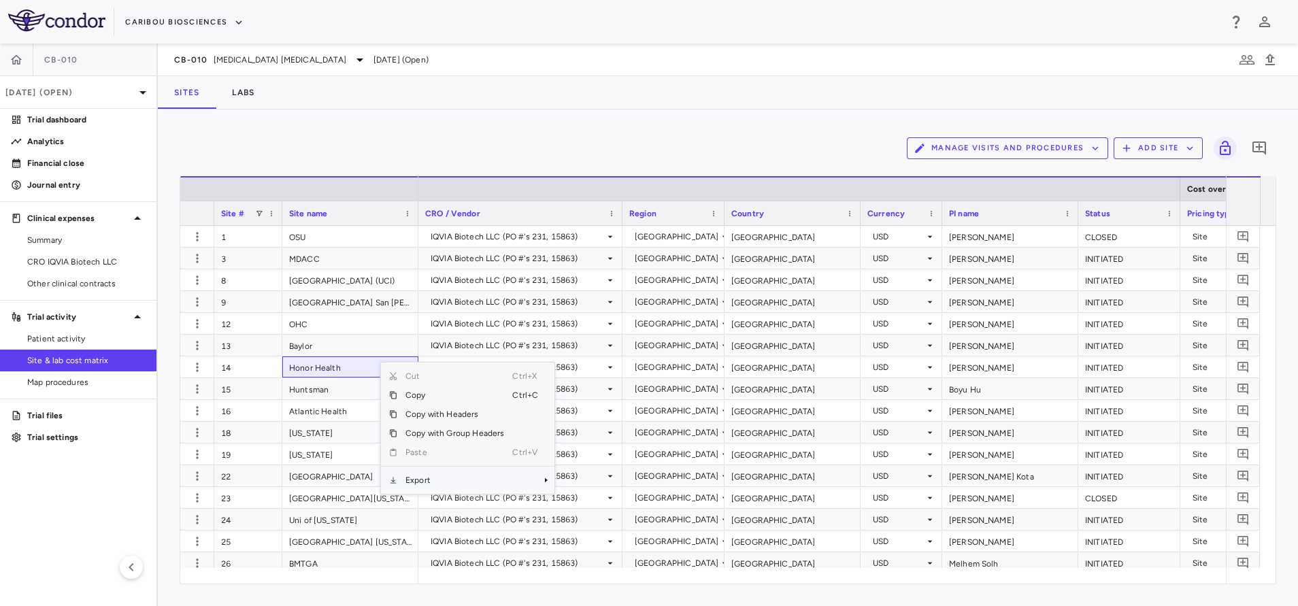
click at [488, 484] on span "Export" at bounding box center [454, 480] width 115 height 19
click at [515, 473] on span "Context Menu" at bounding box center [527, 480] width 30 height 19
click at [590, 503] on span "Excel Export" at bounding box center [600, 503] width 64 height 19
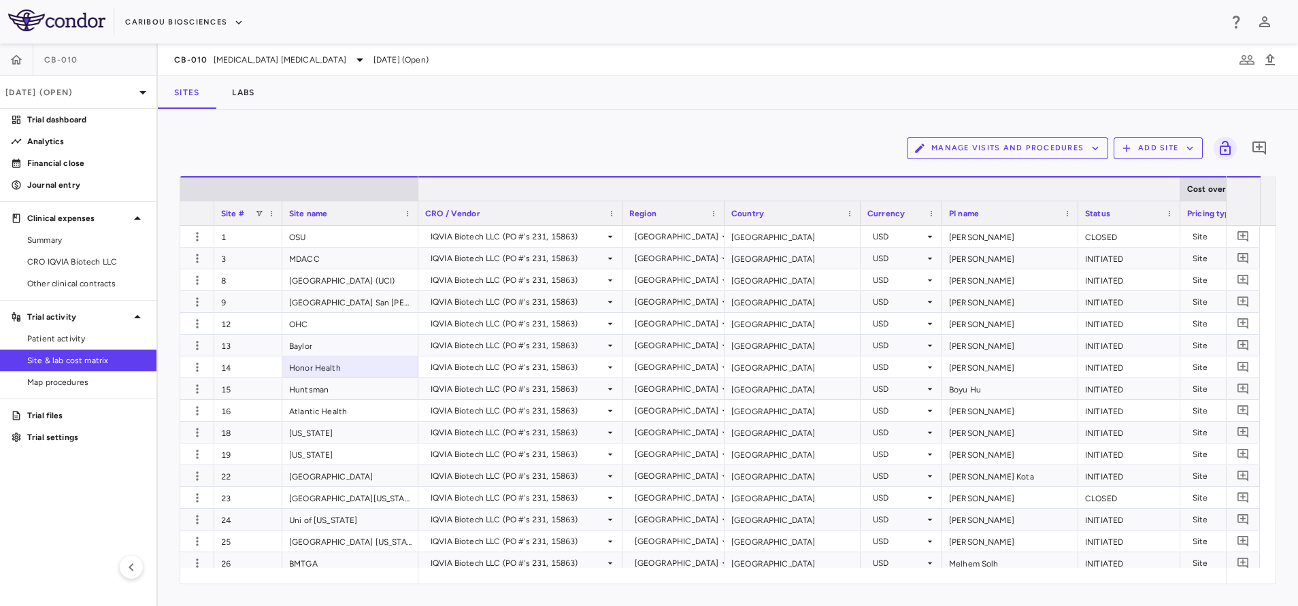
drag, startPoint x: 413, startPoint y: 137, endPoint x: 454, endPoint y: 181, distance: 60.1
click at [413, 137] on div "Manage Visits and Procedures Add Site 0" at bounding box center [728, 148] width 1096 height 34
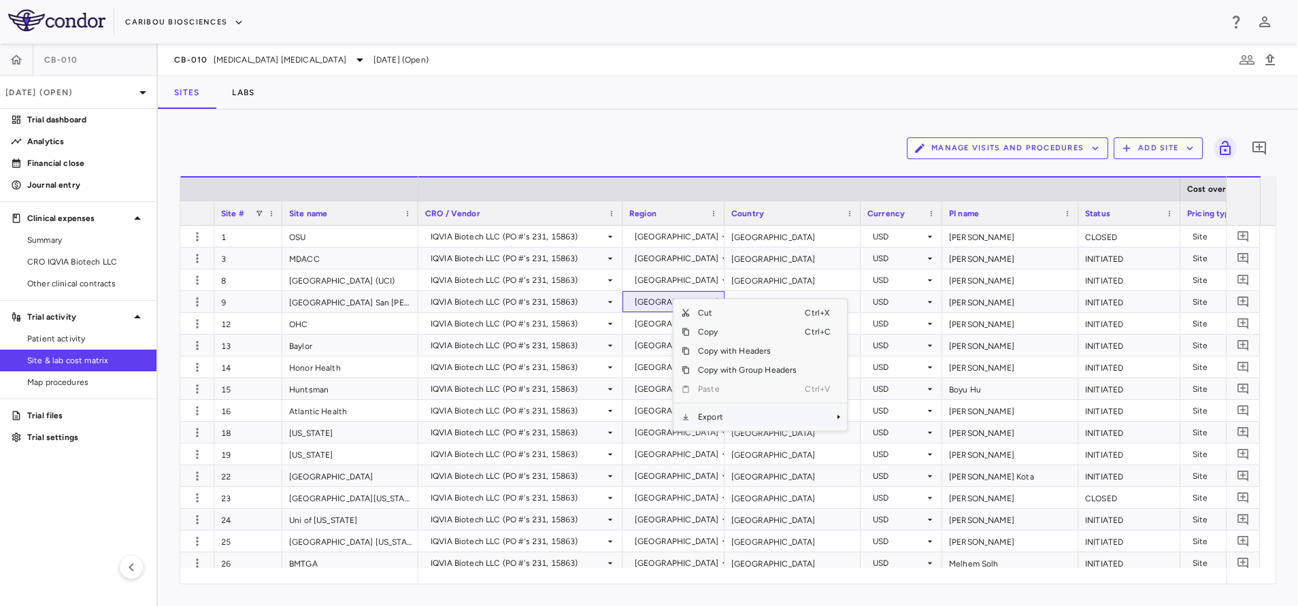
click at [737, 415] on span "Export" at bounding box center [747, 416] width 115 height 19
click at [802, 405] on div "Context Menu" at bounding box center [747, 403] width 115 height 9
click at [811, 418] on span "Context Menu" at bounding box center [820, 416] width 30 height 19
click at [875, 439] on span "Excel Export" at bounding box center [892, 440] width 64 height 19
drag, startPoint x: 707, startPoint y: 122, endPoint x: 740, endPoint y: 129, distance: 33.5
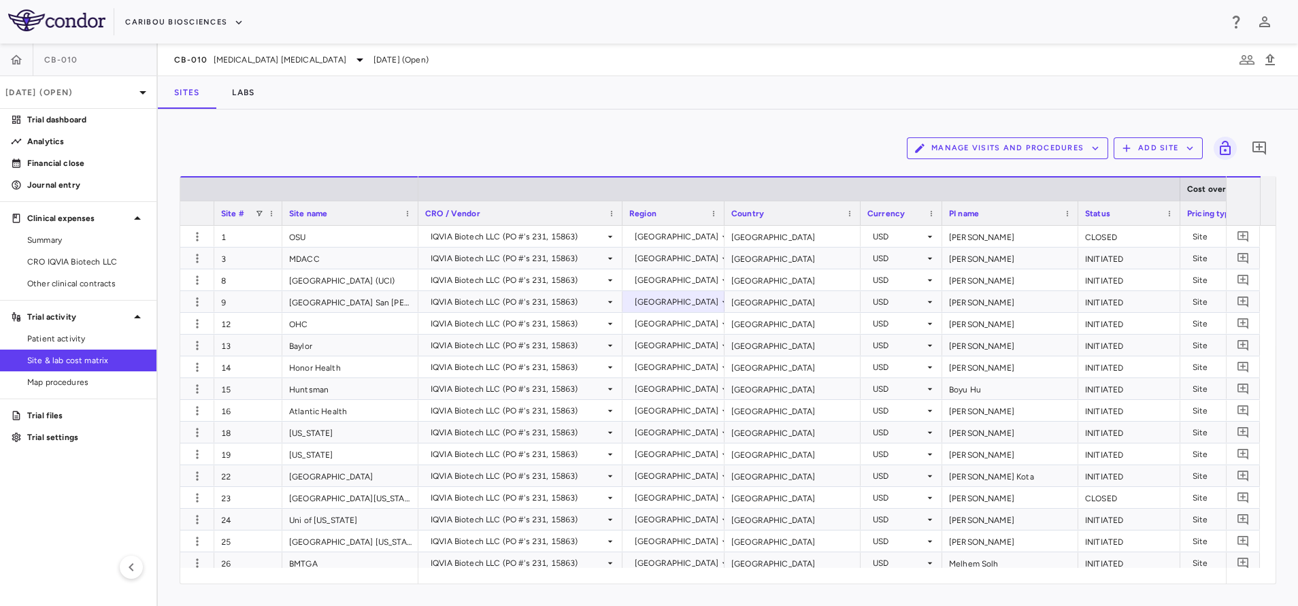
click at [708, 122] on div "Manage Visits and Procedures Add Site 0 Drag here to set row groups Drag here t…" at bounding box center [728, 358] width 1140 height 497
